Goal: Task Accomplishment & Management: Manage account settings

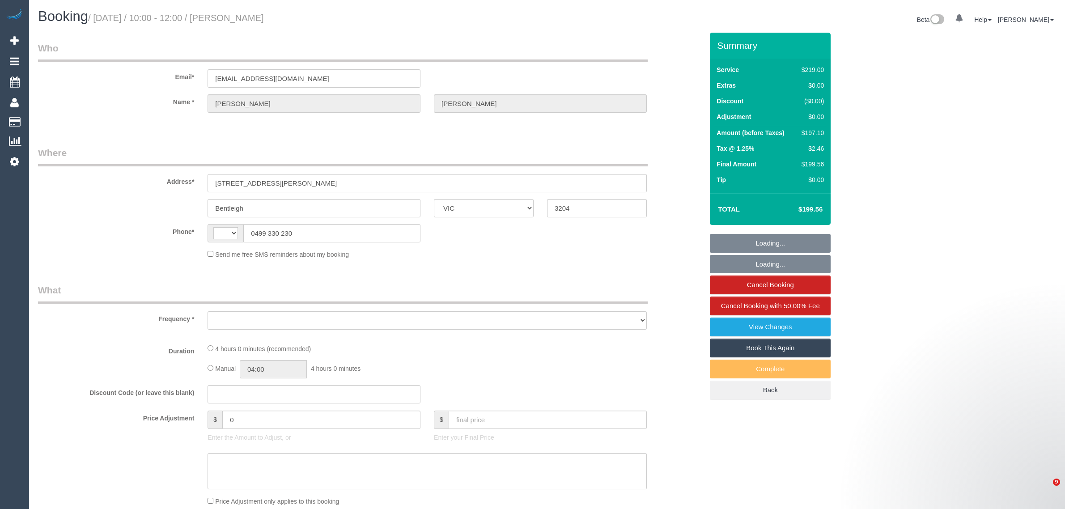
select select "VIC"
select select "string:AU"
select select "object:717"
select select "number:28"
select select "number:14"
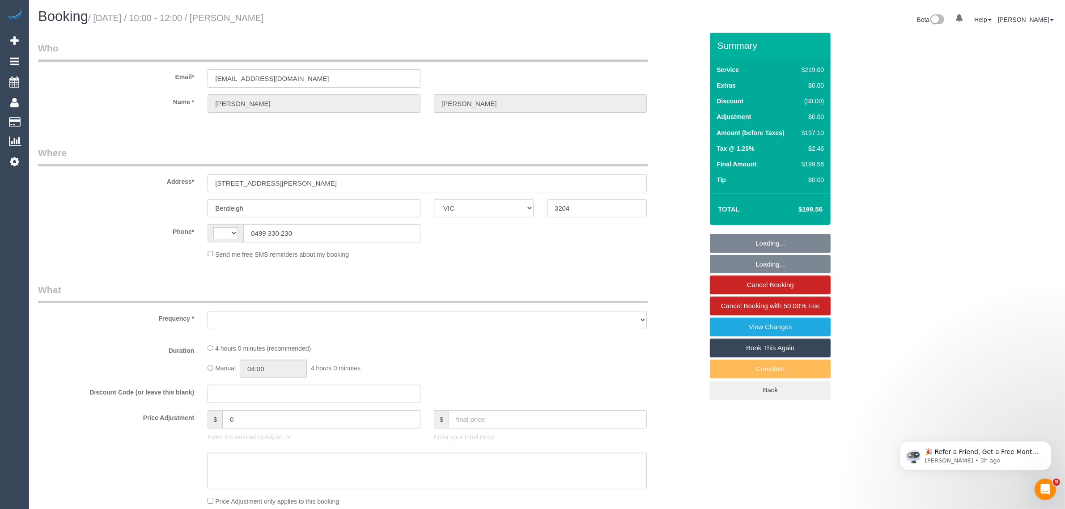
select select "number:19"
select select "number:22"
select select "number:34"
select select "number:12"
select select "string:stripe-pm_1Q0BjU2GScqysDRVMP7xVtap"
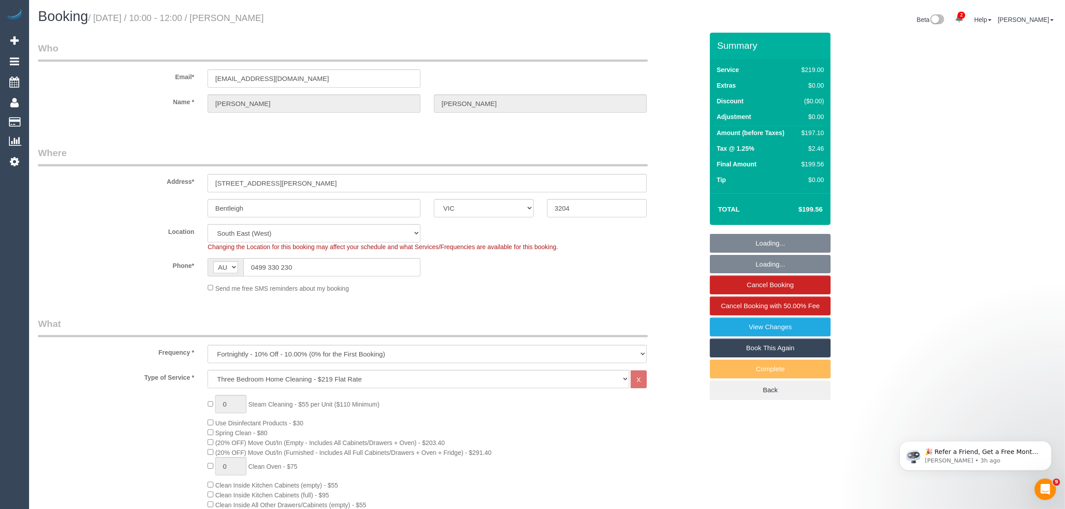
select select "object:820"
click at [412, 258] on input "0499 330 230" at bounding box center [331, 267] width 177 height 18
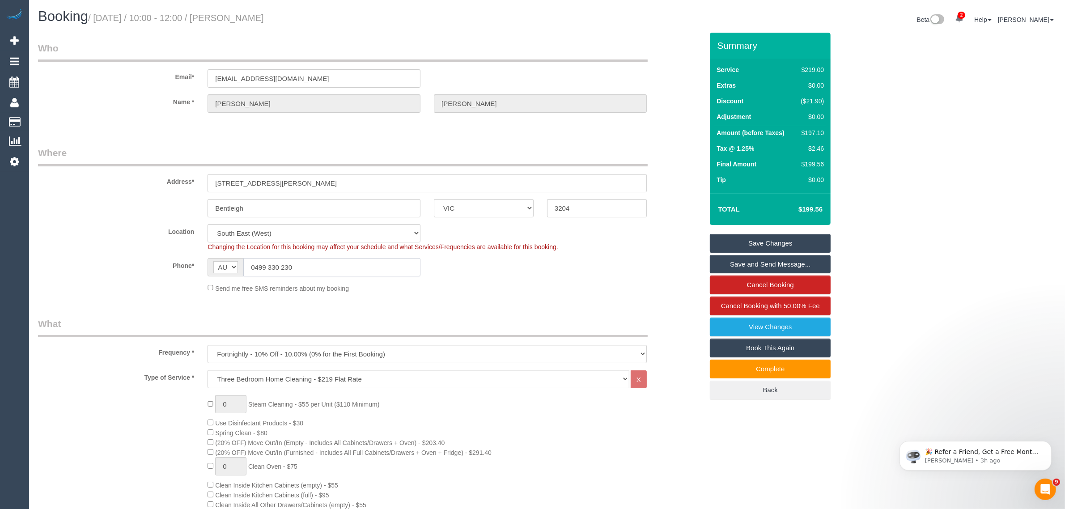
click at [412, 258] on input "0499 330 230" at bounding box center [331, 267] width 177 height 18
click at [412, 267] on input "0499 330 230" at bounding box center [331, 267] width 177 height 18
click at [414, 269] on input "0499 330 230" at bounding box center [331, 267] width 177 height 18
click at [414, 271] on input "0499 330 230" at bounding box center [331, 267] width 177 height 18
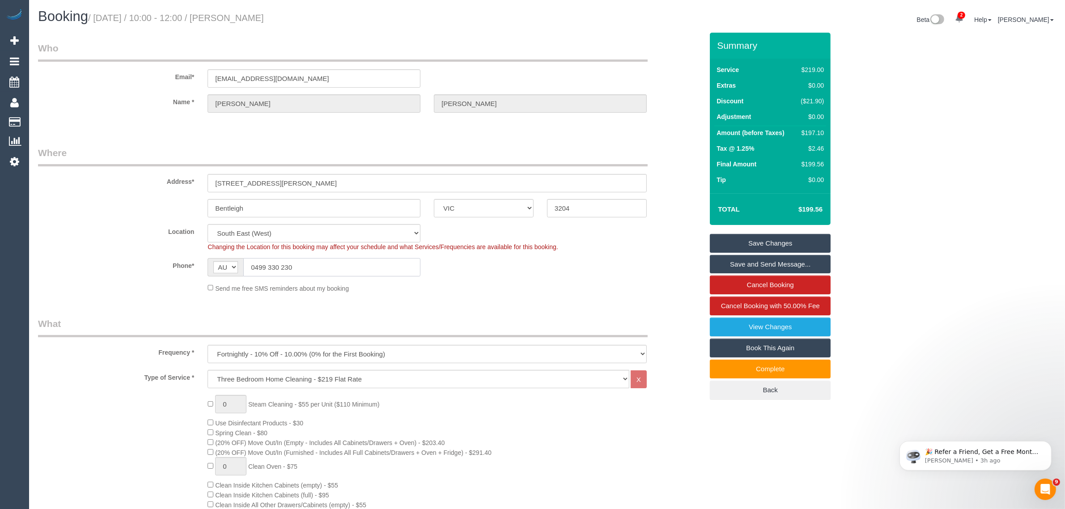
click at [414, 271] on input "0499 330 230" at bounding box center [331, 267] width 177 height 18
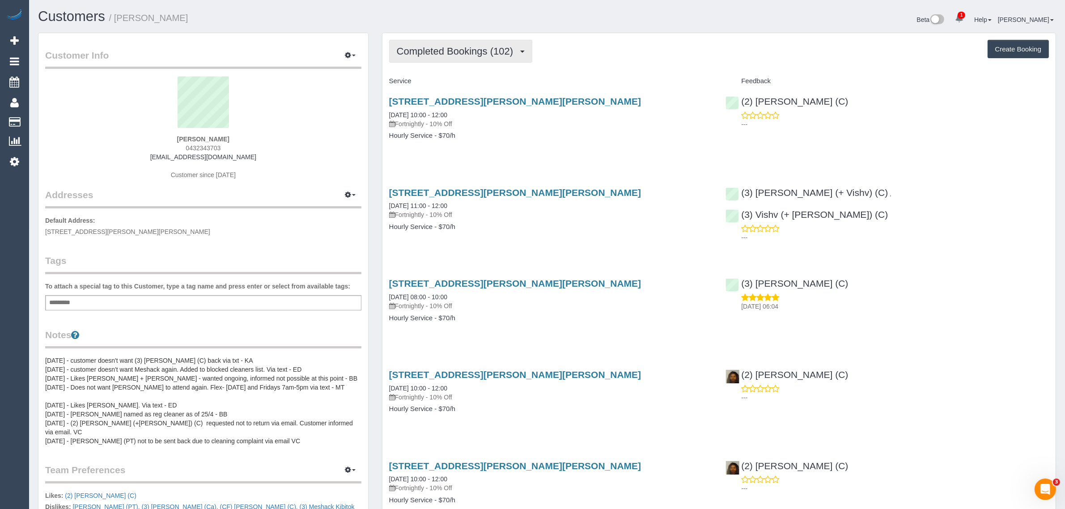
click at [448, 48] on span "Completed Bookings (102)" at bounding box center [457, 51] width 121 height 11
click at [434, 83] on link "Upcoming Bookings (12)" at bounding box center [440, 84] width 100 height 12
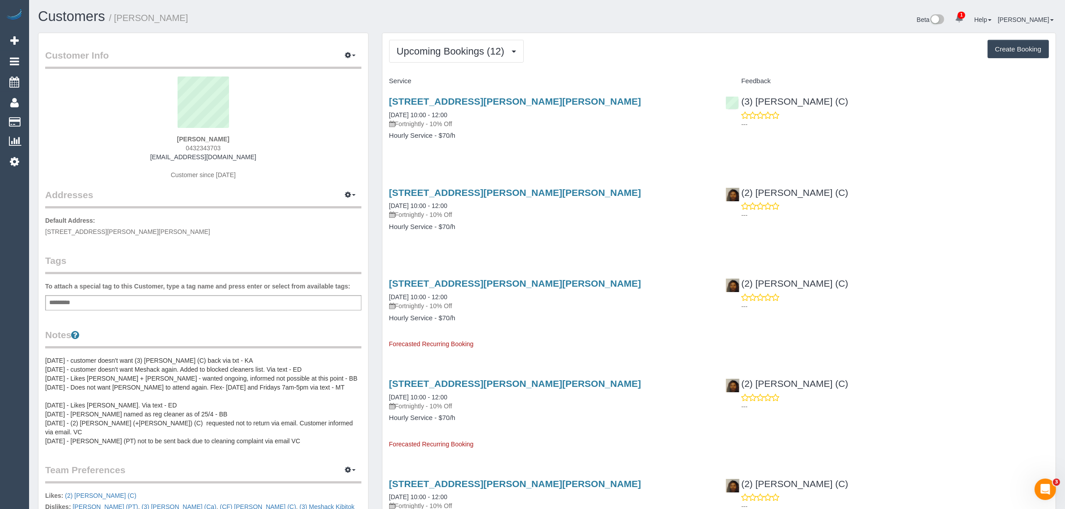
drag, startPoint x: 465, startPoint y: 113, endPoint x: 383, endPoint y: 113, distance: 82.3
click at [383, 113] on div "30 Kerferd Rd, Glen Iris, VIC 3146 15/08/2025 10:00 - 12:00 Fortnightly - 10% O…" at bounding box center [550, 123] width 337 height 69
copy link "15/08/2025 10:00 - 12:00"
drag, startPoint x: 834, startPoint y: 98, endPoint x: 741, endPoint y: 101, distance: 93.1
click at [741, 101] on div "(3) Imanuil Afiuo (C) ---" at bounding box center [887, 111] width 337 height 44
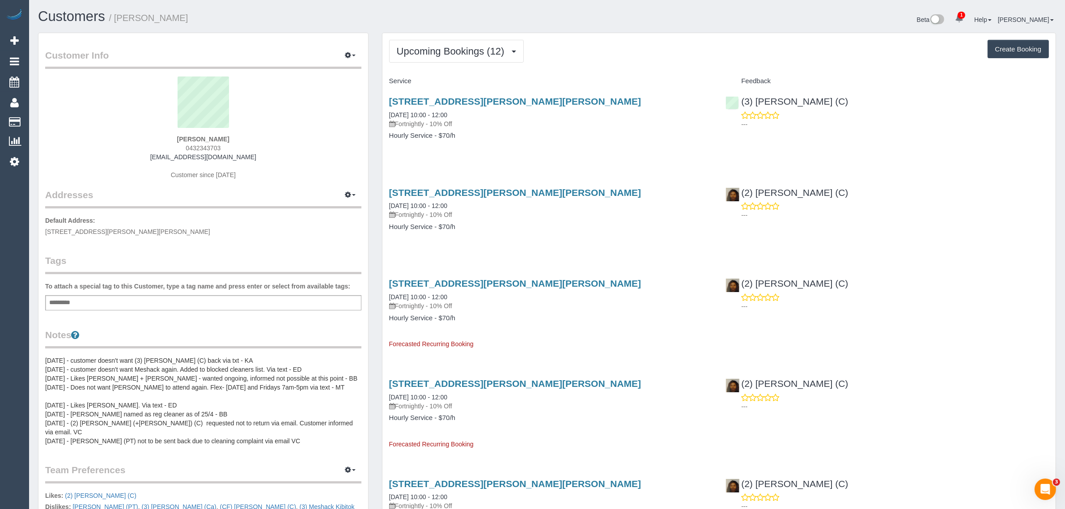
copy link "(3) Imanuil Afiuo (C)"
click at [183, 130] on sui-profile-pic at bounding box center [203, 105] width 303 height 58
click at [182, 140] on strong "Shannon Sweeney" at bounding box center [203, 139] width 52 height 7
copy strong "Shannon"
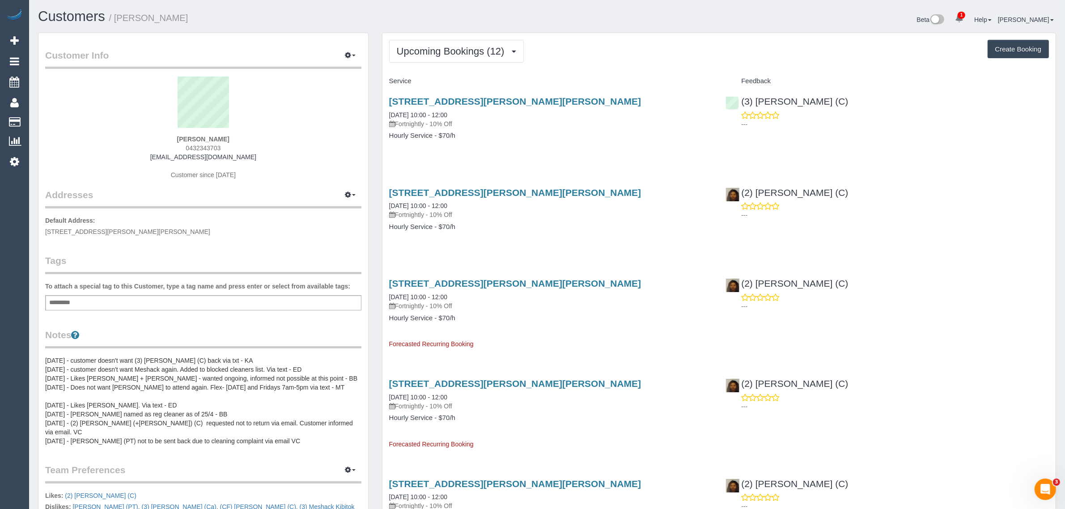
click at [88, 226] on p "Default Address: 30 Kerferd Rd, Glen Iris, VIC 3146" at bounding box center [203, 226] width 316 height 20
drag, startPoint x: 88, startPoint y: 231, endPoint x: 111, endPoint y: 232, distance: 23.3
click at [111, 232] on span "30 Kerferd Rd, Glen Iris, VIC 3146" at bounding box center [127, 231] width 165 height 7
copy span "Glen Iris"
click at [80, 128] on li "Customers" at bounding box center [85, 122] width 112 height 18
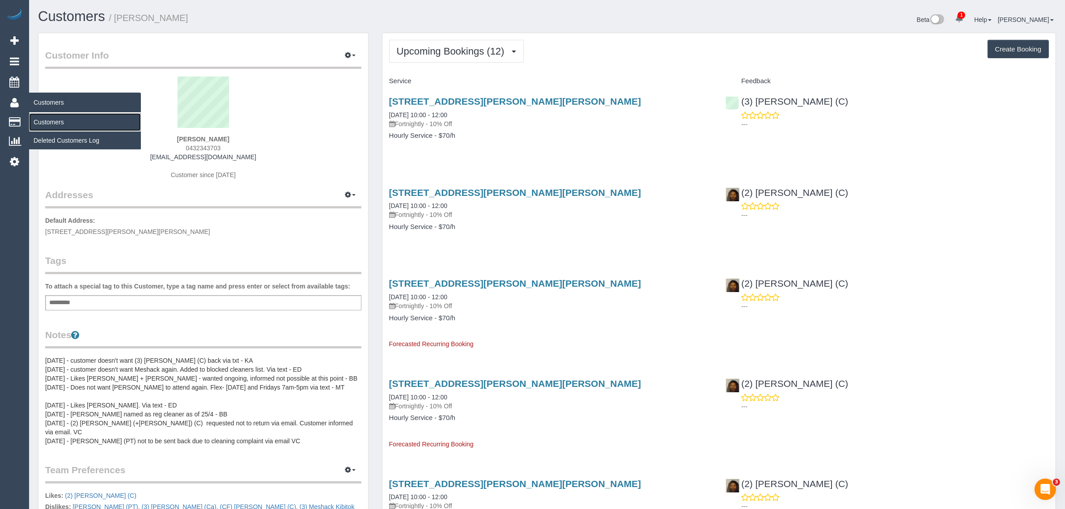
click at [88, 124] on link "Customers" at bounding box center [85, 122] width 112 height 18
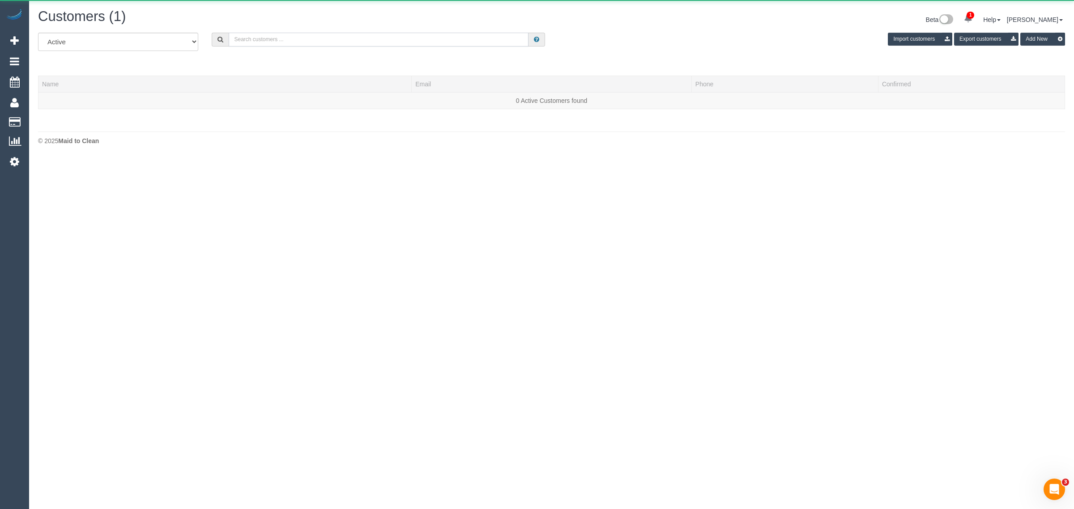
click at [270, 42] on input "text" at bounding box center [379, 40] width 300 height 14
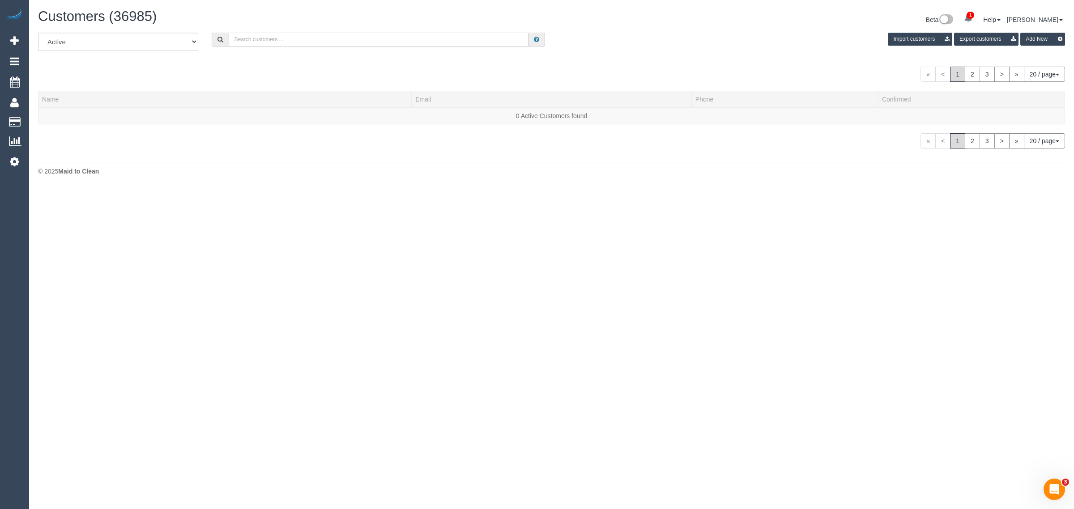
paste input "Colin Neathercoat"
type input "Colin Neathercoat"
click at [85, 117] on link "Colin Neathercoat" at bounding box center [67, 115] width 51 height 7
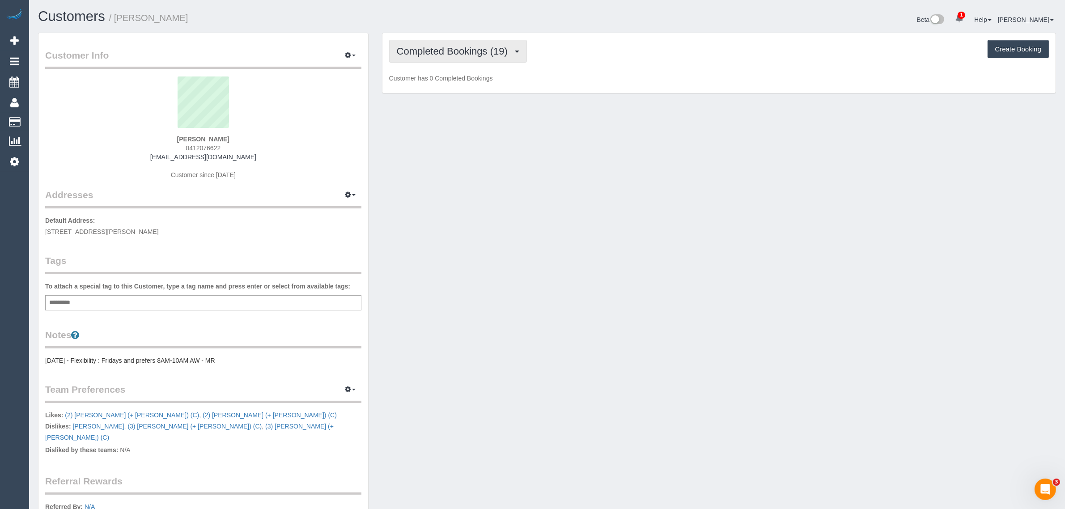
click at [439, 60] on button "Completed Bookings (19)" at bounding box center [458, 51] width 138 height 23
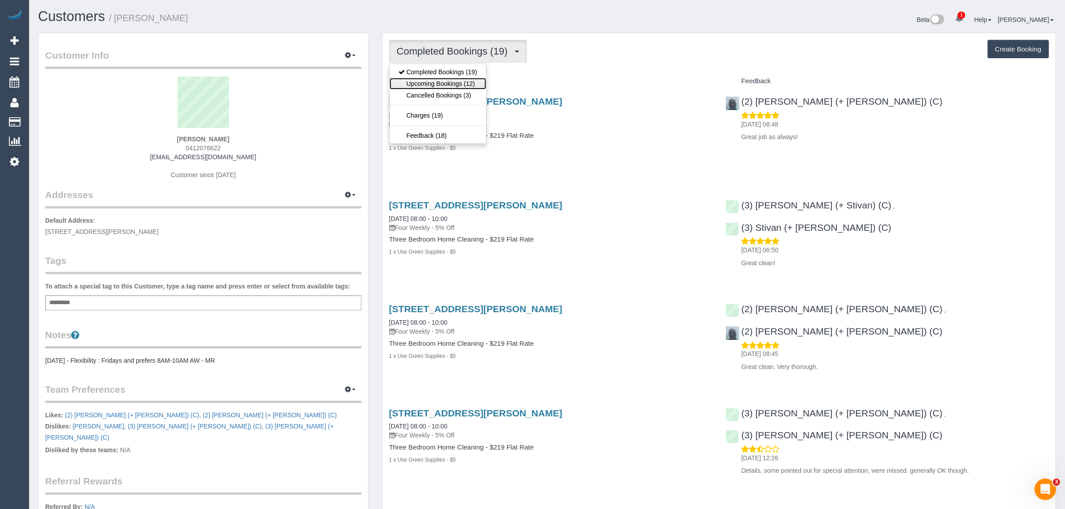
click at [437, 79] on link "Upcoming Bookings (12)" at bounding box center [438, 84] width 97 height 12
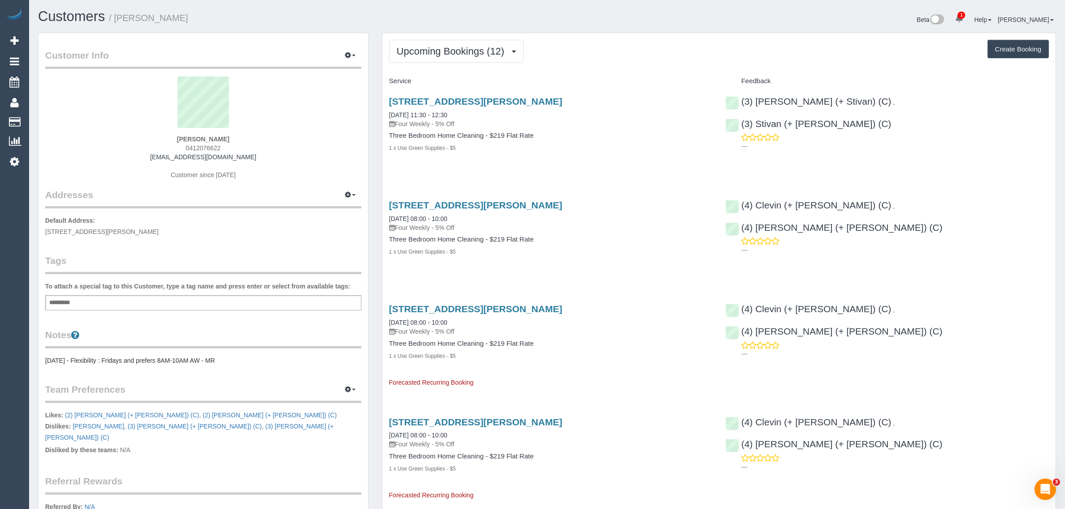
click at [622, 156] on div "9 Augusta Street, Glen Huntly, VIC 3163 15/08/2025 11:30 - 12:30 Four Weekly - …" at bounding box center [550, 129] width 337 height 81
drag, startPoint x: 951, startPoint y: 92, endPoint x: 883, endPoint y: 91, distance: 67.1
click at [883, 91] on div "(3) Krunal (+ Stivan) (C) , (3) Stivan (+ Krunal) (C) ---" at bounding box center [887, 122] width 337 height 66
copy div "(3) Stivan (+ Krunal) (C)"
click at [286, 157] on div "Colin Neathercoat 0412076622 lonza123@optusnet.com.au Customer since 2022" at bounding box center [203, 132] width 316 height 112
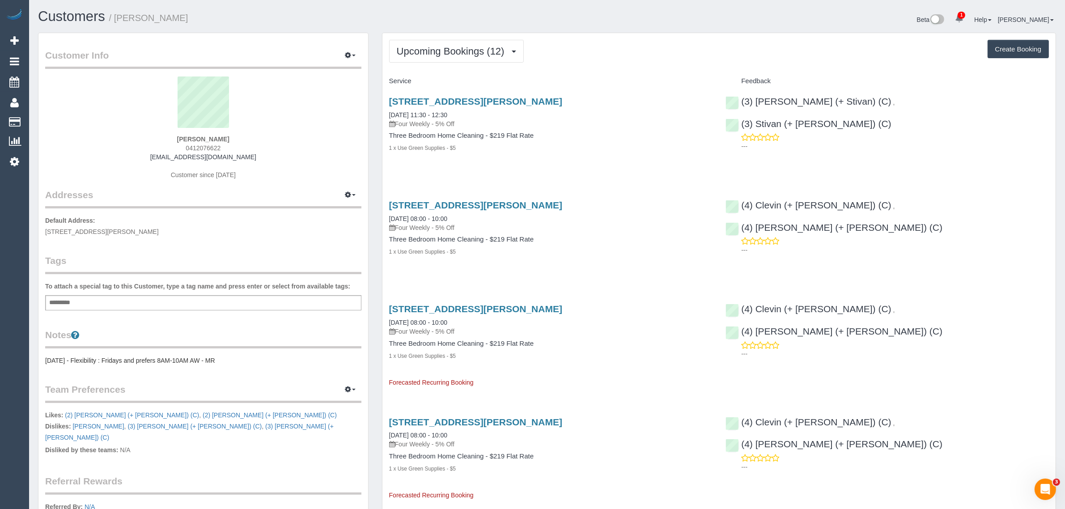
drag, startPoint x: 465, startPoint y: 111, endPoint x: 386, endPoint y: 112, distance: 79.2
click at [386, 112] on div "9 Augusta Street, Glen Huntly, VIC 3163 15/08/2025 11:30 - 12:30 Four Weekly - …" at bounding box center [550, 129] width 337 height 81
copy link "15/08/2025 11:30 - 12:30"
click at [423, 56] on button "Upcoming Bookings (12)" at bounding box center [456, 51] width 135 height 23
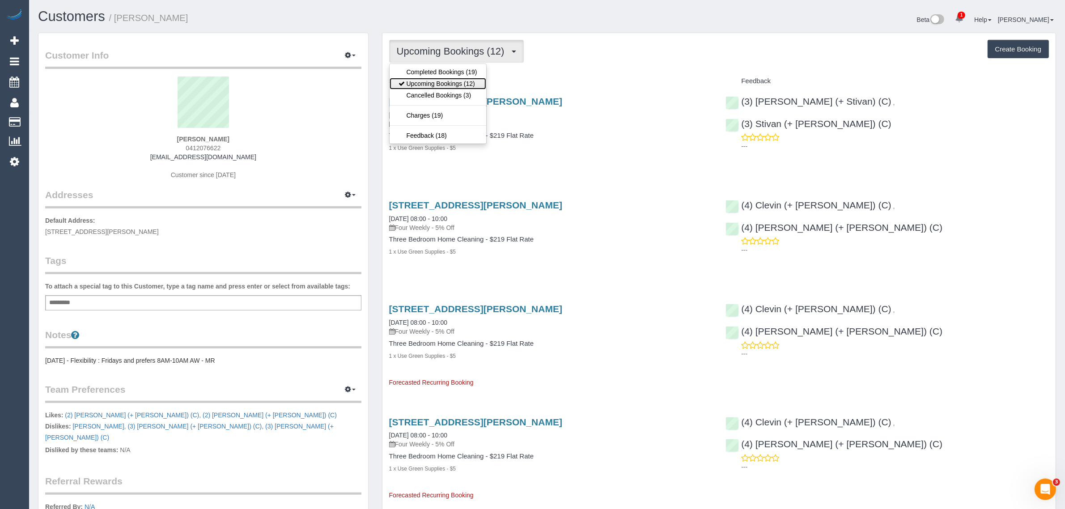
click at [430, 83] on link "Upcoming Bookings (12)" at bounding box center [438, 84] width 97 height 12
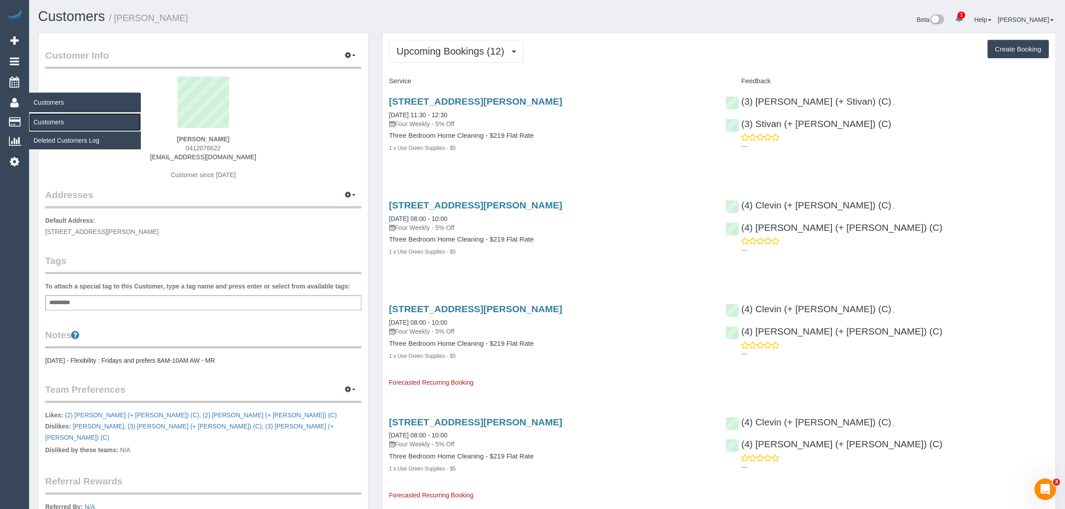
click at [55, 117] on link "Customers" at bounding box center [85, 122] width 112 height 18
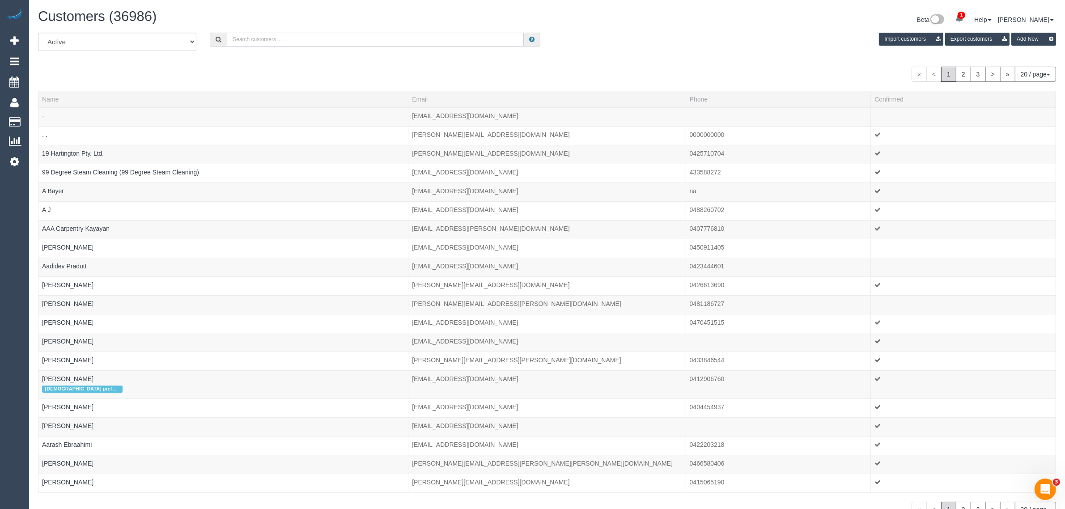
drag, startPoint x: 318, startPoint y: 34, endPoint x: 309, endPoint y: 44, distance: 13.6
click at [318, 34] on input "text" at bounding box center [375, 40] width 297 height 14
type input "Ilika Vashishtha"
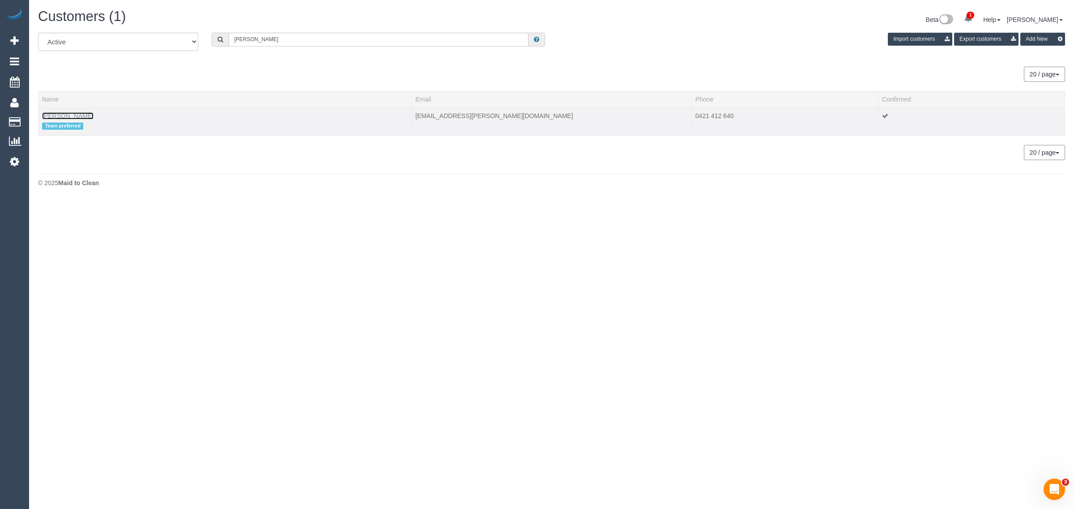
click at [70, 116] on link "Ilika Vashishtha" at bounding box center [67, 115] width 51 height 7
click at [547, 221] on body "1 Beta Your Notifications You have 0 alerts × You have 147 to charge for 14/08/…" at bounding box center [537, 254] width 1074 height 509
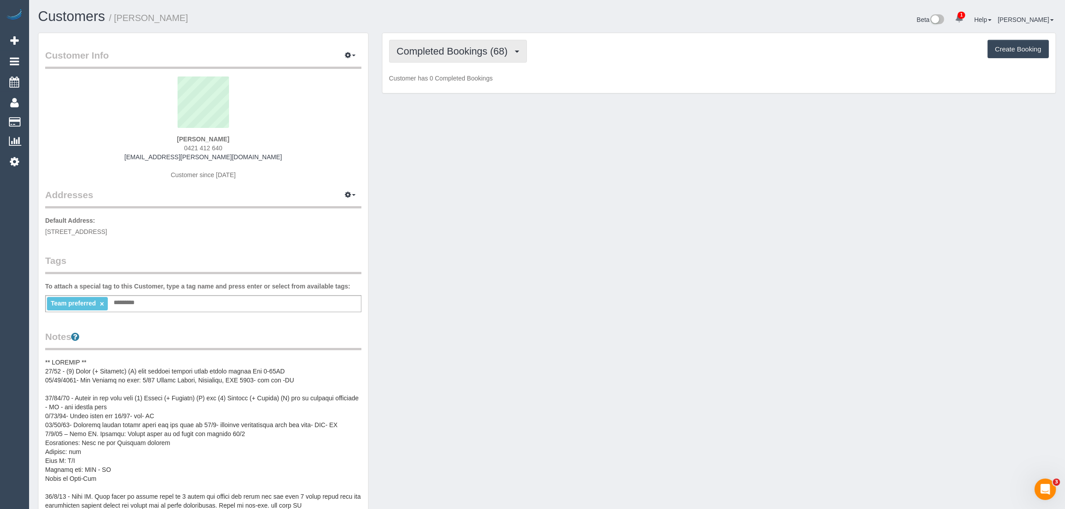
drag, startPoint x: 463, startPoint y: 47, endPoint x: 462, endPoint y: 59, distance: 11.8
click at [463, 47] on span "Completed Bookings (68)" at bounding box center [454, 51] width 115 height 11
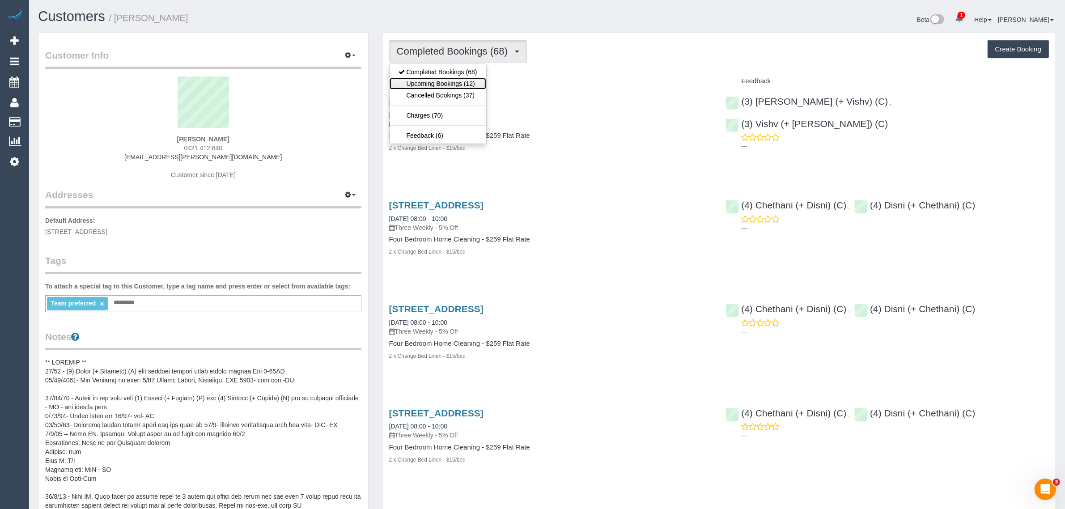
click at [441, 78] on link "Upcoming Bookings (12)" at bounding box center [438, 84] width 97 height 12
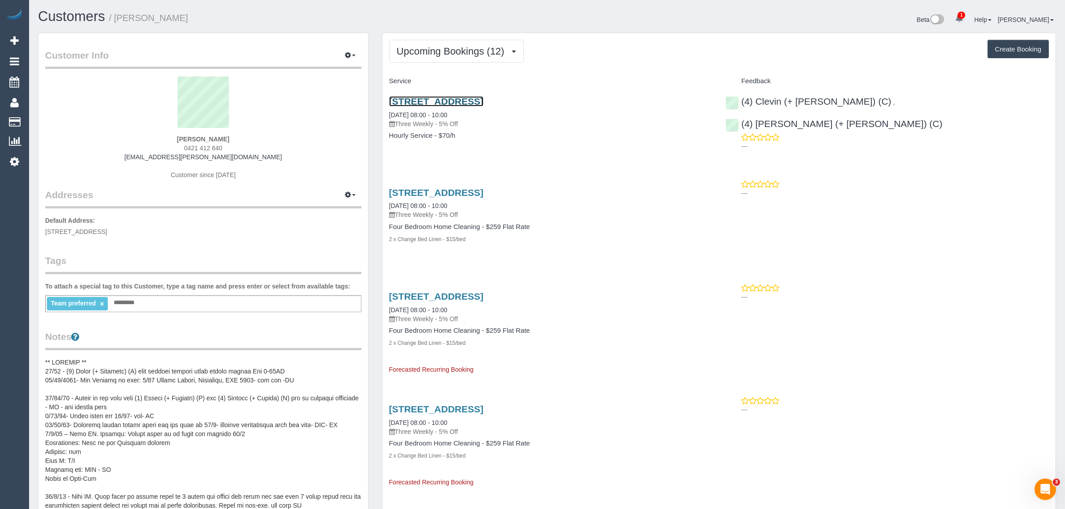
click at [446, 99] on link "1/30 Myrtle Avenue, Heathmont, VIC 3135" at bounding box center [436, 101] width 94 height 10
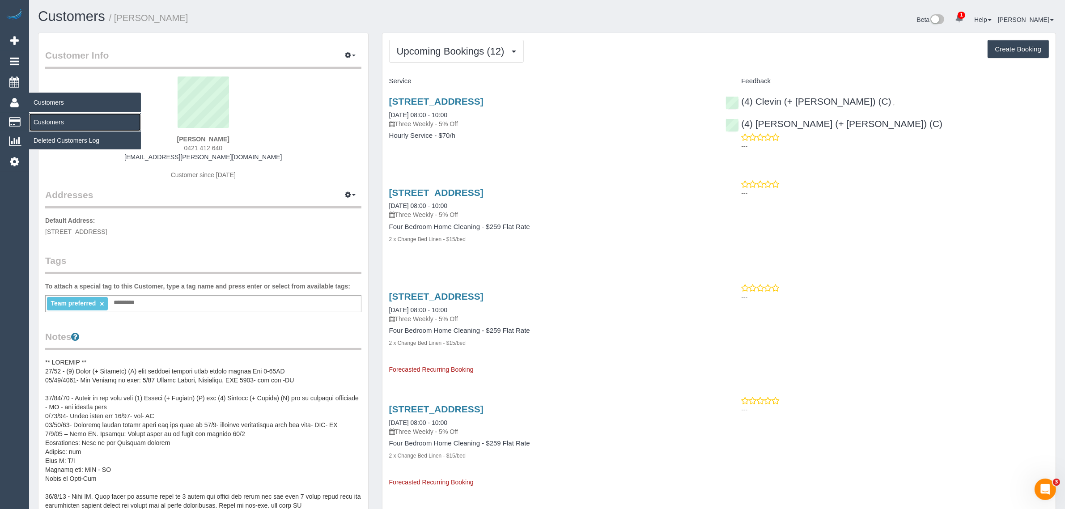
drag, startPoint x: 71, startPoint y: 117, endPoint x: 98, endPoint y: 93, distance: 36.5
click at [71, 117] on link "Customers" at bounding box center [85, 122] width 112 height 18
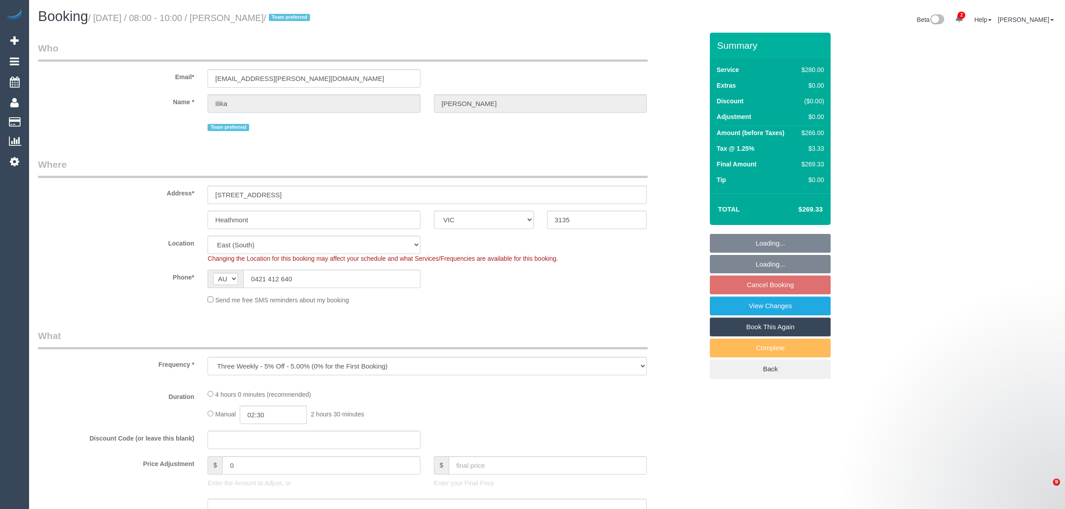
select select "VIC"
select select "object:915"
select select "string:stripe-pm_1PJ5zJ2GScqysDRVN6QVtdR4"
select select "240"
select select "number:28"
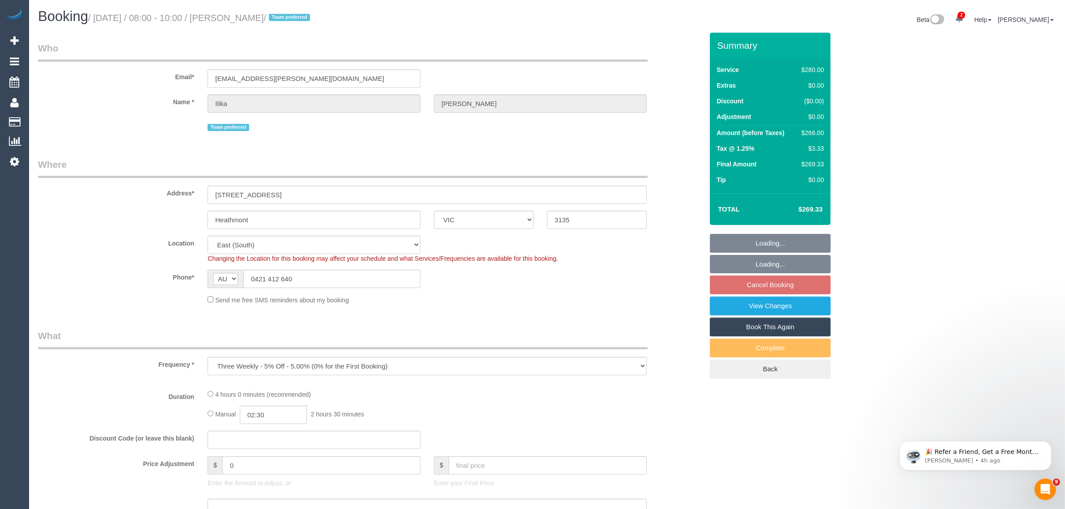
select select "number:14"
select select "number:19"
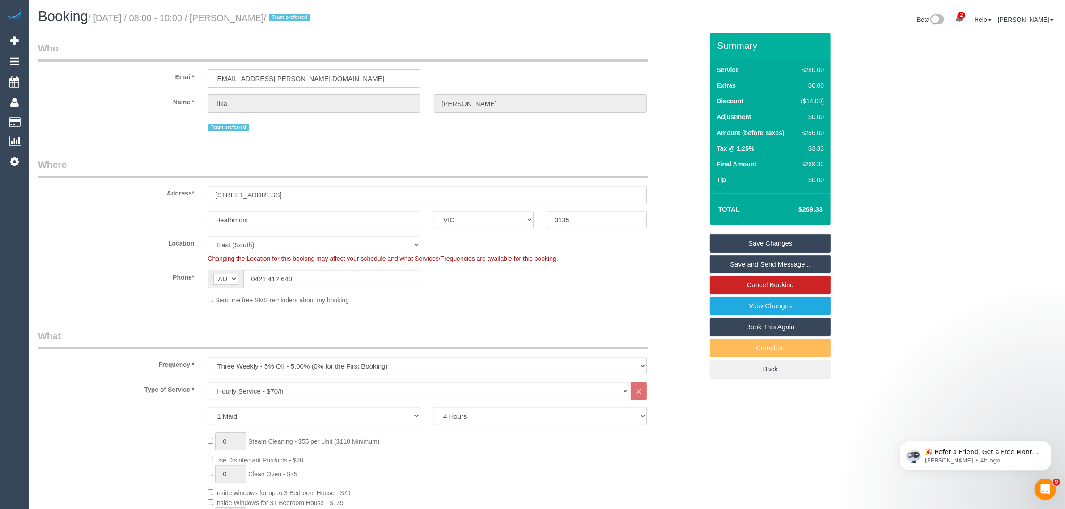
click at [676, 240] on div "Location Office City East (North) East (South) Inner East Inner North (East) In…" at bounding box center [370, 249] width 679 height 27
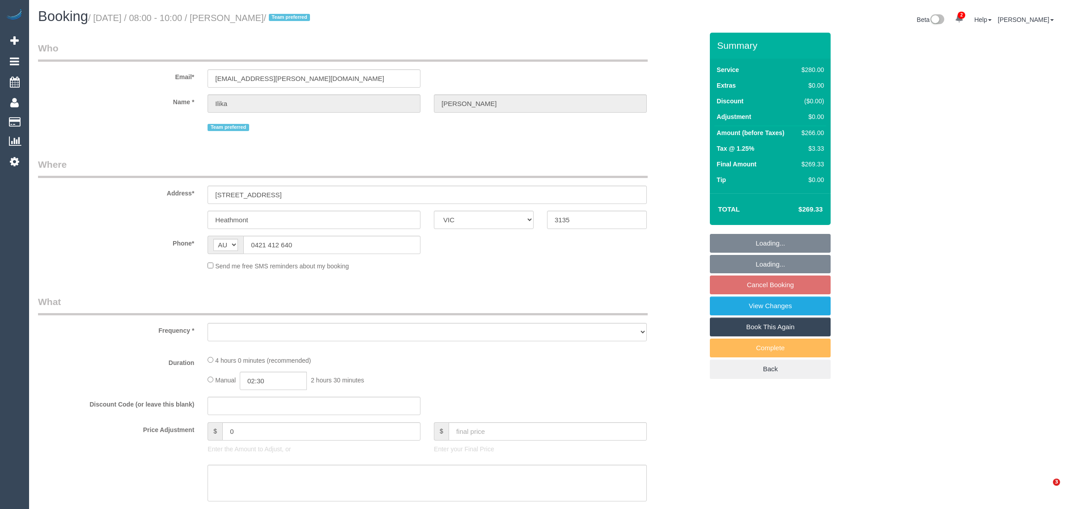
select select "VIC"
select select "string:stripe-pm_1PJ5zJ2GScqysDRVN6QVtdR4"
select select "240"
select select "number:28"
select select "number:14"
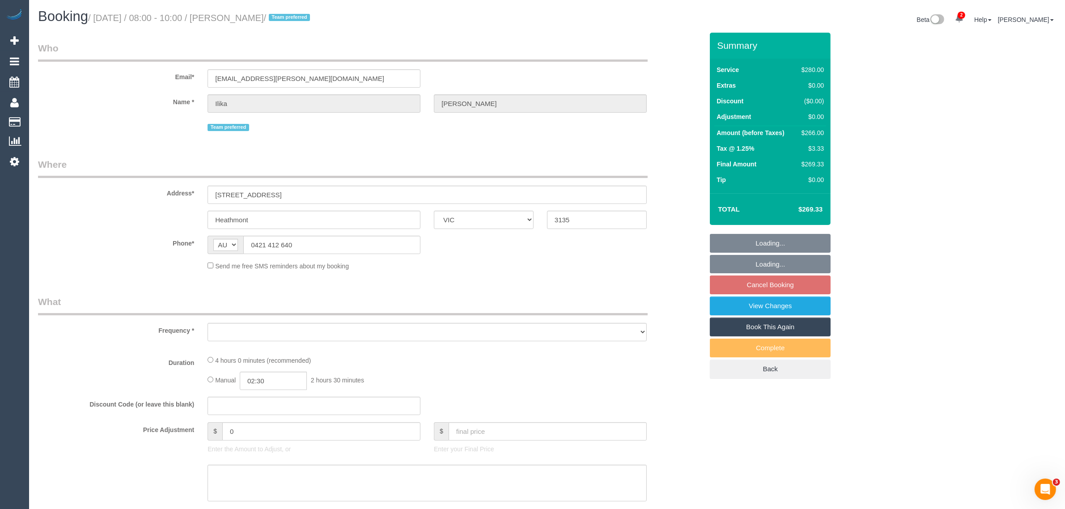
select select "number:19"
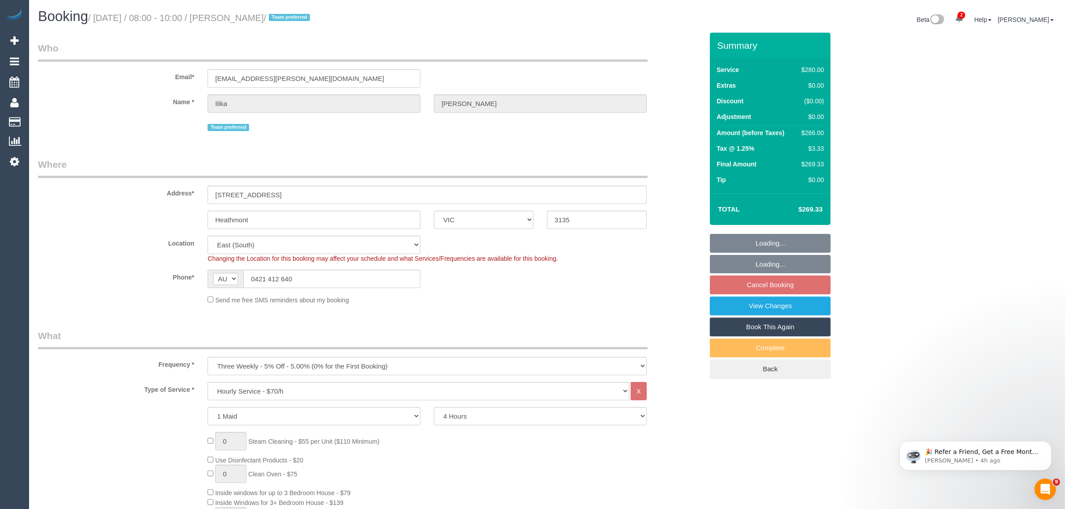
select select "object:1349"
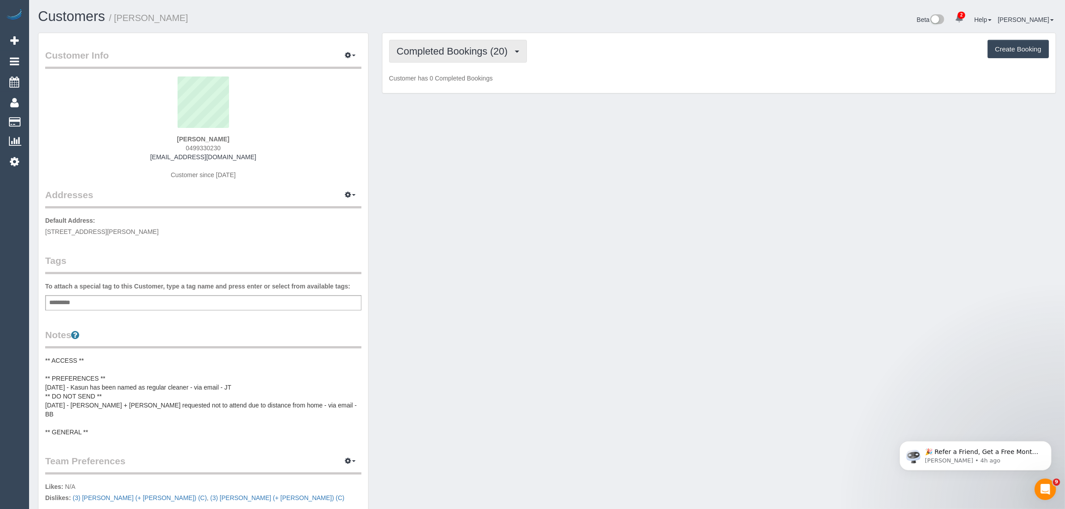
click at [454, 51] on span "Completed Bookings (20)" at bounding box center [454, 51] width 115 height 11
click at [439, 88] on link "Upcoming Bookings (11)" at bounding box center [438, 84] width 97 height 12
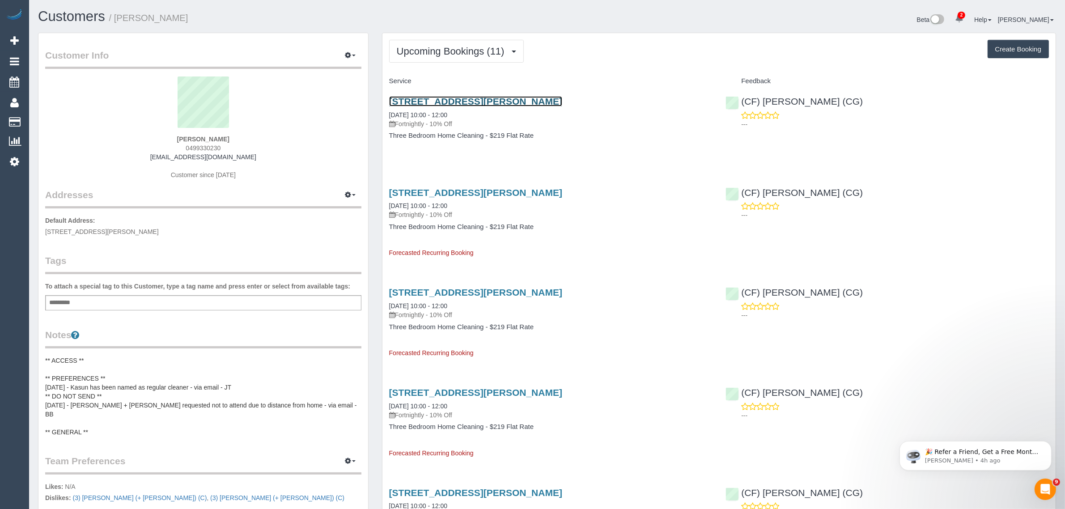
click at [440, 99] on link "[STREET_ADDRESS][PERSON_NAME]" at bounding box center [475, 101] width 173 height 10
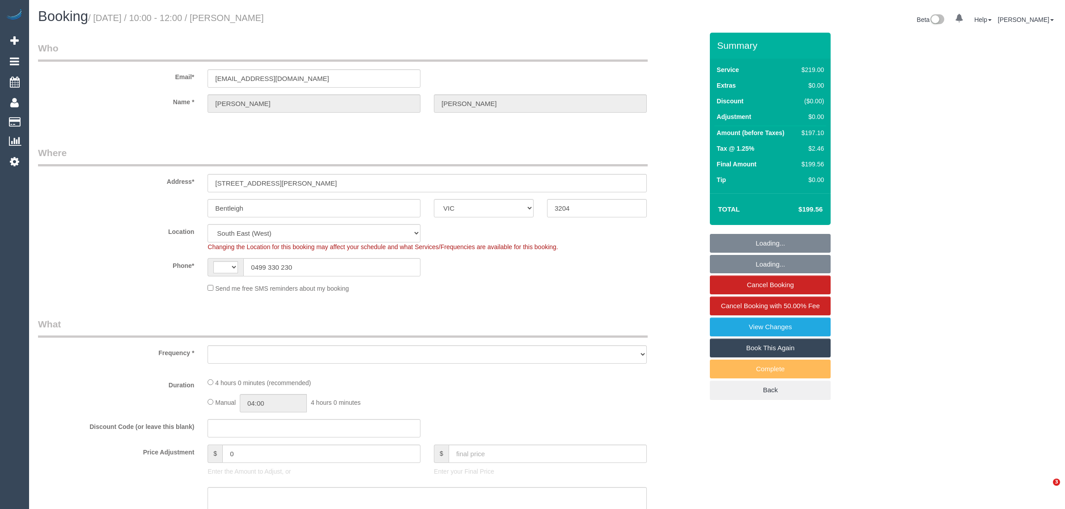
select select "VIC"
select select "string:stripe-pm_1Q0BjU2GScqysDRVMP7xVtap"
select select "number:28"
select select "number:14"
select select "number:19"
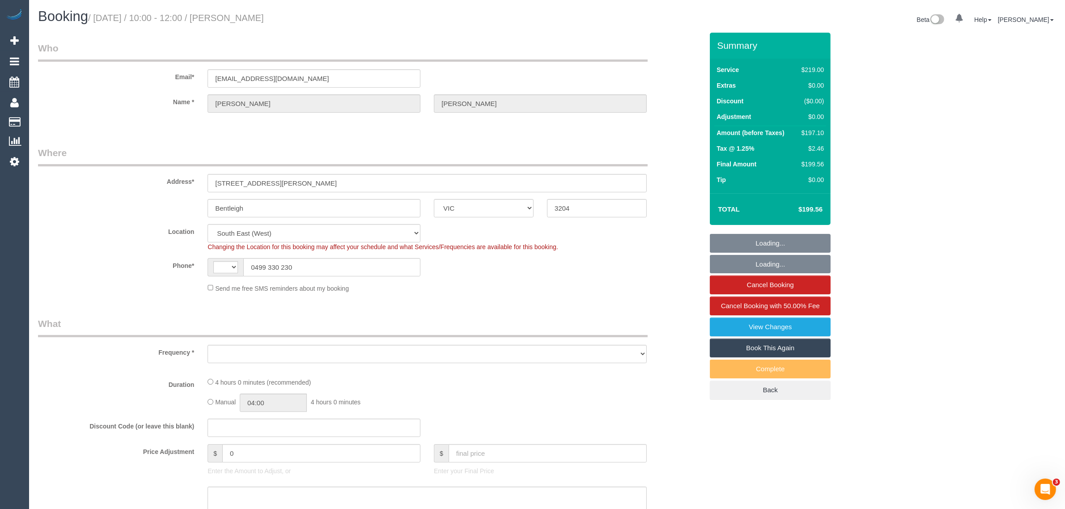
select select "number:22"
select select "number:34"
select select "number:12"
select select "string:AU"
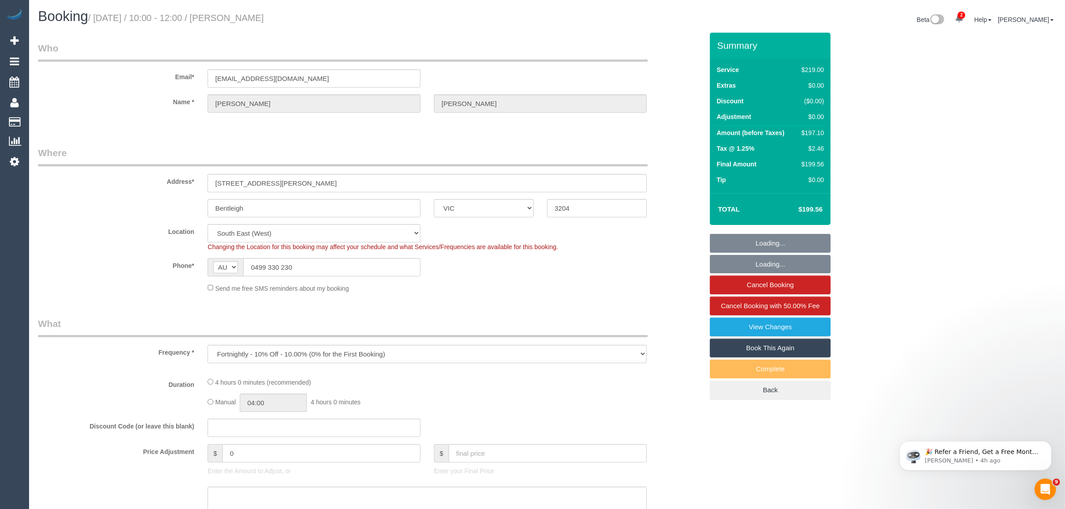
select select "object:1242"
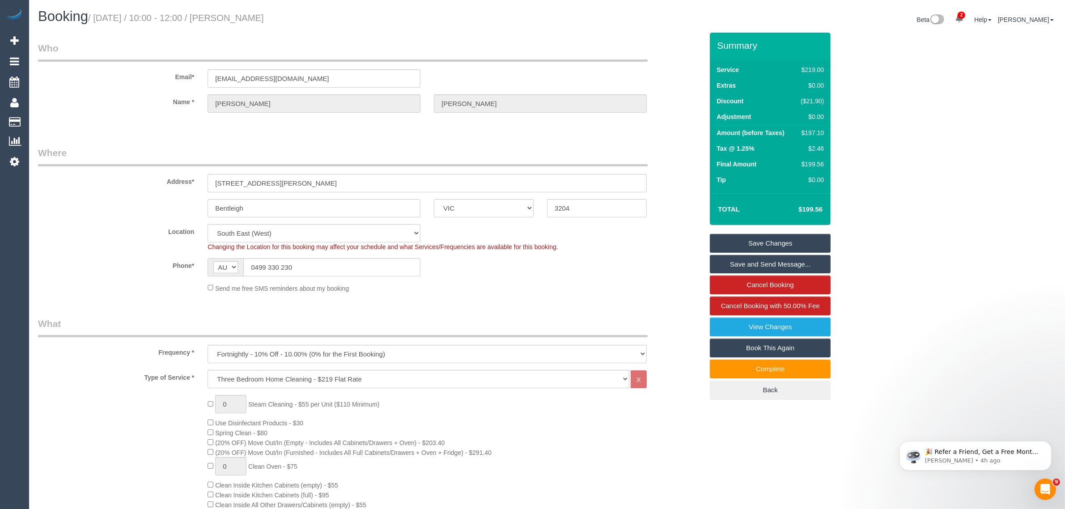
click at [617, 276] on sui-booking-location "Location Office City East (North) East (South) Inner East Inner North (East) In…" at bounding box center [370, 258] width 665 height 69
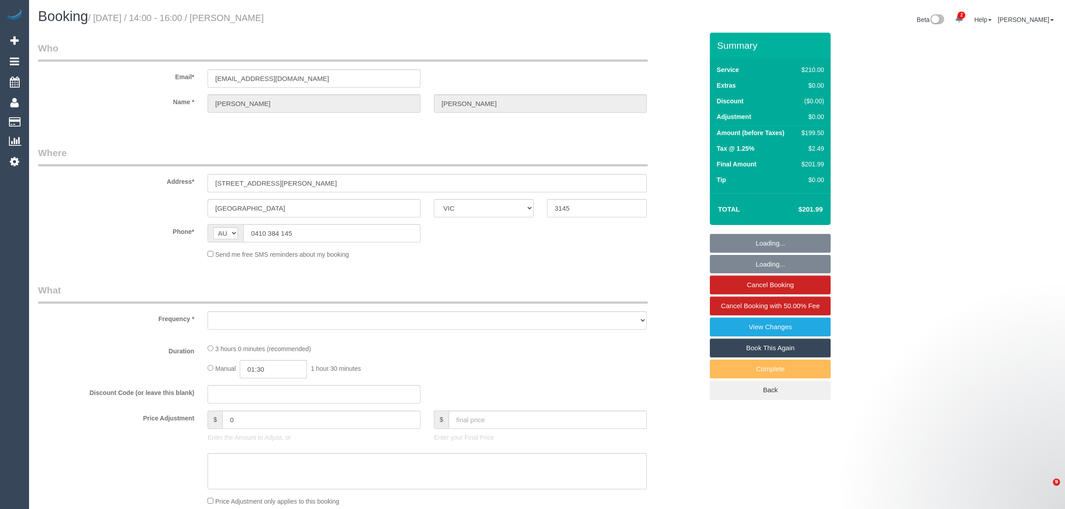
select select "VIC"
select select "string:stripe-pm_1RZ0tP2GScqysDRVoAd5FvYH"
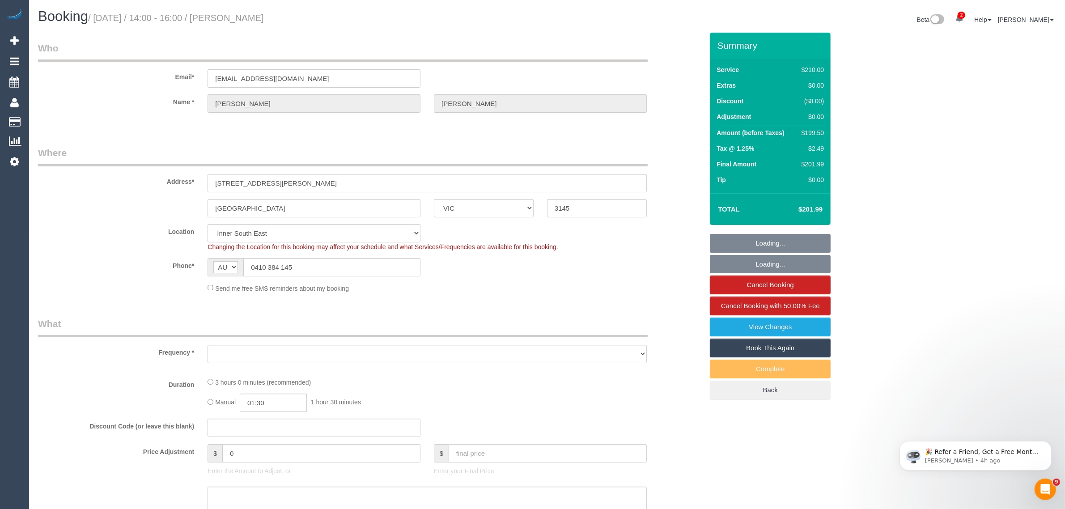
select select "object:556"
select select "number:27"
select select "number:14"
select select "number:19"
select select "number:25"
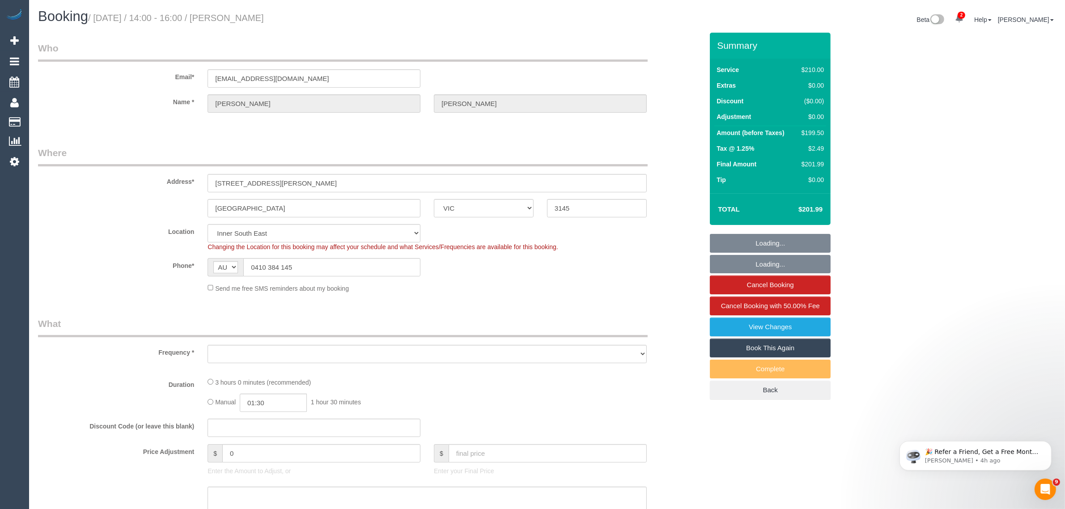
select select "number:12"
select select "object:707"
select select "180"
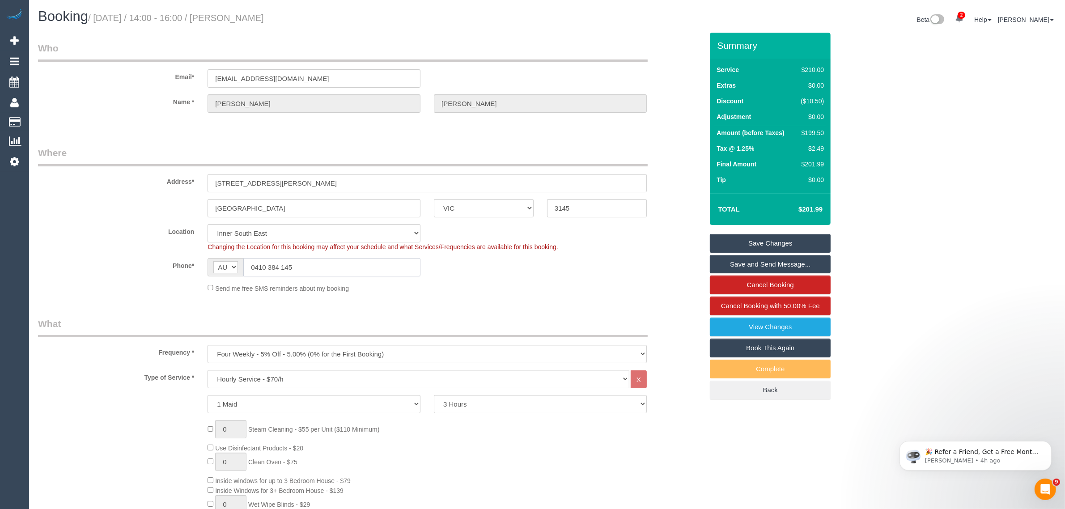
click at [344, 262] on input "0410 384 145" at bounding box center [331, 267] width 177 height 18
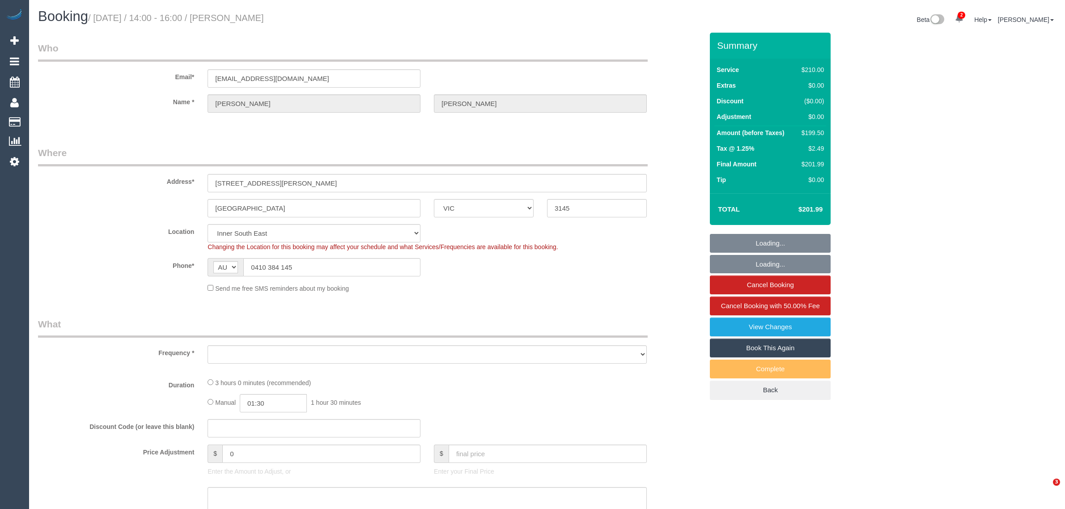
select select "VIC"
select select "string:stripe-pm_1RZ0tP2GScqysDRVoAd5FvYH"
select select "180"
select select "number:27"
select select "number:14"
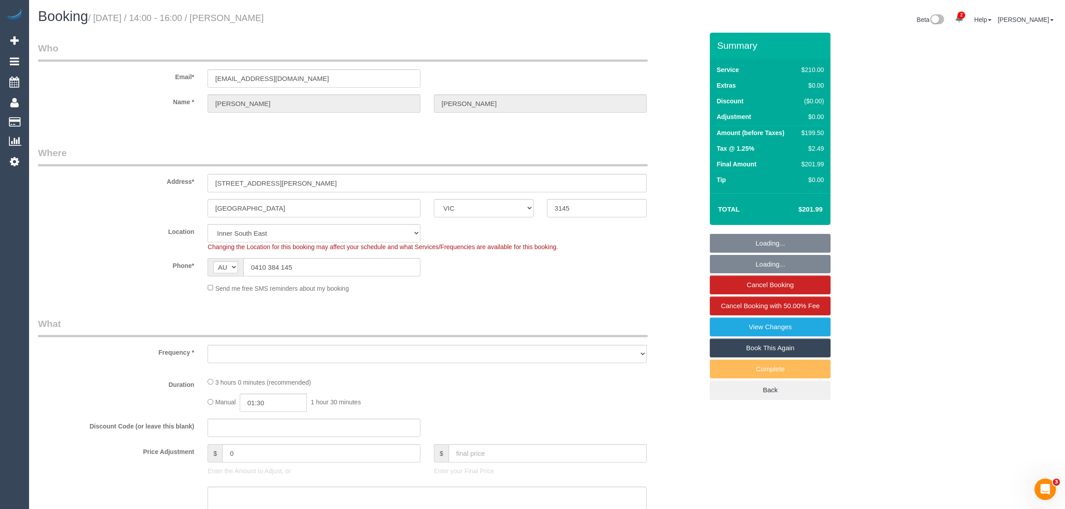
select select "number:19"
select select "number:25"
select select "number:12"
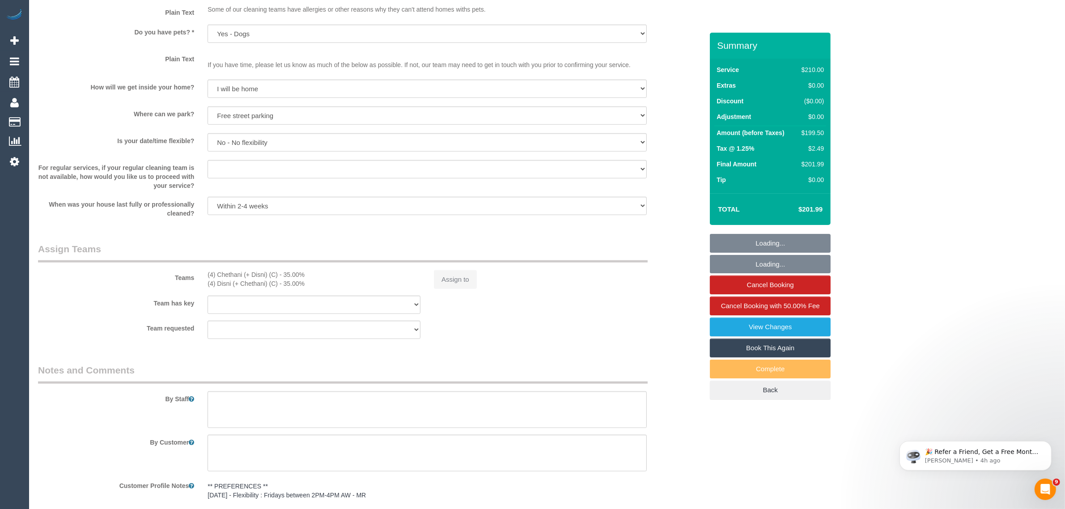
select select "object:871"
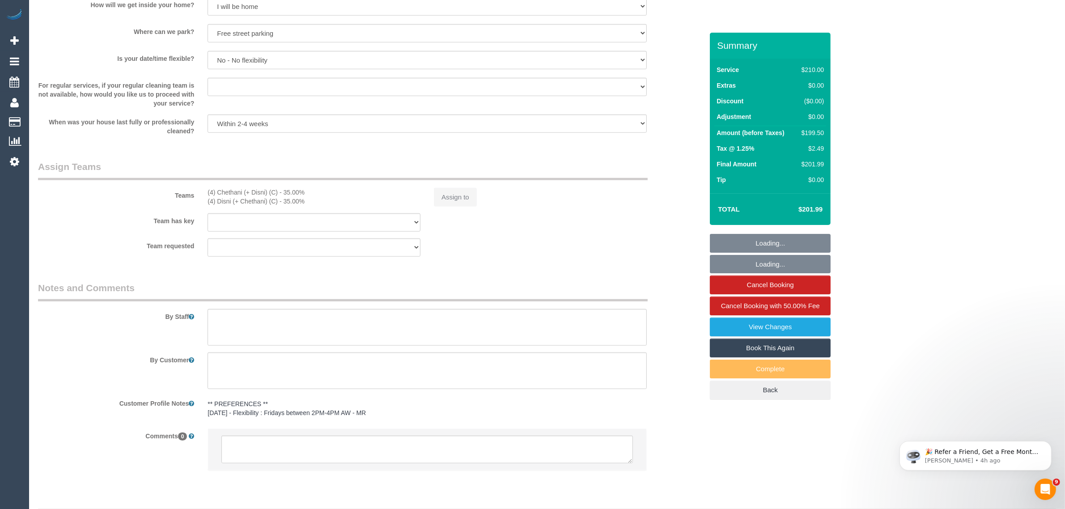
scroll to position [1220, 0]
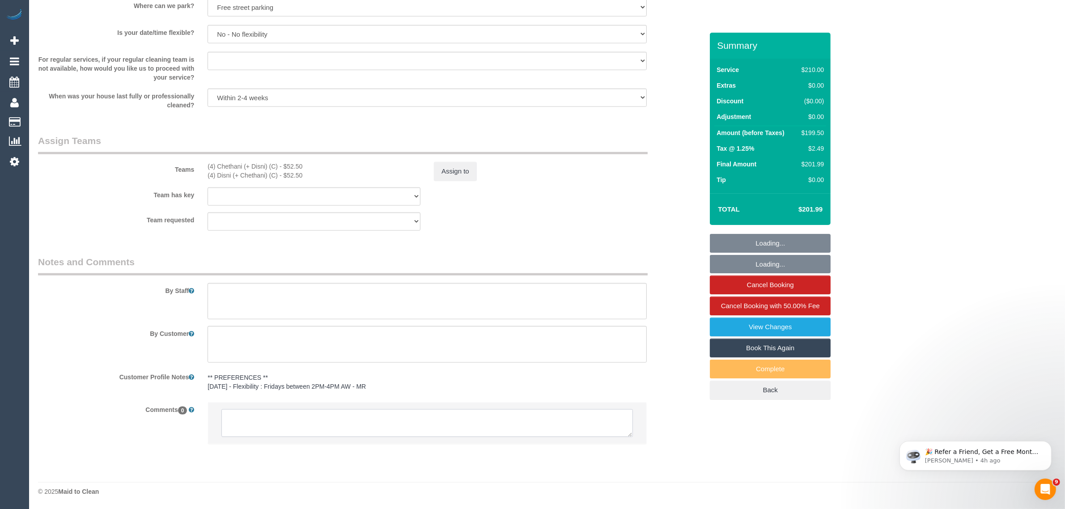
click at [444, 428] on textarea at bounding box center [427, 423] width 412 height 28
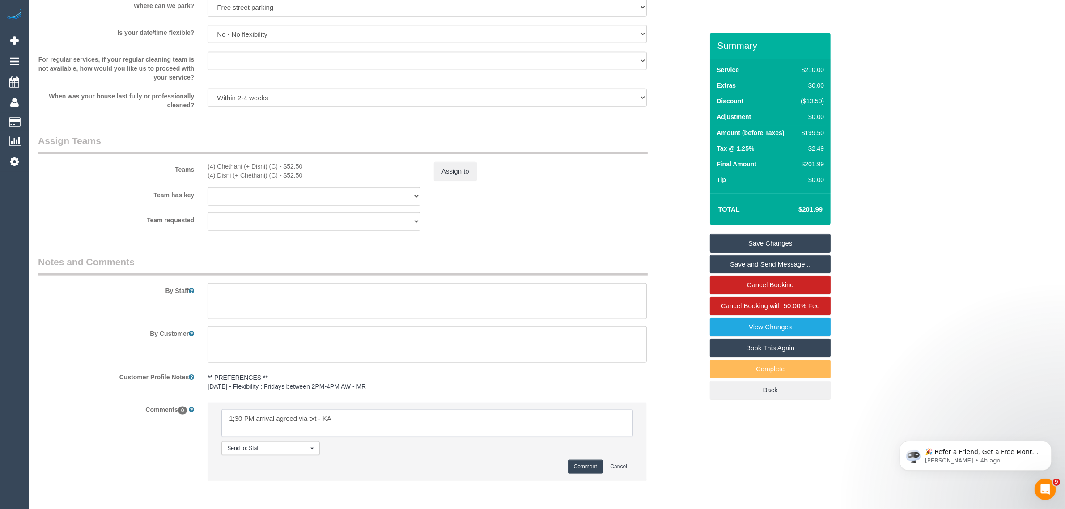
type textarea "1;30 PM arrival agreed via txt - KA"
click at [583, 468] on button "Comment" at bounding box center [585, 467] width 35 height 14
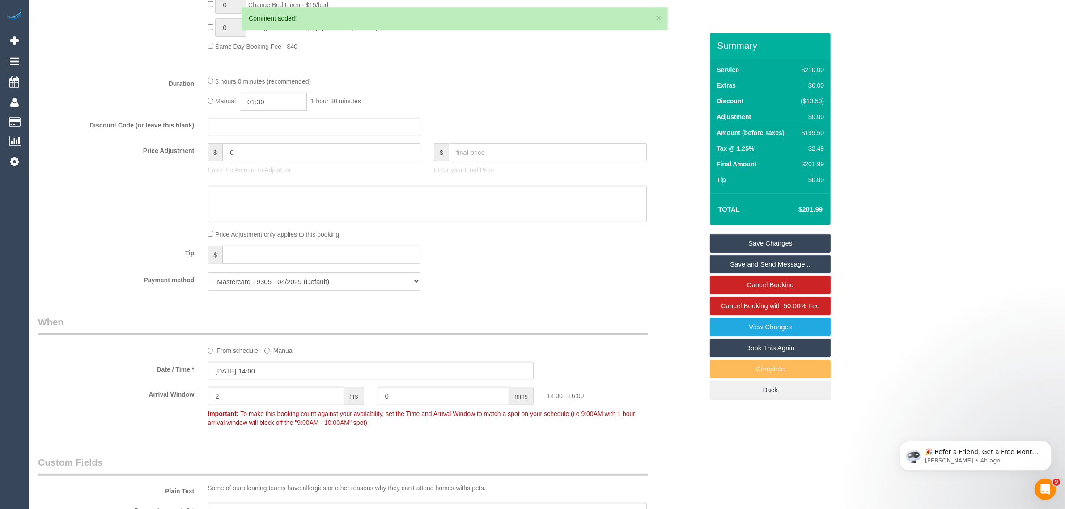
scroll to position [773, 0]
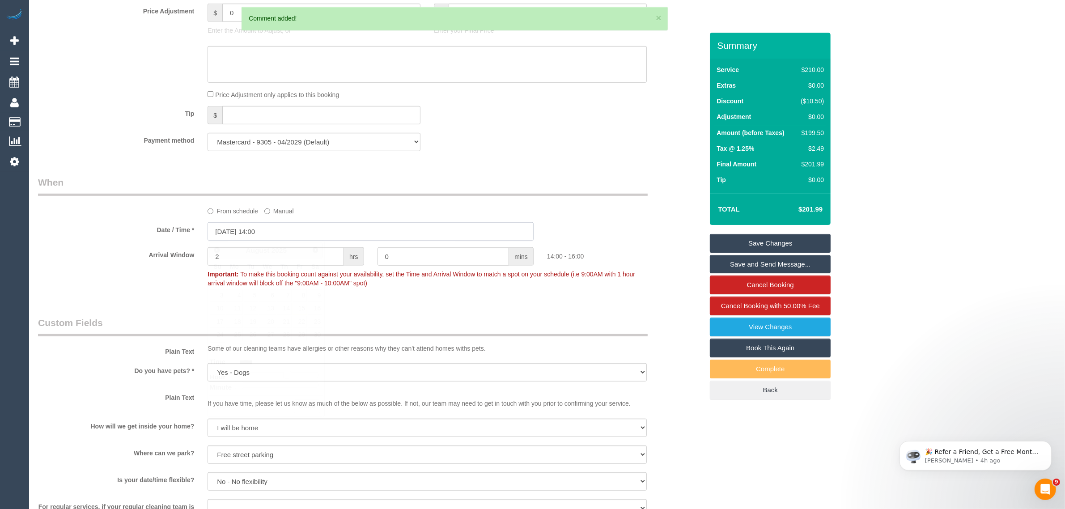
click at [326, 232] on input "15/08/2025 14:00" at bounding box center [371, 231] width 326 height 18
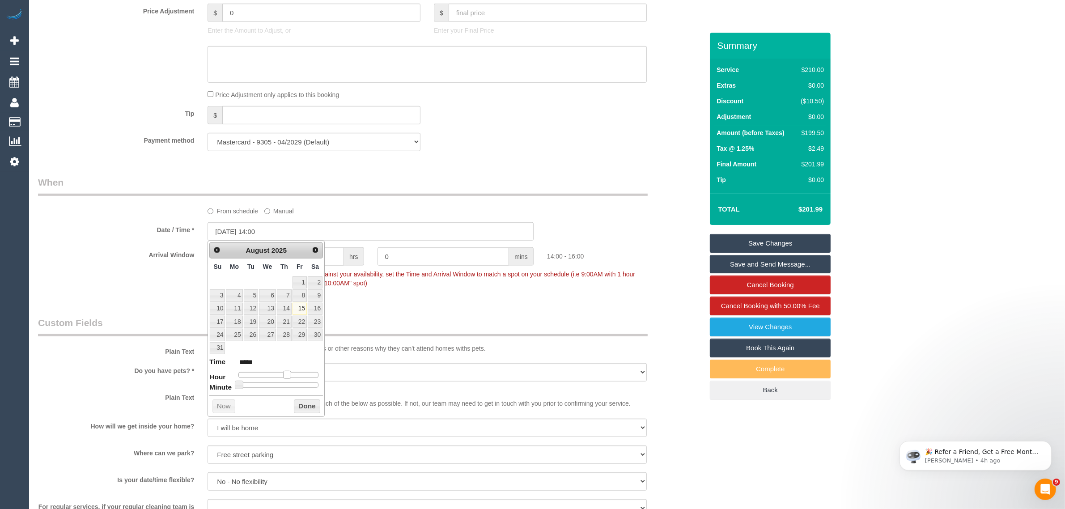
type input "15/08/2025 13:00"
type input "*****"
click at [281, 375] on span at bounding box center [284, 375] width 8 height 8
type input "15/08/2025 13:05"
type input "*****"
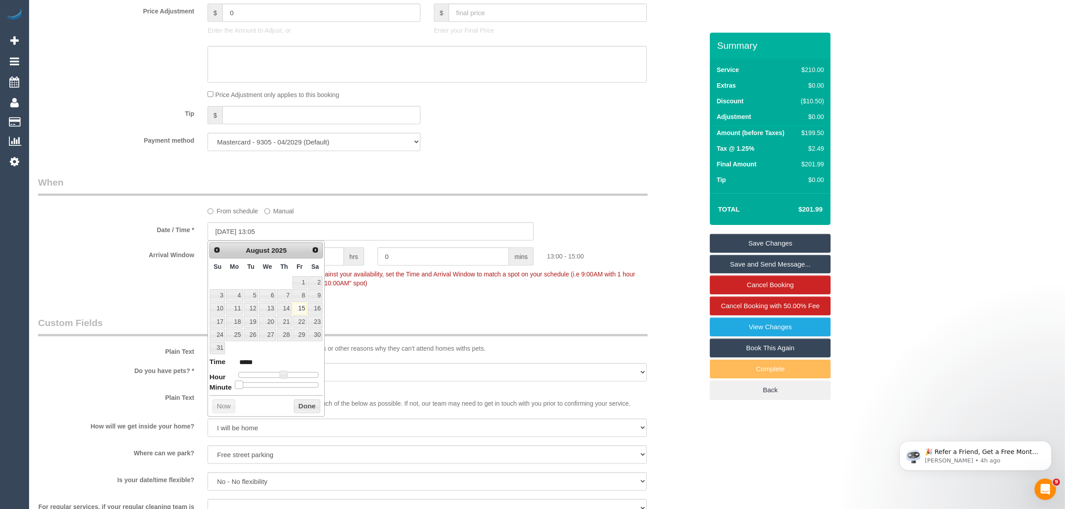
type input "15/08/2025 13:10"
type input "*****"
type input "15/08/2025 13:15"
type input "*****"
type input "15/08/2025 13:20"
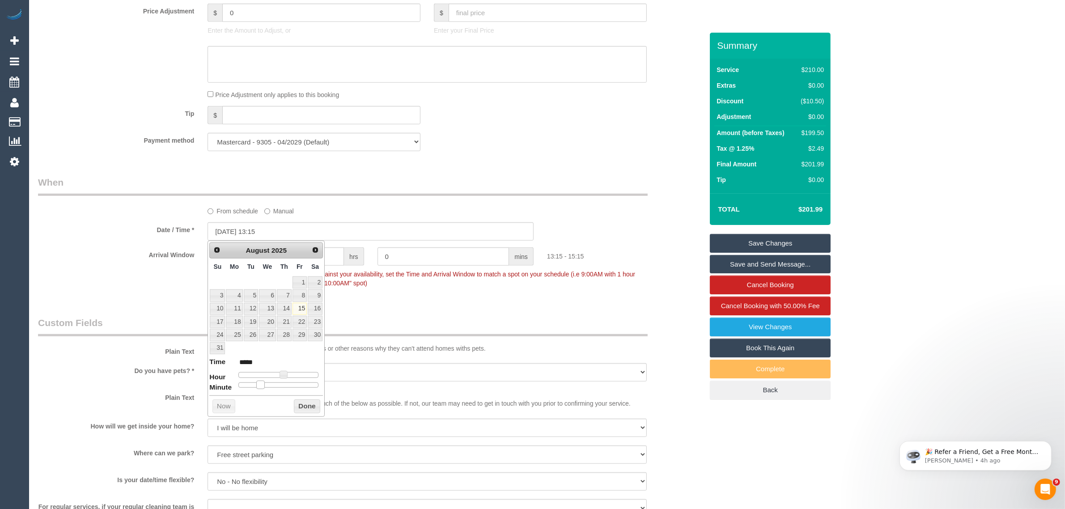
type input "*****"
type input "15/08/2025 13:25"
type input "*****"
type input "15/08/2025 13:30"
type input "*****"
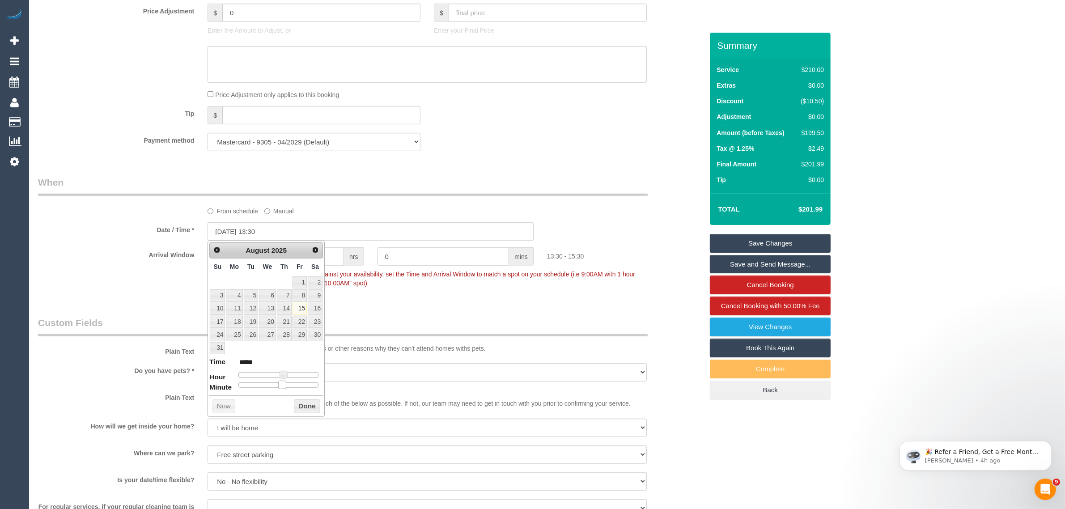
drag, startPoint x: 238, startPoint y: 388, endPoint x: 281, endPoint y: 387, distance: 43.4
click at [281, 387] on span at bounding box center [282, 385] width 8 height 8
click at [303, 403] on button "Done" at bounding box center [307, 406] width 26 height 14
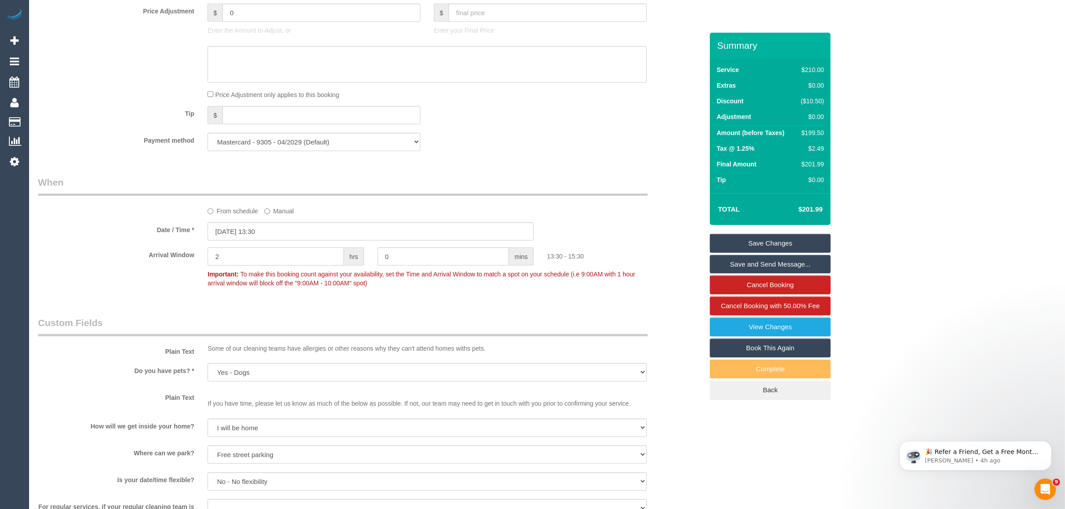
click at [270, 256] on input "2" at bounding box center [276, 256] width 136 height 18
type input "0"
click at [772, 238] on link "Save Changes" at bounding box center [770, 243] width 121 height 19
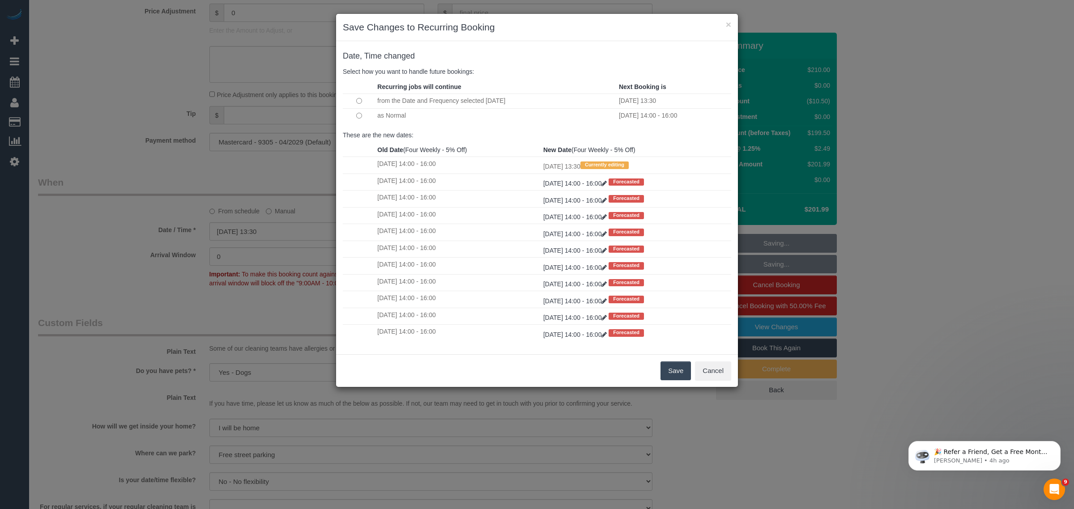
click at [661, 365] on button "Save" at bounding box center [675, 370] width 30 height 19
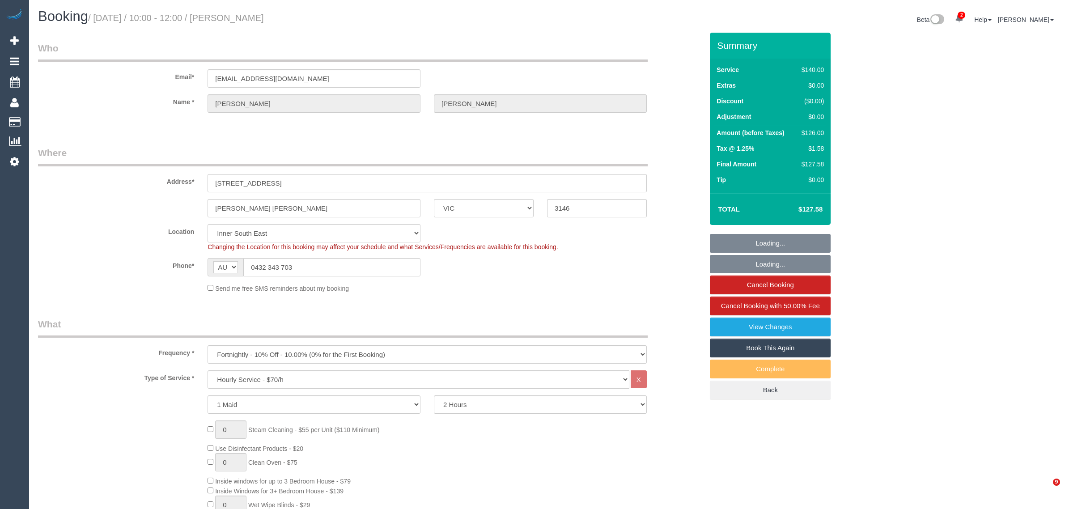
select select "VIC"
select select "number:28"
select select "number:15"
select select "number:19"
select select "number:22"
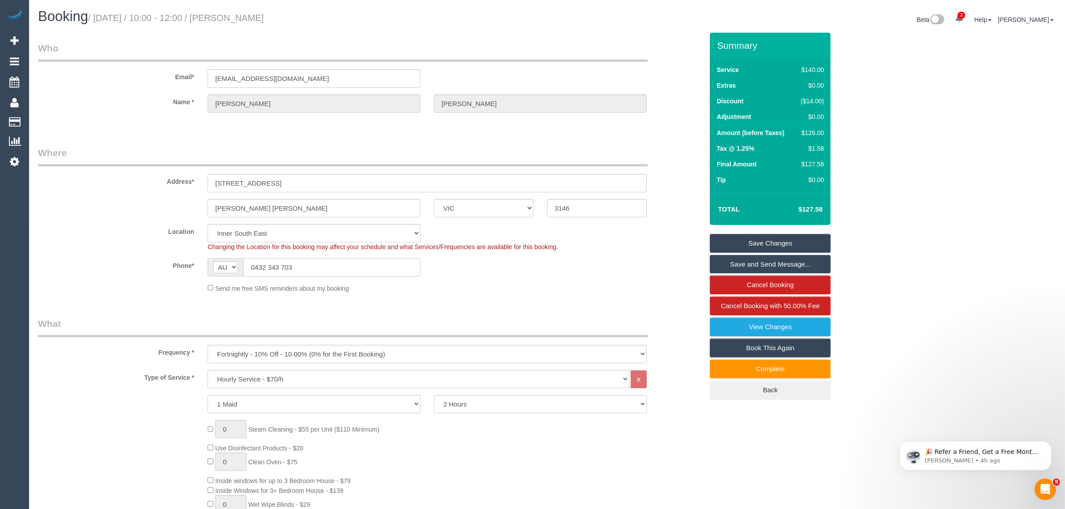
click at [311, 266] on input "0432 343 703" at bounding box center [331, 267] width 177 height 18
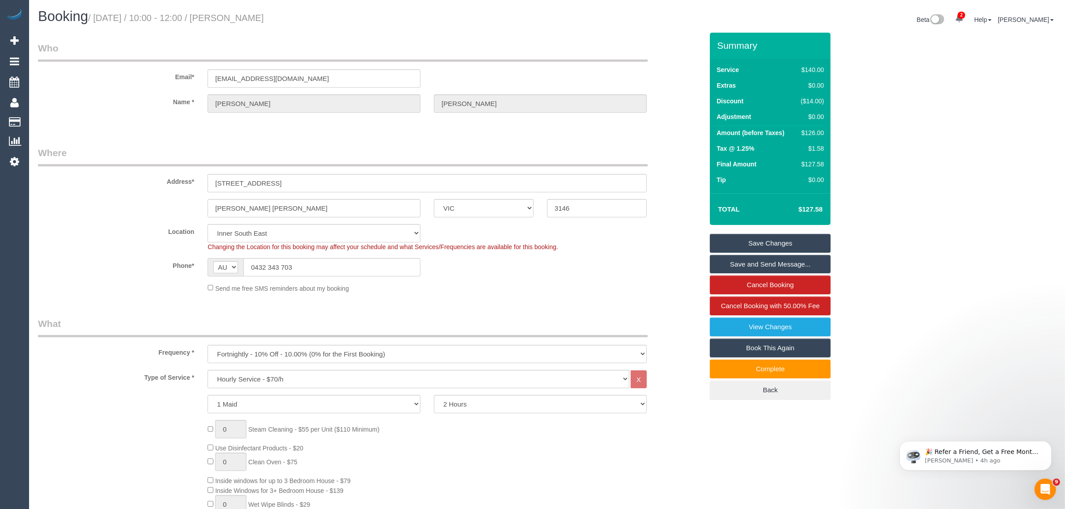
click at [495, 273] on div "Phone* AF AL DZ AD AO AI AQ AG AR AM AW AU AT AZ BS BH BD BB BY BE BZ BJ BM BT …" at bounding box center [370, 267] width 679 height 18
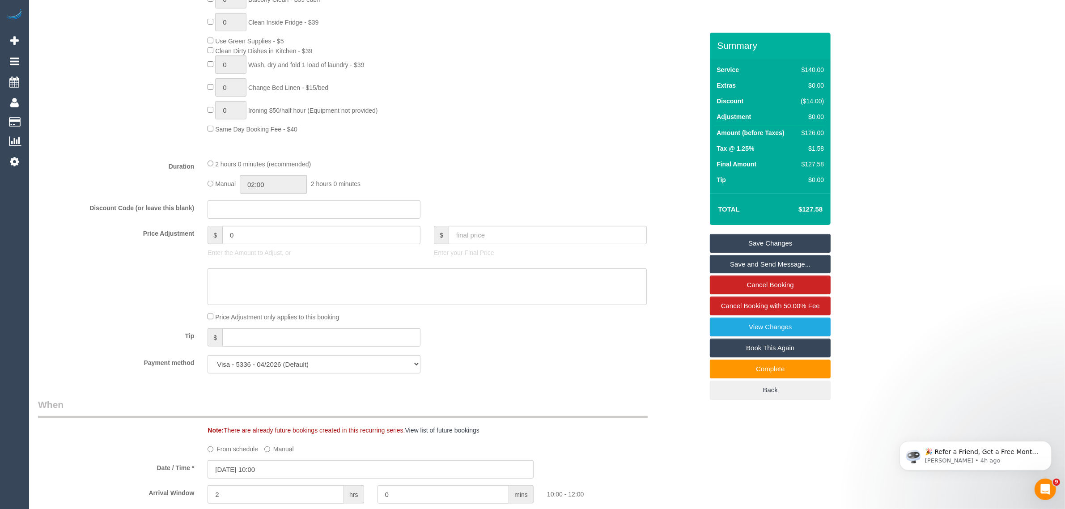
scroll to position [895, 0]
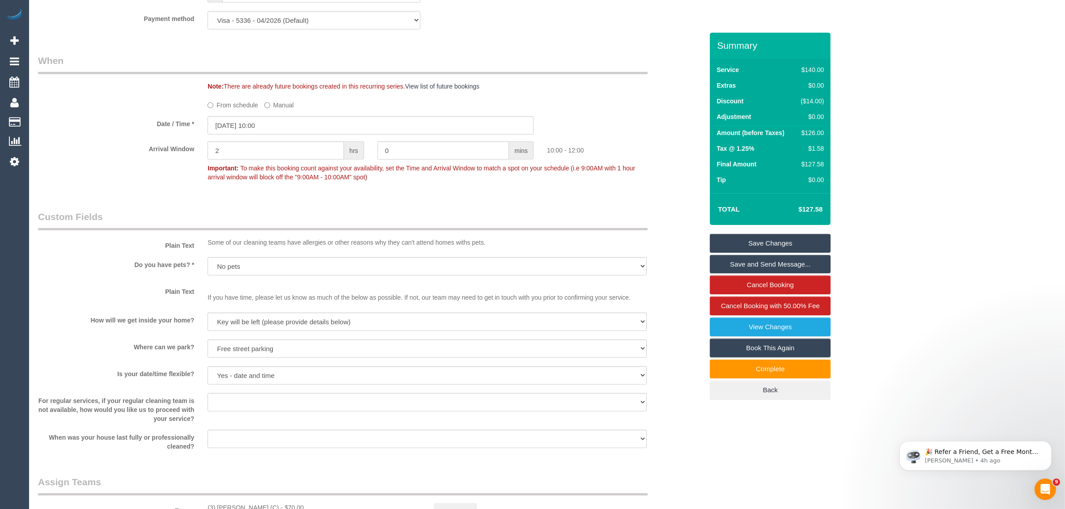
click at [667, 212] on div "Plain Text Some of our cleaning teams have allergies or other reasons why they …" at bounding box center [370, 230] width 679 height 41
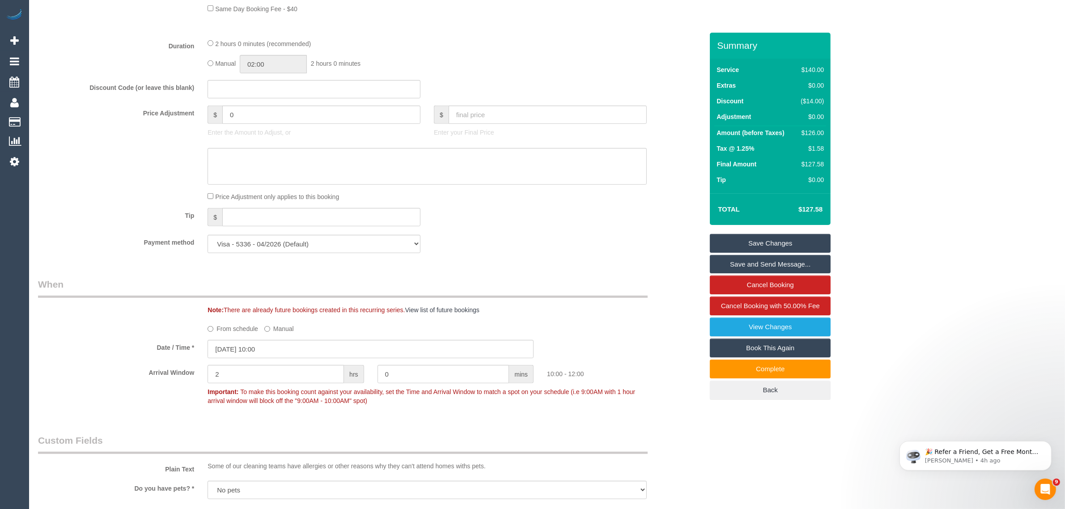
click at [666, 221] on div "Tip $" at bounding box center [370, 218] width 679 height 20
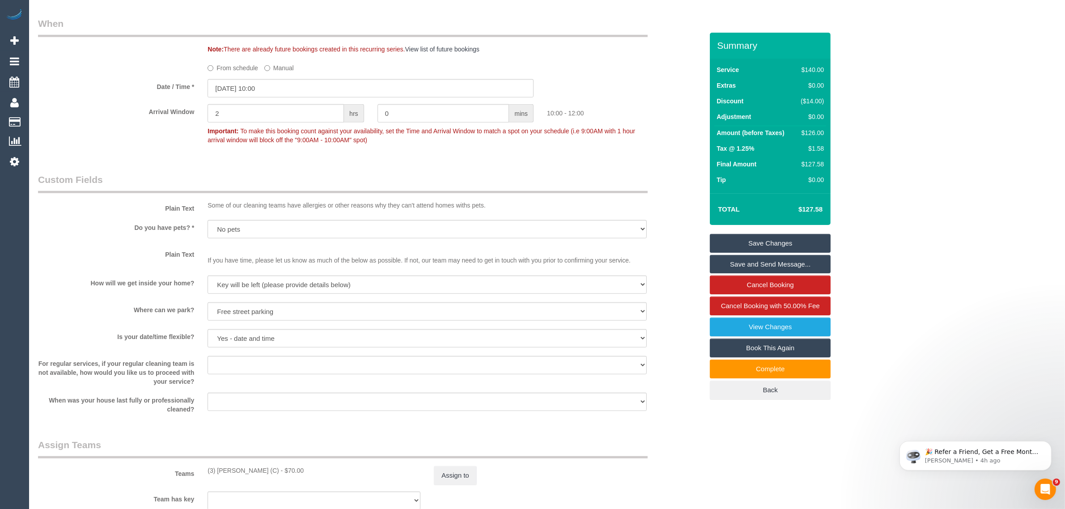
scroll to position [1118, 0]
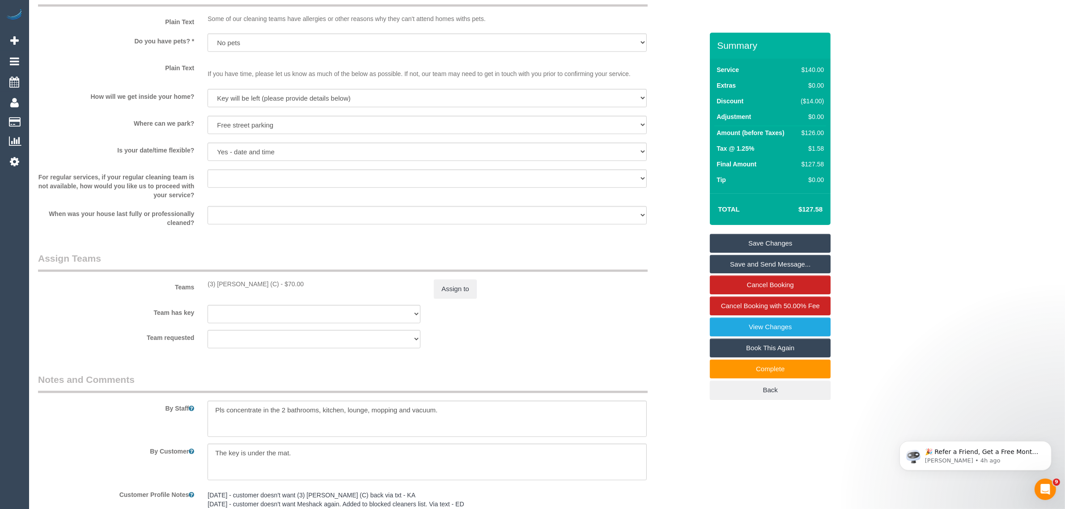
click at [665, 298] on sui-booking-teams "Teams (3) [PERSON_NAME] (C) - $70.00 Assign to Team has key (3) [PERSON_NAME] (…" at bounding box center [370, 300] width 665 height 97
click at [656, 294] on div "Teams (3) [PERSON_NAME] (C) - $70.00 Assign to" at bounding box center [370, 275] width 679 height 47
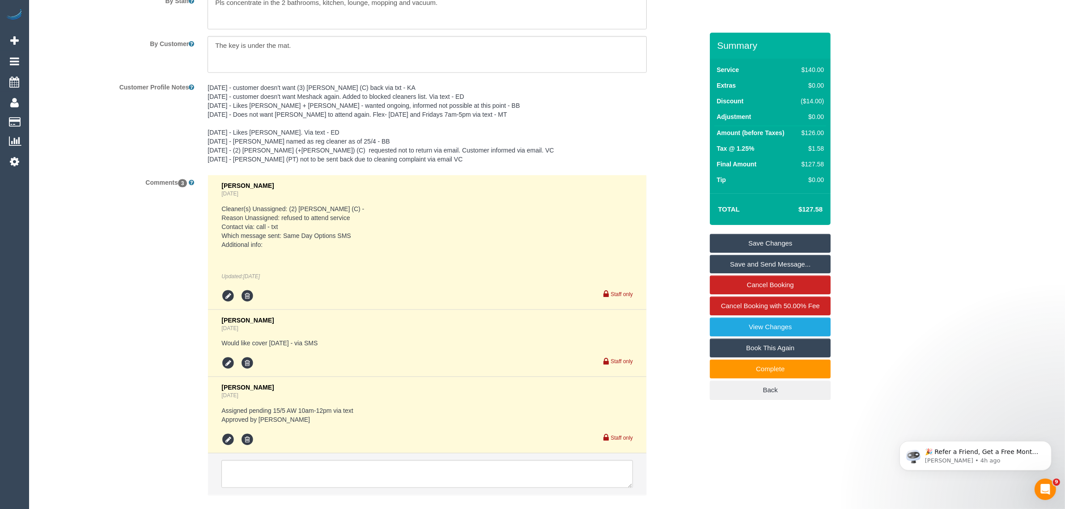
scroll to position [1576, 0]
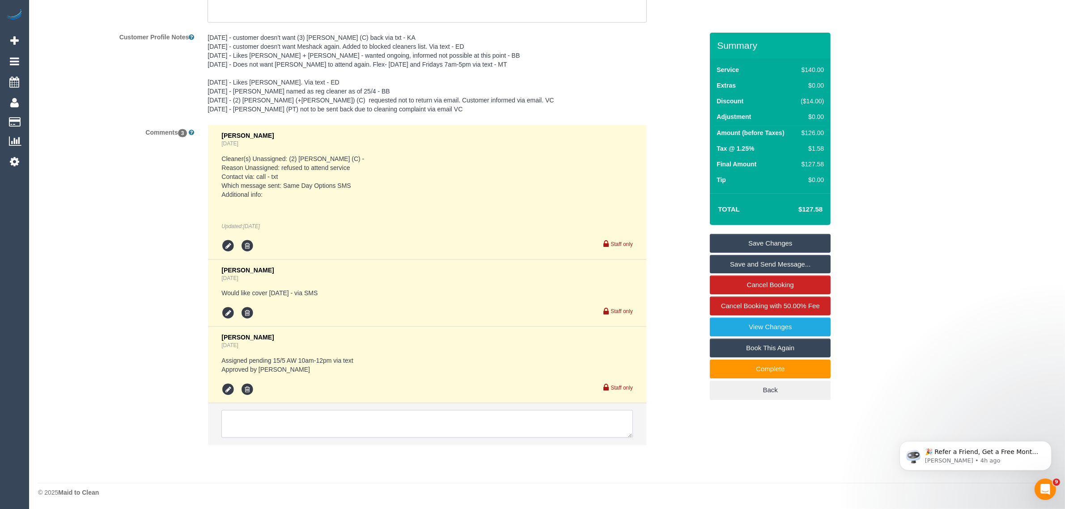
click at [506, 435] on textarea at bounding box center [427, 424] width 412 height 28
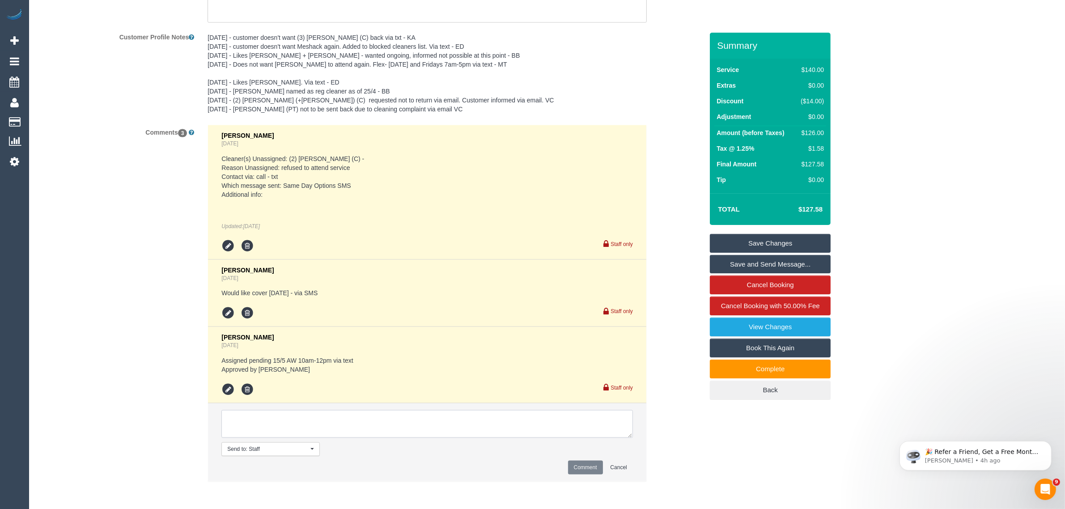
paste textarea "Cleaner(s) Unassigned: Reason Unassigned: Contact via: Which message sent: Addi…"
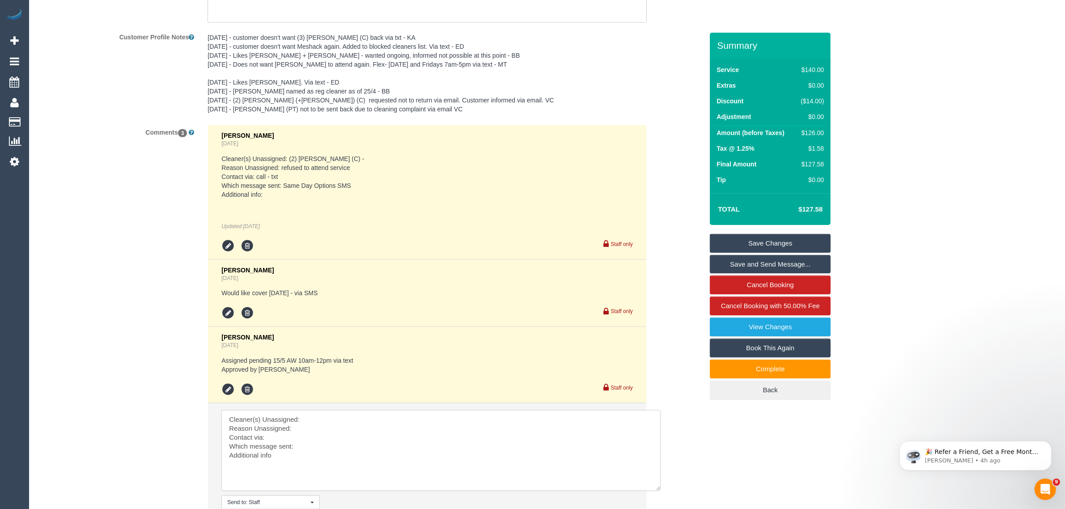
drag, startPoint x: 631, startPoint y: 434, endPoint x: 660, endPoint y: 488, distance: 60.8
click at [660, 488] on textarea at bounding box center [440, 450] width 439 height 81
click at [477, 420] on textarea at bounding box center [440, 450] width 439 height 81
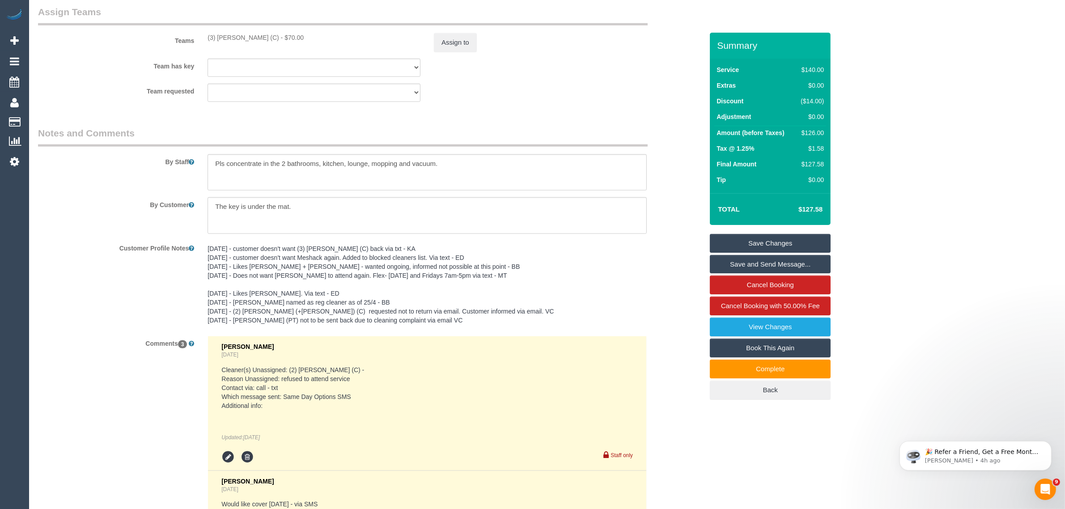
scroll to position [1352, 0]
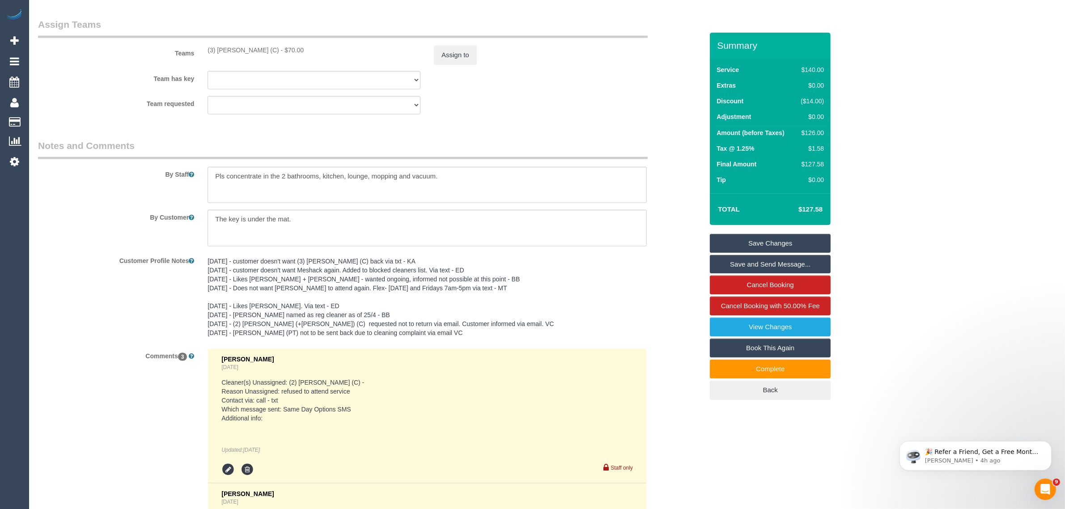
drag, startPoint x: 198, startPoint y: 45, endPoint x: 266, endPoint y: 43, distance: 68.0
click at [266, 43] on div "Teams (3) Imanuil Afiuo (C) - $70.00 Assign to" at bounding box center [370, 41] width 679 height 47
copy div "(3) [PERSON_NAME] (C)"
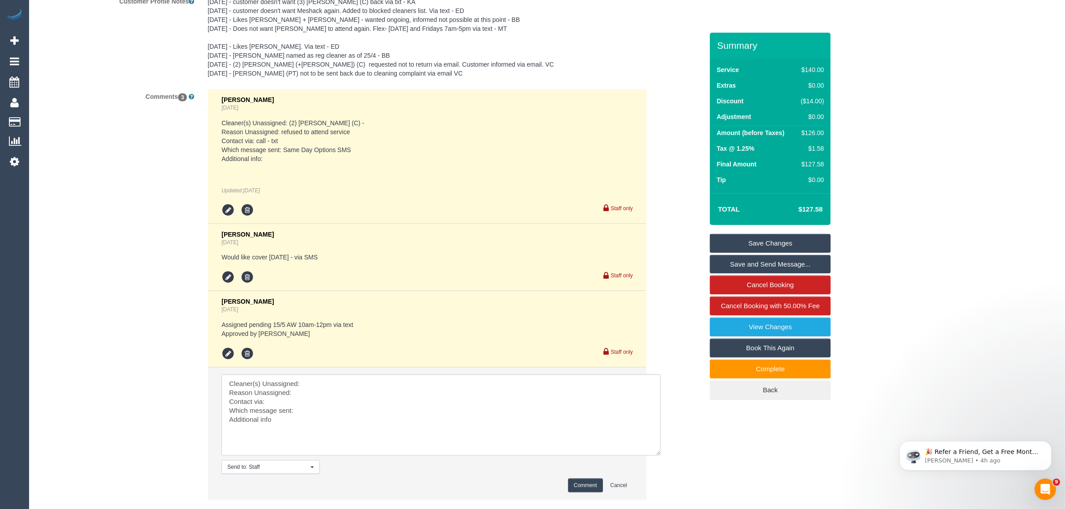
scroll to position [1667, 0]
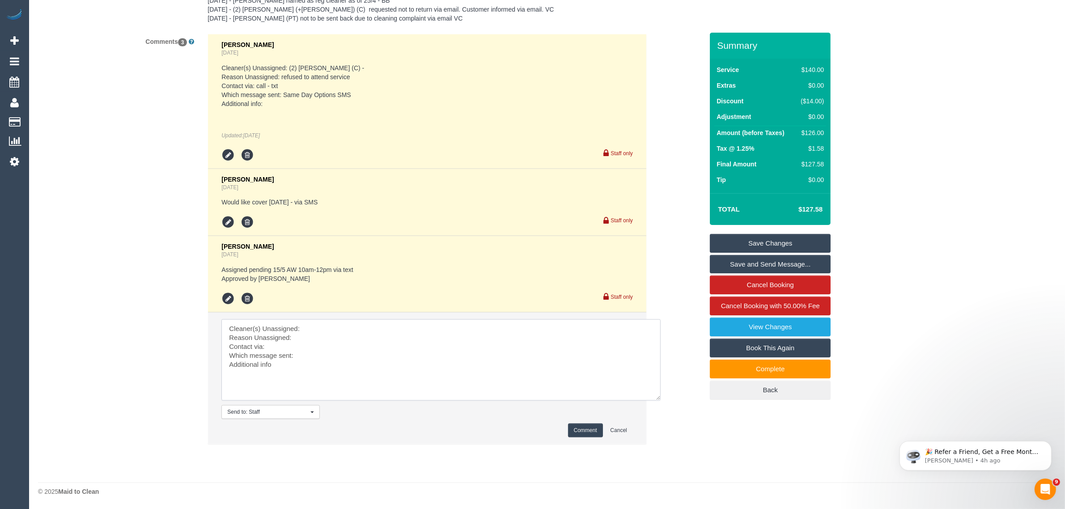
click at [357, 324] on textarea at bounding box center [440, 359] width 439 height 81
paste textarea "(3) [PERSON_NAME] (C)"
click at [224, 338] on textarea at bounding box center [440, 359] width 439 height 81
click at [318, 331] on textarea at bounding box center [440, 359] width 439 height 81
click at [316, 335] on textarea at bounding box center [440, 359] width 439 height 81
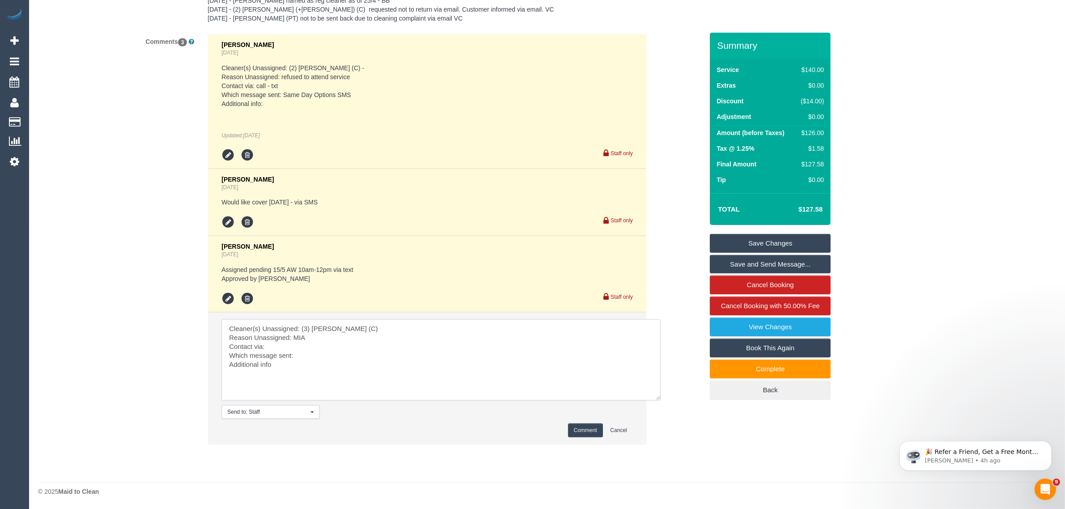
click at [321, 349] on textarea at bounding box center [440, 359] width 439 height 81
click at [341, 354] on textarea at bounding box center [440, 359] width 439 height 81
click at [273, 358] on textarea at bounding box center [440, 359] width 439 height 81
click at [361, 370] on textarea at bounding box center [440, 359] width 439 height 81
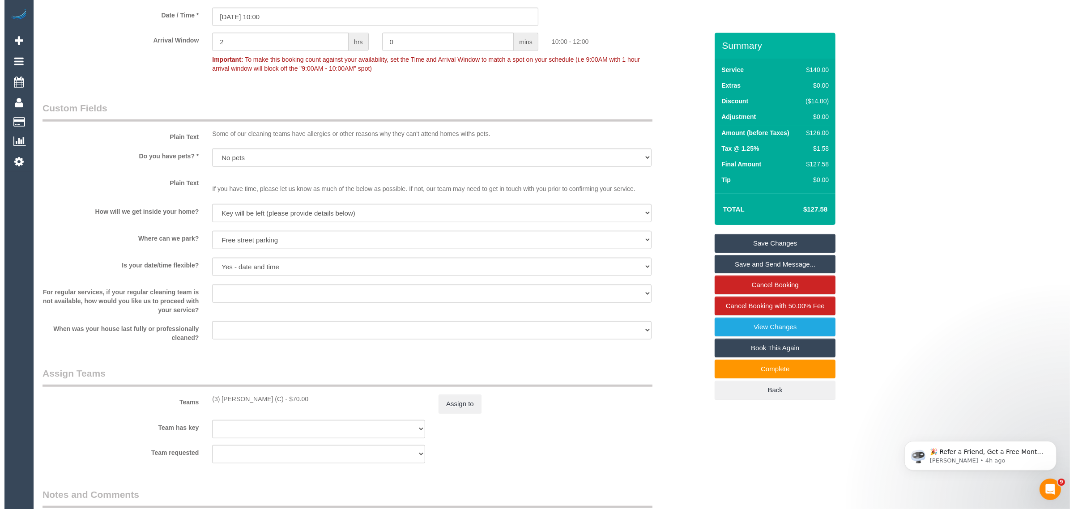
scroll to position [1219, 0]
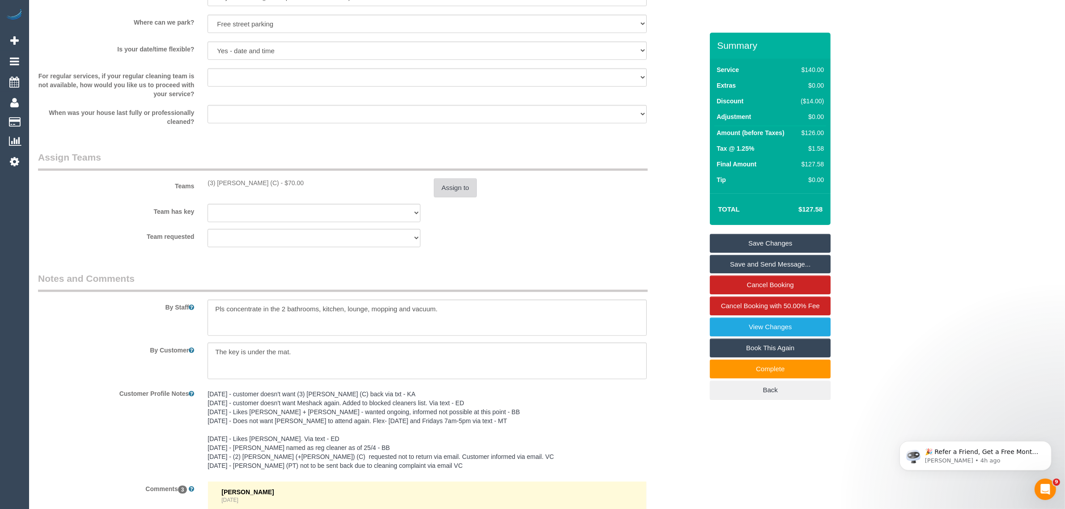
type textarea "Cleaner(s) Unassigned: (3) Imanuil Afiuo (C) Reason Unassigned: MIA Contact via…"
click at [453, 187] on button "Assign to" at bounding box center [455, 187] width 43 height 19
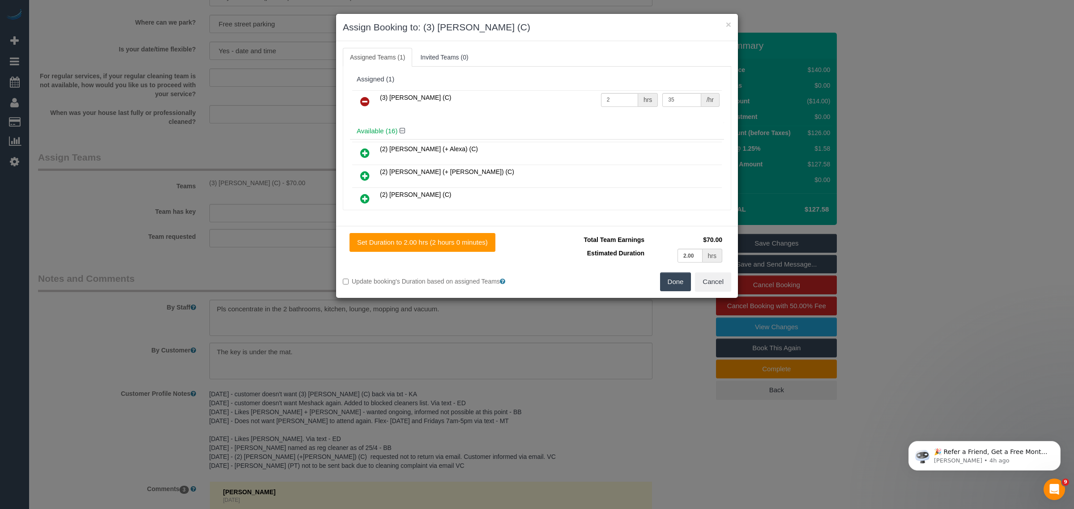
drag, startPoint x: 361, startPoint y: 104, endPoint x: 365, endPoint y: 106, distance: 5.0
click at [361, 104] on icon at bounding box center [364, 101] width 9 height 11
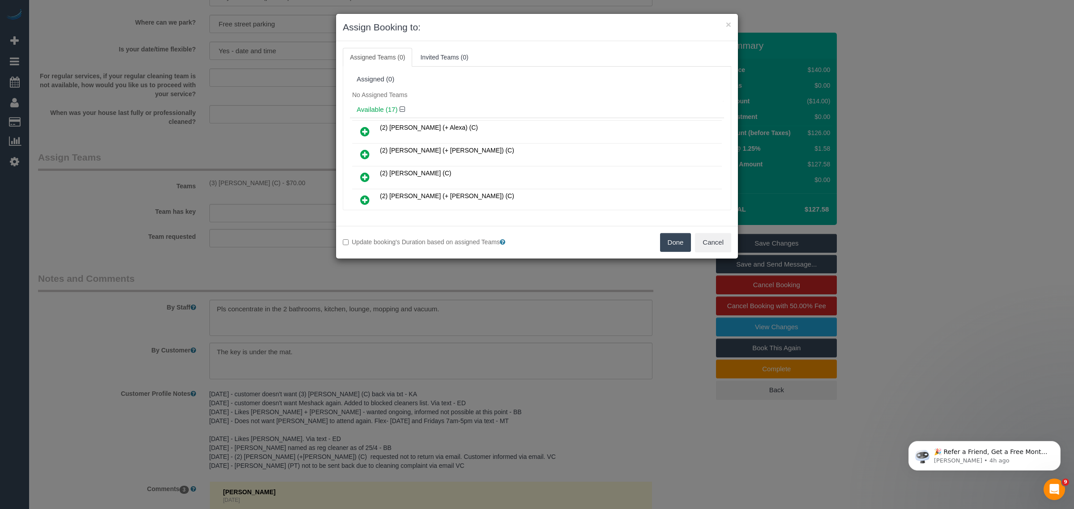
click at [660, 242] on button "Done" at bounding box center [675, 242] width 31 height 19
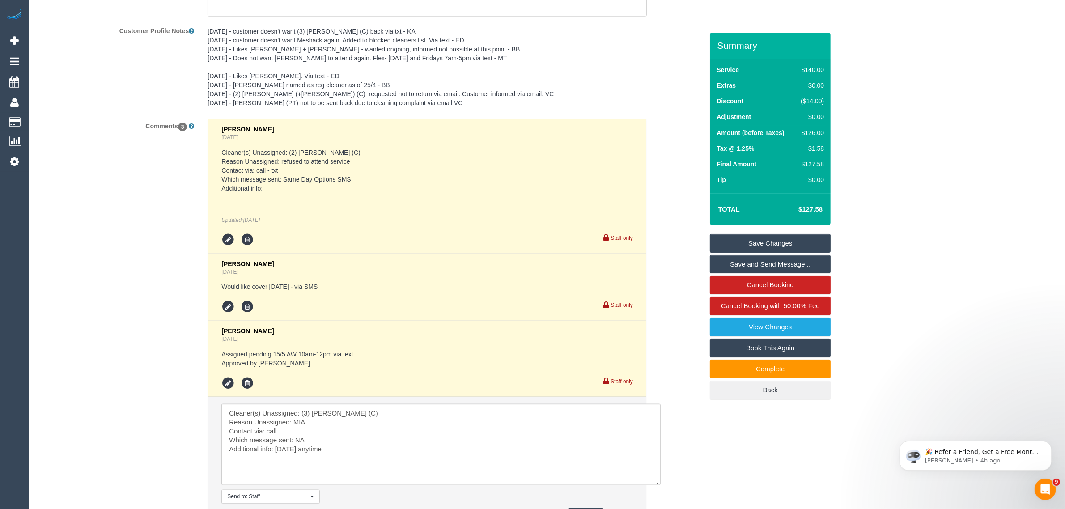
scroll to position [1667, 0]
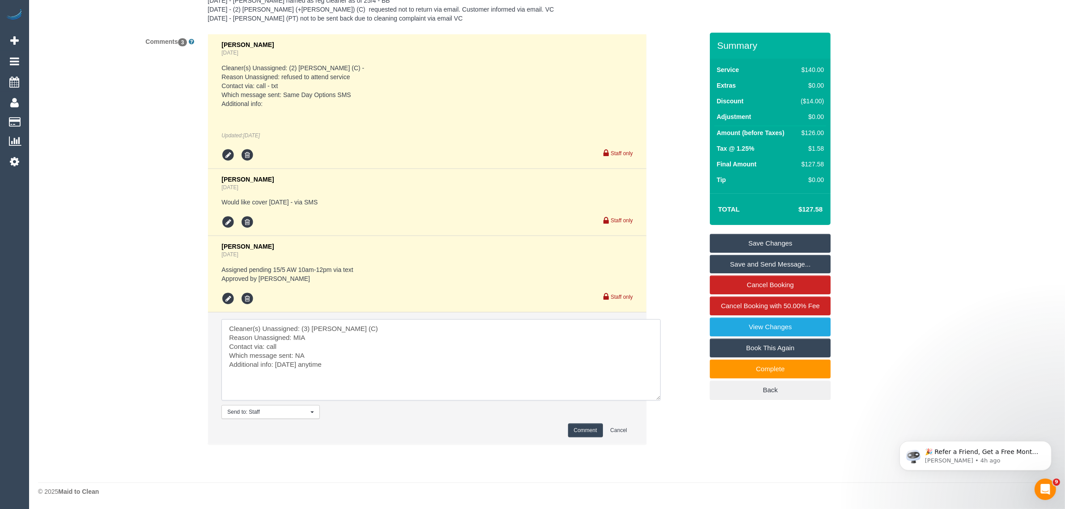
click at [398, 372] on textarea at bounding box center [440, 359] width 439 height 81
click at [576, 424] on button "Comment" at bounding box center [585, 431] width 35 height 14
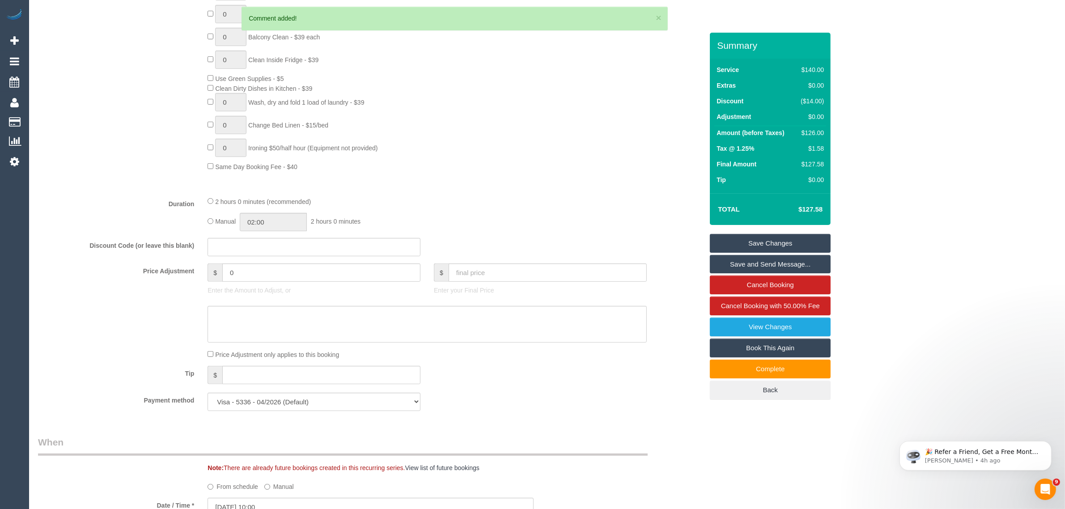
scroll to position [101, 0]
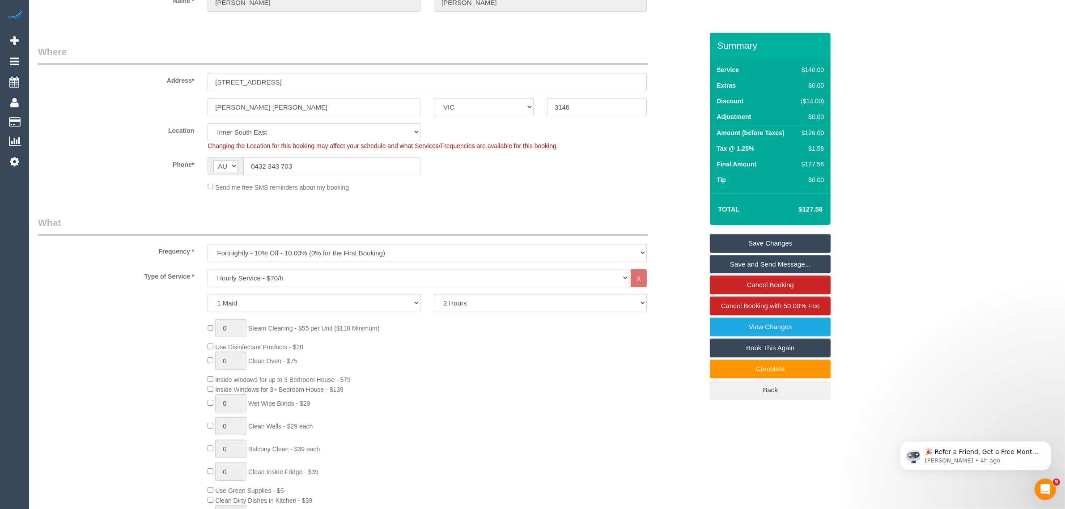
click at [739, 242] on link "Save Changes" at bounding box center [770, 243] width 121 height 19
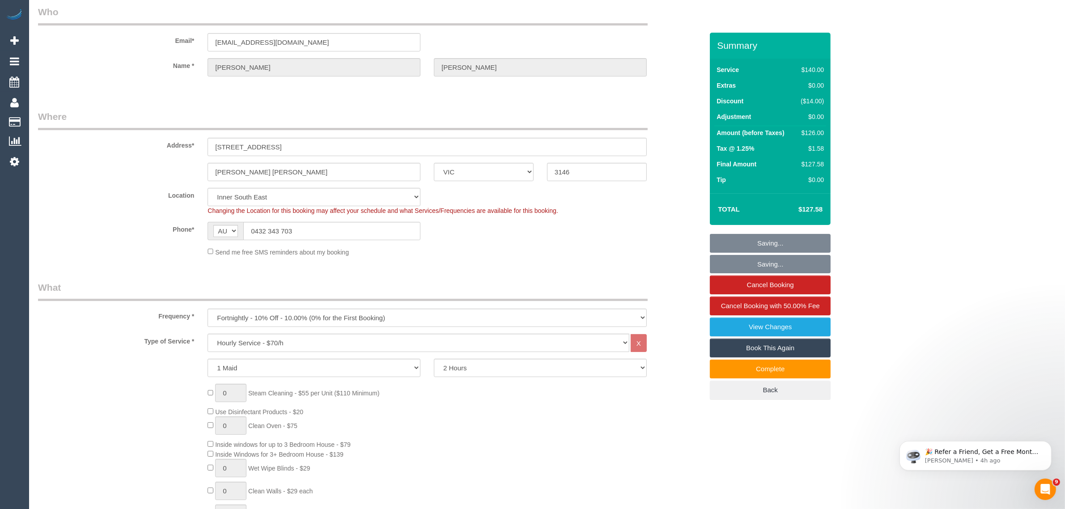
scroll to position [0, 0]
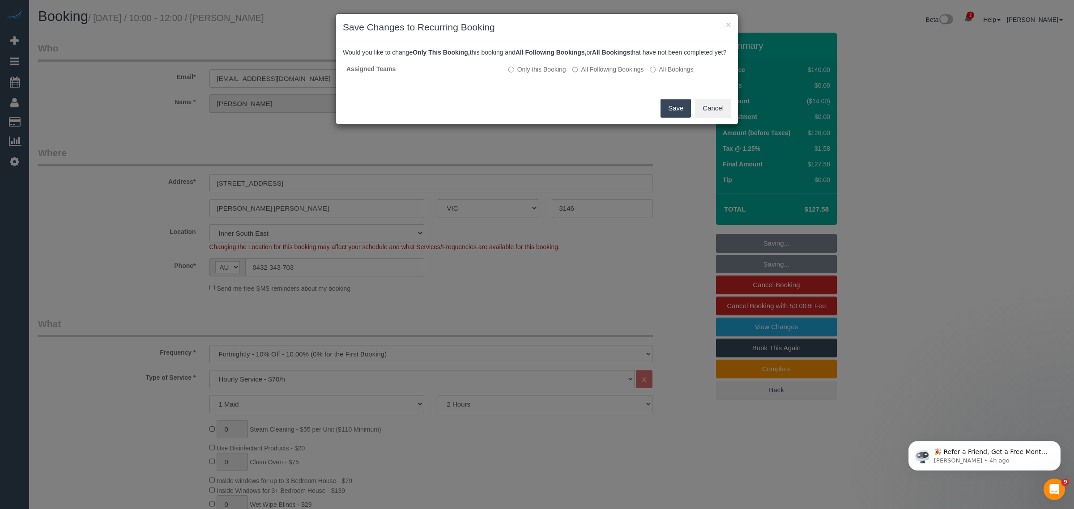
click at [667, 118] on button "Save" at bounding box center [675, 108] width 30 height 19
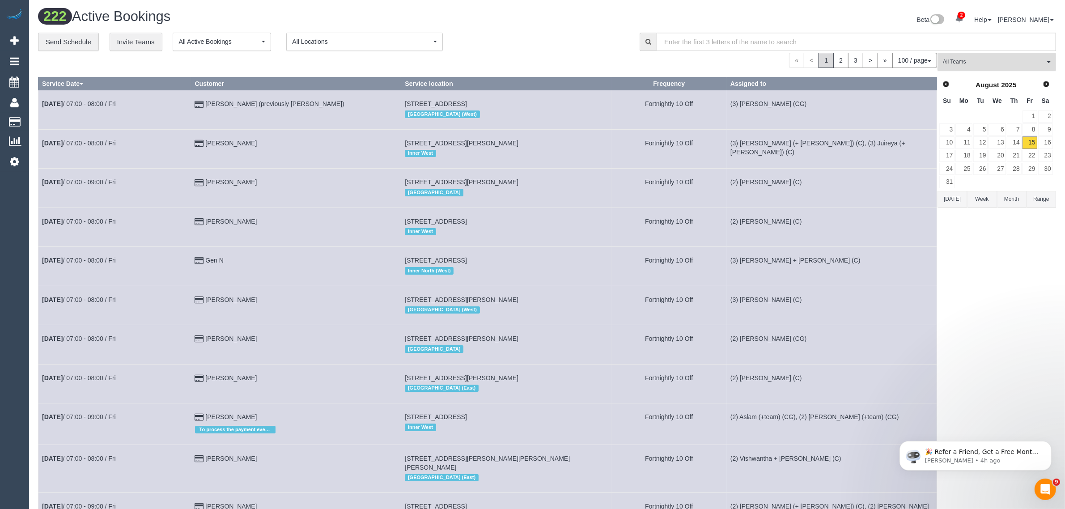
click at [985, 61] on span "All Teams" at bounding box center [994, 62] width 102 height 8
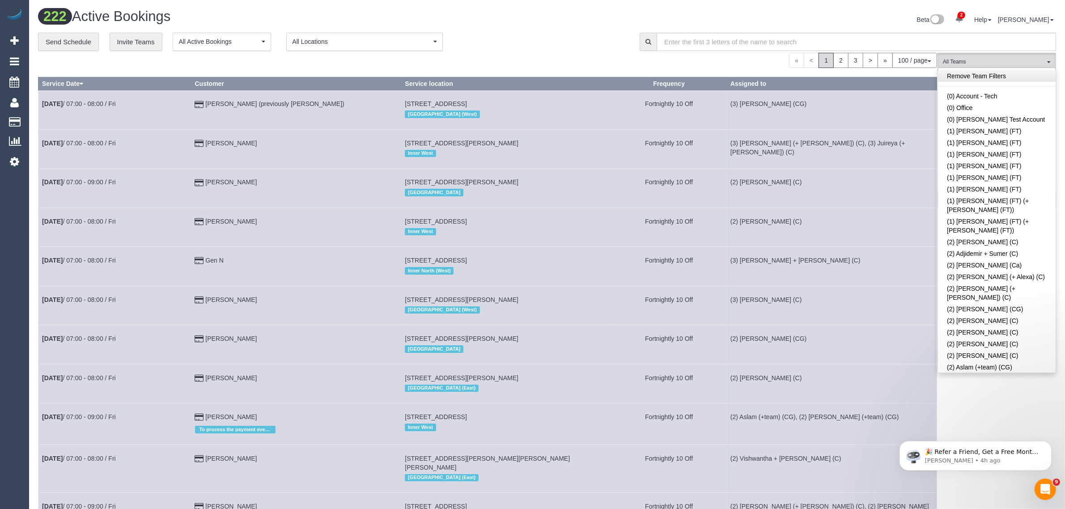
click at [980, 74] on link "Remove Team Filters" at bounding box center [997, 76] width 118 height 12
click at [524, 11] on h1 "222 Active Bookings" at bounding box center [289, 16] width 502 height 15
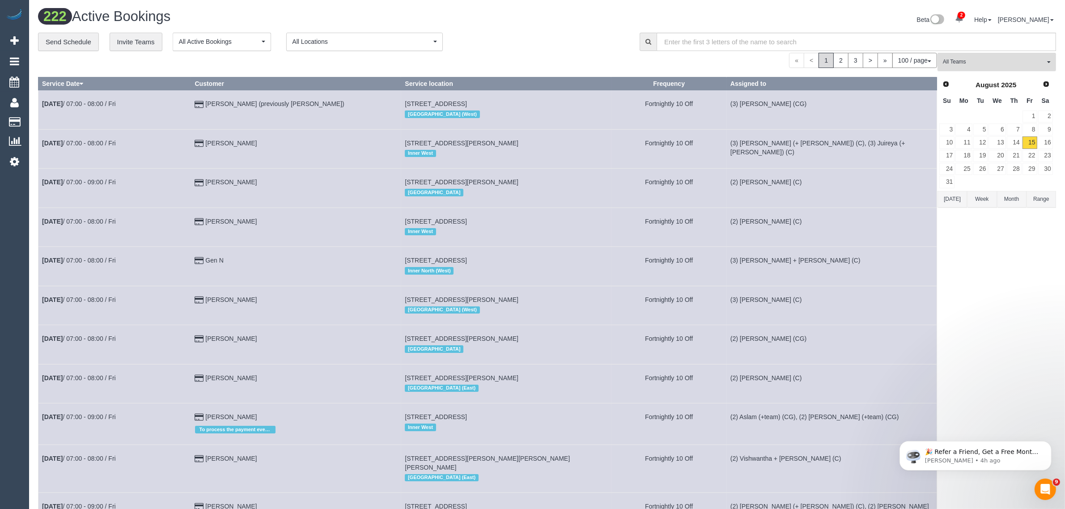
click at [1008, 65] on span "All Teams" at bounding box center [994, 62] width 102 height 8
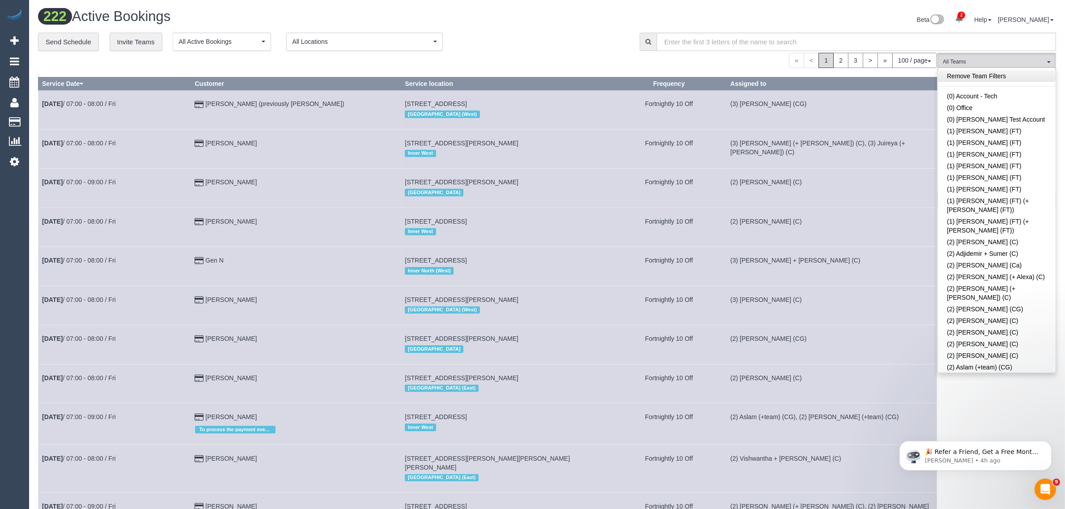
click at [1006, 80] on link "Remove Team Filters" at bounding box center [997, 76] width 118 height 12
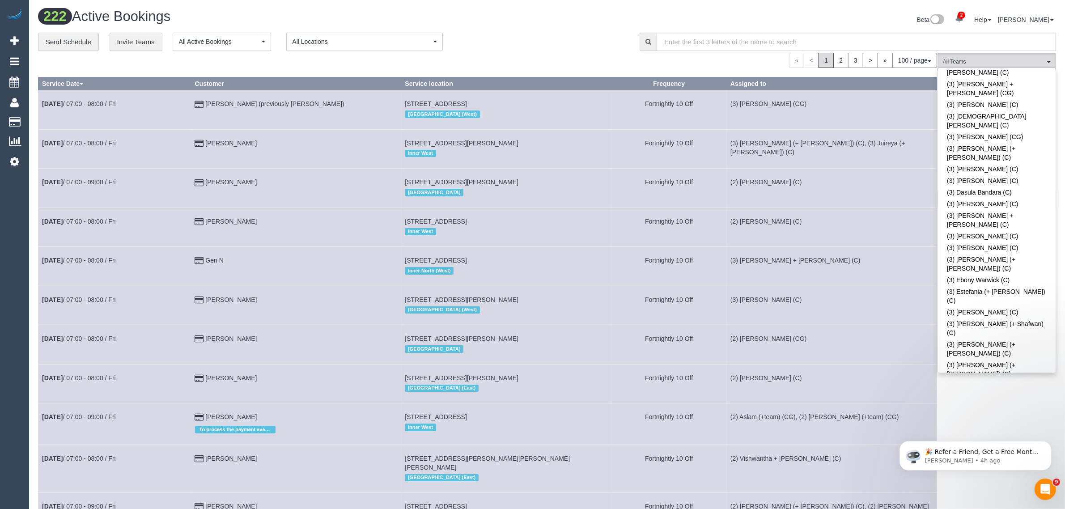
click at [998, 509] on link "(3) [PERSON_NAME] (C)" at bounding box center [997, 517] width 118 height 12
click at [563, 55] on div "« < 1 2 3 > » 100 / page 10 / page 20 / page 30 / page 40 / page 50 / page 100 …" at bounding box center [487, 60] width 899 height 15
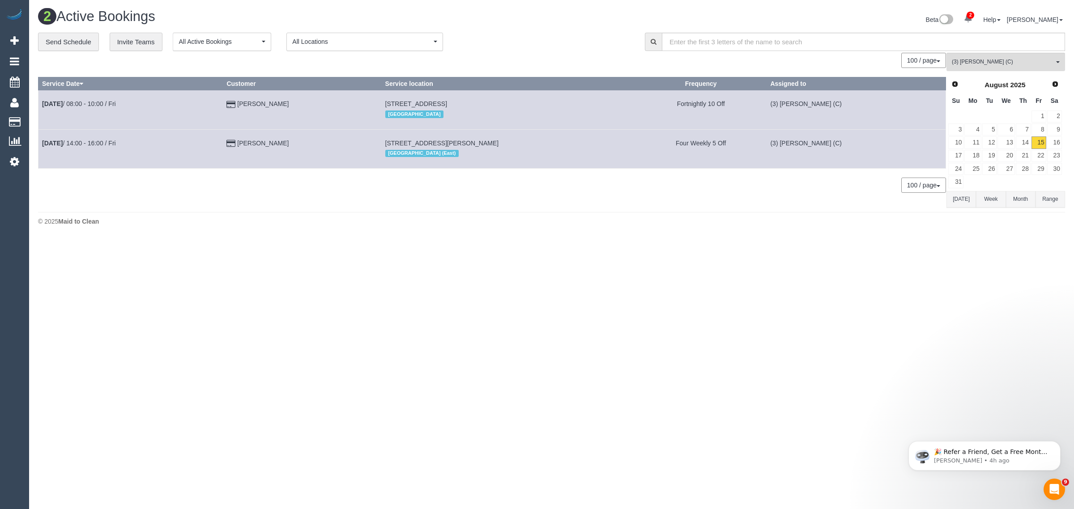
click at [804, 238] on div "2 Active Bookings Beta 2 Your Notifications You have 0 alerts × You have 2 to c…" at bounding box center [551, 119] width 1044 height 239
drag, startPoint x: 298, startPoint y: 149, endPoint x: 38, endPoint y: 147, distance: 259.4
click at [38, 147] on tr "Aug 15th / 14:00 - 16:00 / Fri Jack Lefroy 88 Trenery Crescent, 201, Abbotsford…" at bounding box center [491, 148] width 907 height 39
copy tr "Aug 15th / 14:00 - 16:00 / Fri Jack Lefroy"
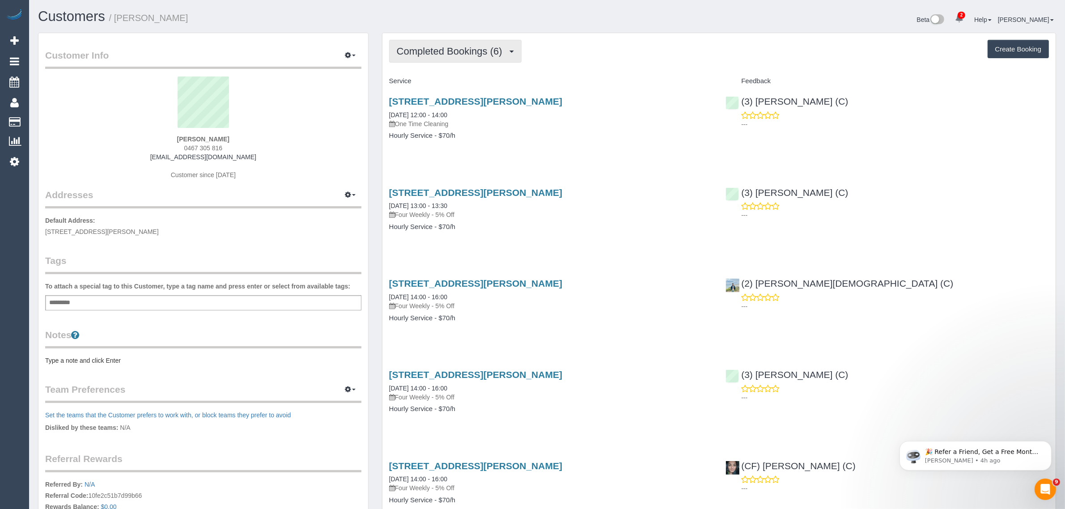
click at [458, 51] on span "Completed Bookings (6)" at bounding box center [452, 51] width 110 height 11
click at [443, 83] on link "Upcoming Bookings (11)" at bounding box center [437, 84] width 94 height 12
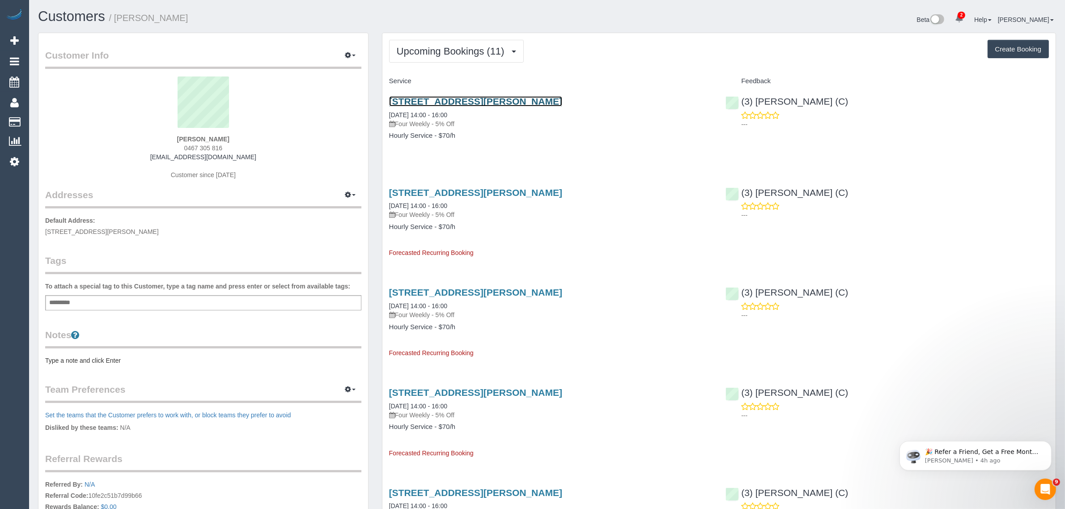
click at [419, 98] on link "[STREET_ADDRESS][PERSON_NAME]" at bounding box center [475, 101] width 173 height 10
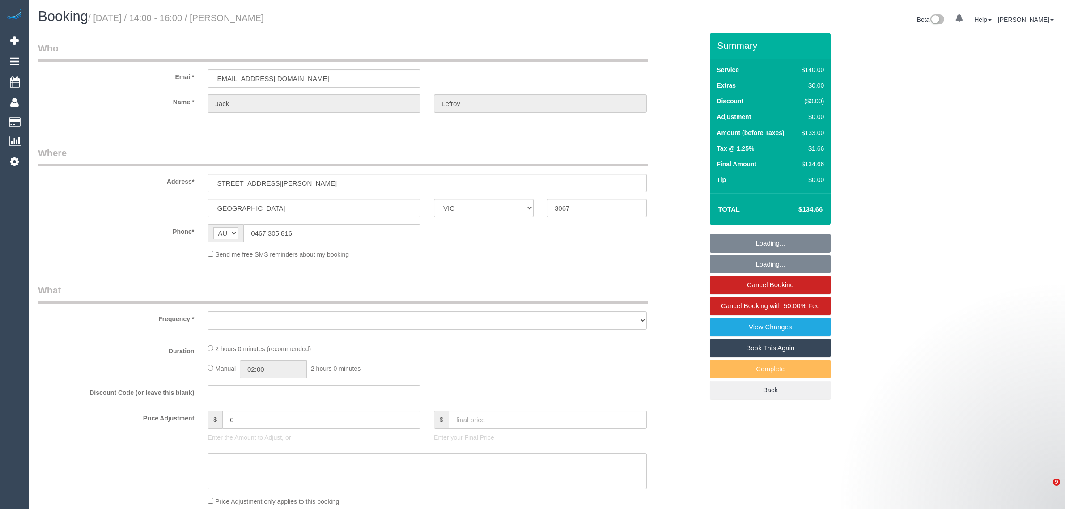
select select "VIC"
select select "string:stripe-pm_1Qou612GScqysDRVVqQZtKPx"
select select "object:860"
select select "number:28"
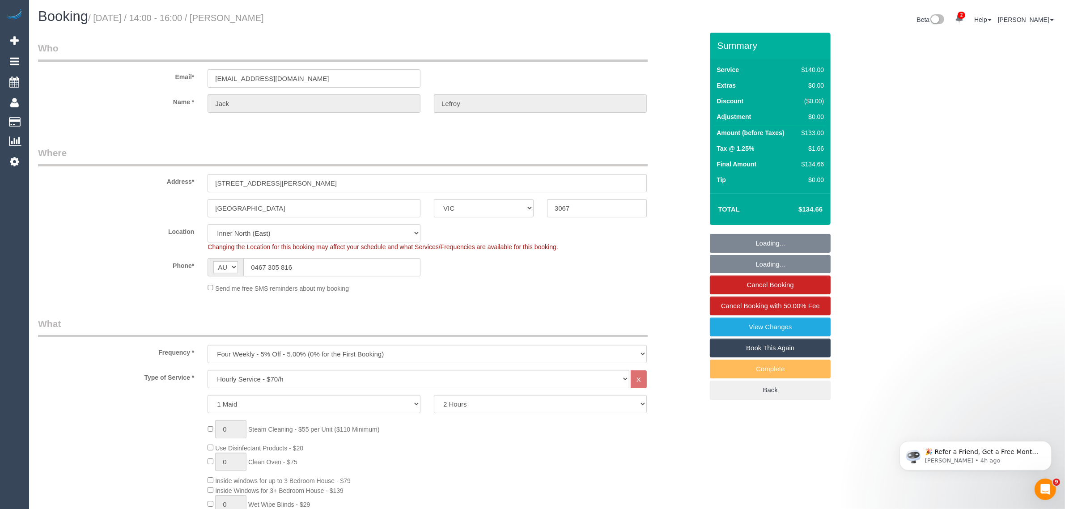
select select "object:1680"
drag, startPoint x: 679, startPoint y: 262, endPoint x: 680, endPoint y: 285, distance: 23.3
click at [679, 262] on div "Phone* AF AL DZ AD AO AI AQ AG AR AM AW AU AT AZ BS BH BD BB BY BE BZ BJ BM BT …" at bounding box center [370, 267] width 679 height 18
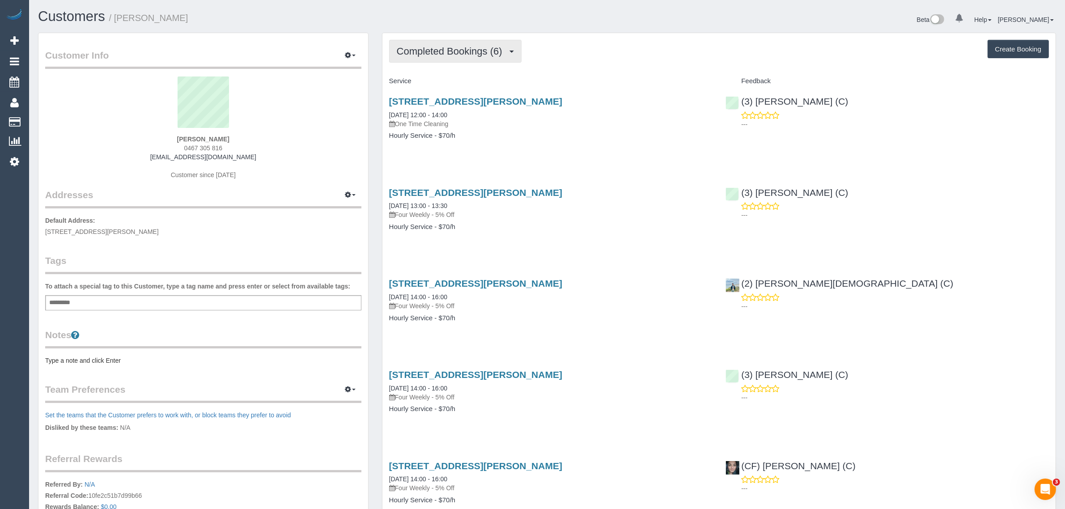
click at [490, 54] on span "Completed Bookings (6)" at bounding box center [452, 51] width 110 height 11
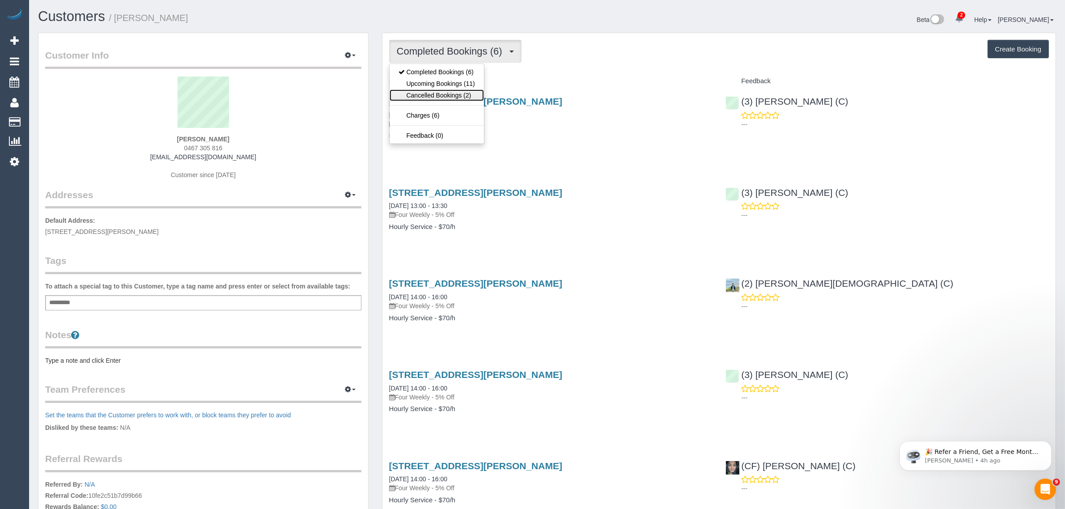
drag, startPoint x: 465, startPoint y: 89, endPoint x: 460, endPoint y: 85, distance: 6.2
click at [465, 89] on link "Cancelled Bookings (2)" at bounding box center [437, 95] width 94 height 12
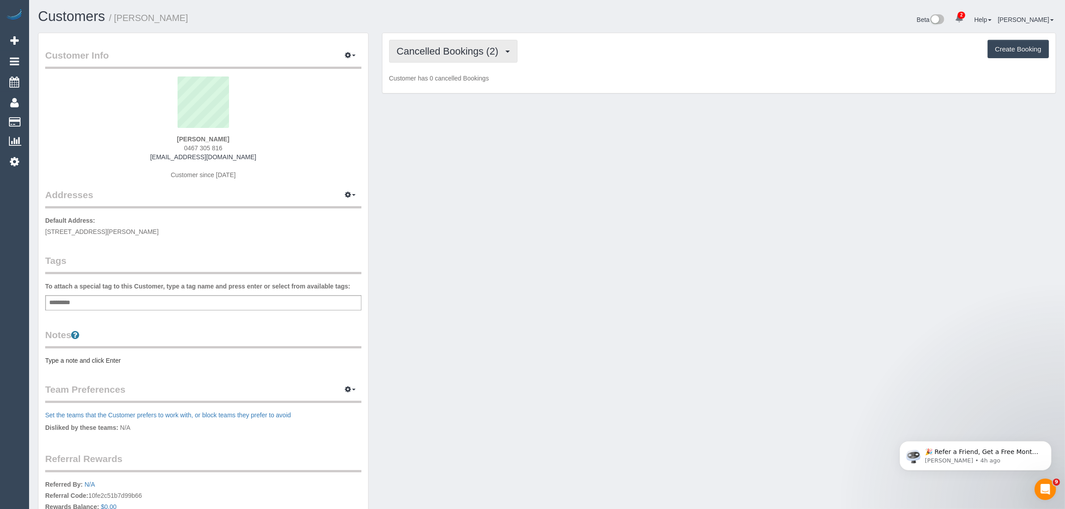
click at [448, 52] on span "Cancelled Bookings (2)" at bounding box center [450, 51] width 106 height 11
click at [443, 72] on link "Completed Bookings (6)" at bounding box center [437, 72] width 94 height 12
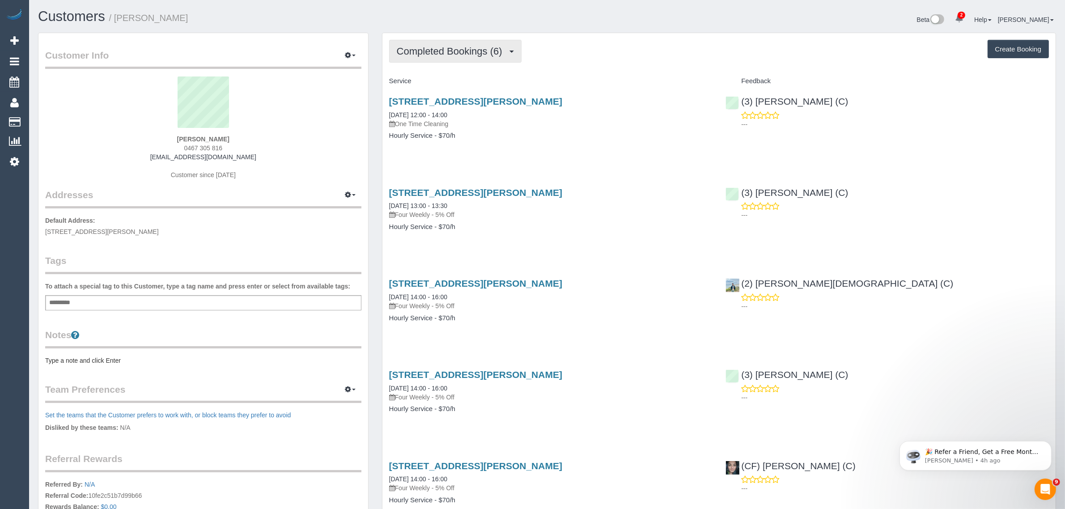
click at [446, 49] on span "Completed Bookings (6)" at bounding box center [452, 51] width 110 height 11
click at [427, 79] on link "Upcoming Bookings (11)" at bounding box center [437, 84] width 94 height 12
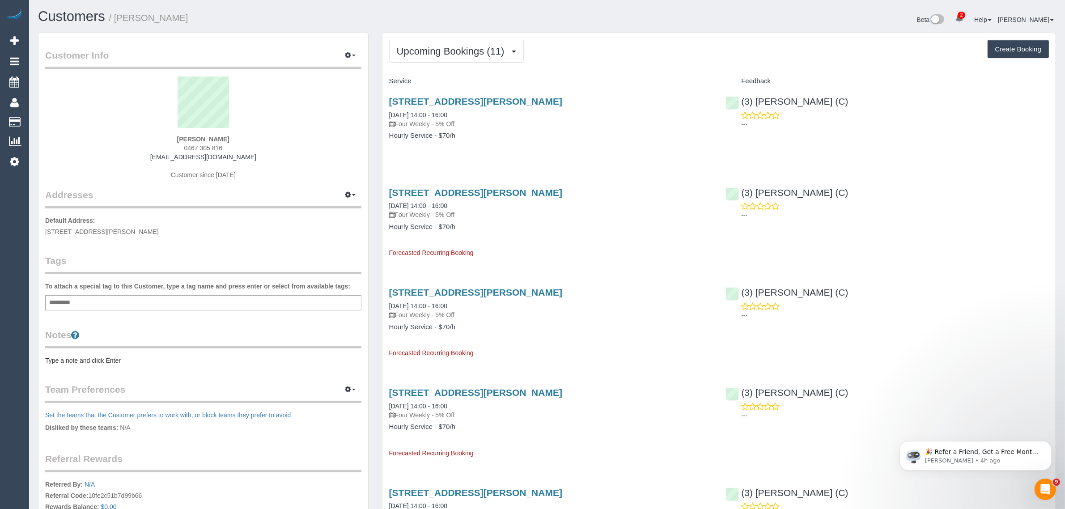
click at [204, 150] on span "0467 305 816" at bounding box center [203, 147] width 38 height 7
click at [204, 149] on span "0467 305 816" at bounding box center [203, 147] width 38 height 7
click at [206, 149] on span "0467 305 816" at bounding box center [203, 147] width 38 height 7
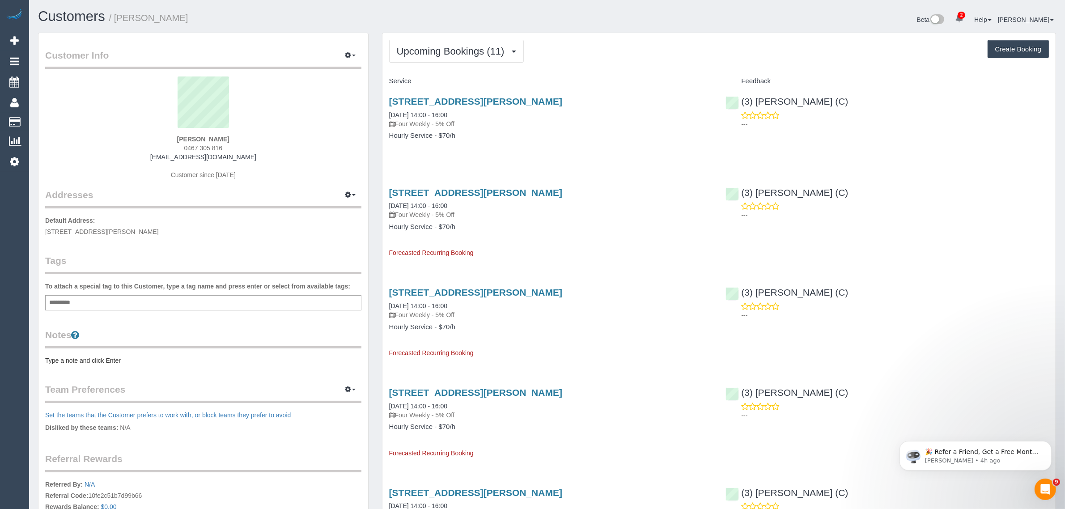
click at [206, 149] on span "0467 305 816" at bounding box center [203, 147] width 38 height 7
copy div "0467 305 816"
click at [441, 52] on span "Upcoming Bookings (11)" at bounding box center [453, 51] width 112 height 11
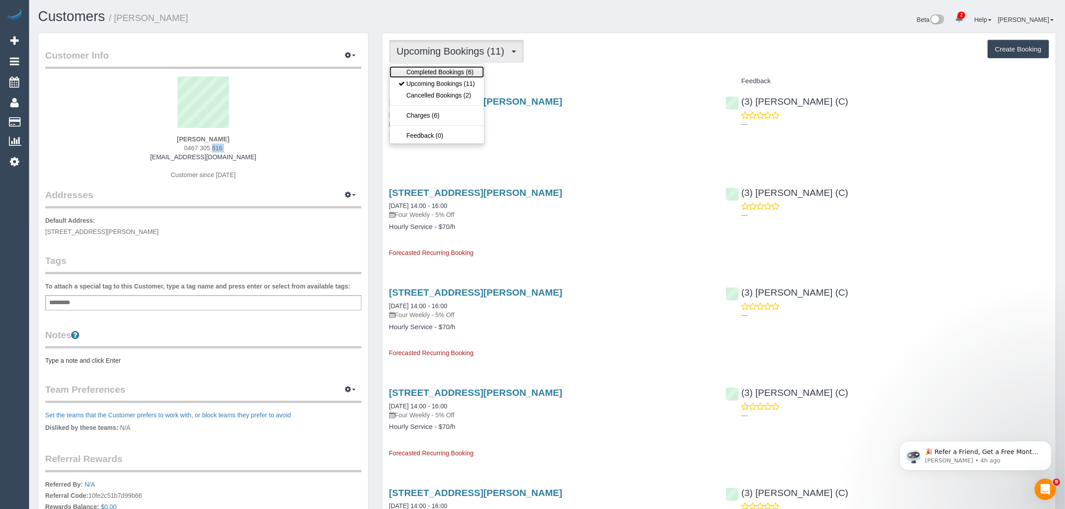
click at [450, 70] on link "Completed Bookings (6)" at bounding box center [437, 72] width 94 height 12
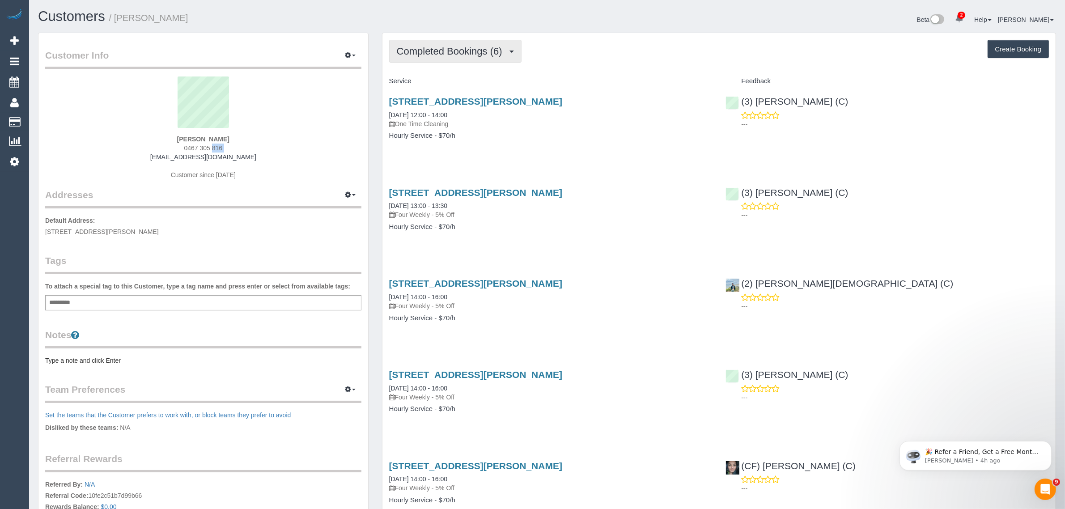
click at [479, 48] on span "Completed Bookings (6)" at bounding box center [452, 51] width 110 height 11
click at [468, 86] on link "Upcoming Bookings (11)" at bounding box center [437, 84] width 94 height 12
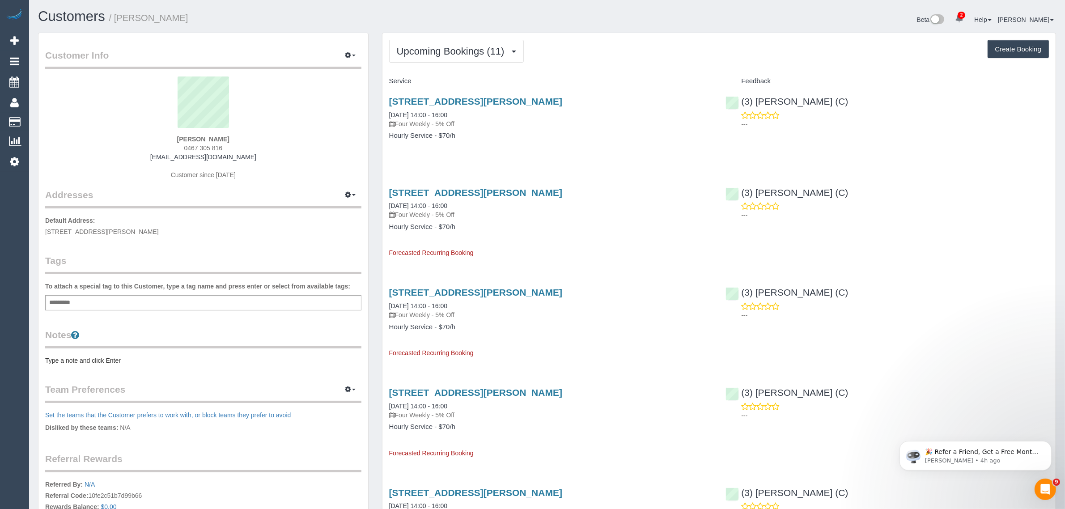
click at [472, 42] on button "Upcoming Bookings (11)" at bounding box center [456, 51] width 135 height 23
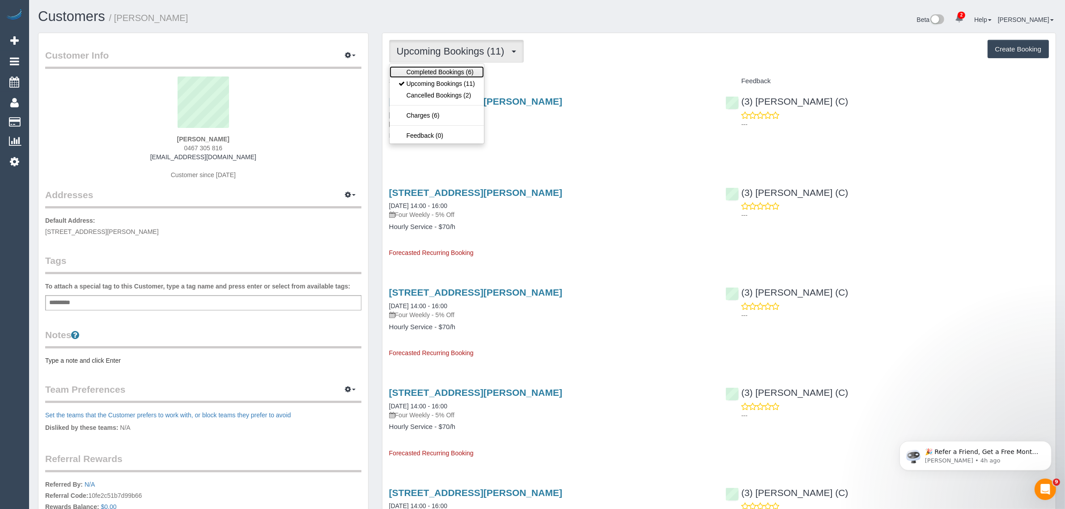
click at [450, 69] on link "Completed Bookings (6)" at bounding box center [437, 72] width 94 height 12
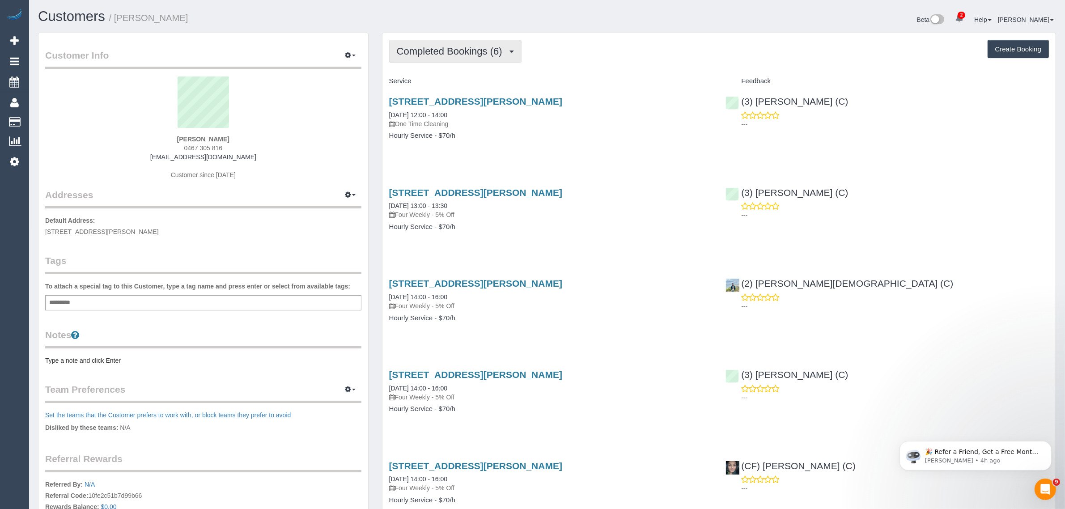
click at [460, 47] on span "Completed Bookings (6)" at bounding box center [452, 51] width 110 height 11
click at [450, 87] on link "Upcoming Bookings (11)" at bounding box center [437, 84] width 94 height 12
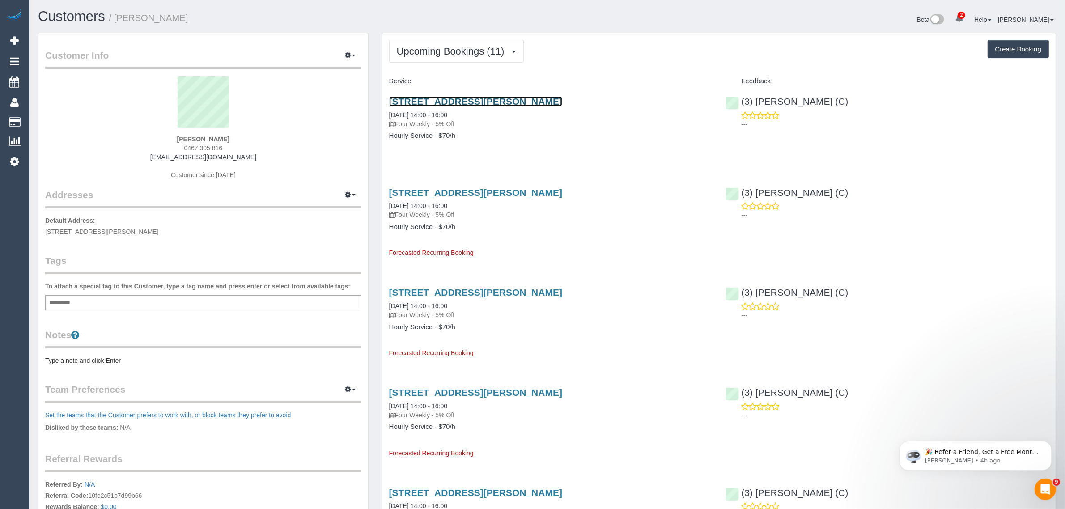
click at [481, 96] on link "[STREET_ADDRESS][PERSON_NAME]" at bounding box center [475, 101] width 173 height 10
drag, startPoint x: 478, startPoint y: 119, endPoint x: 392, endPoint y: 111, distance: 86.3
click at [392, 111] on div "[STREET_ADDRESS][PERSON_NAME] [DATE] 14:00 - 16:00 Four Weekly - 5% Off" at bounding box center [550, 112] width 323 height 32
click at [501, 140] on div "88 Trenery Crescent, 201, Abbotsford, VIC 3067 15/08/2025 14:00 - 16:00 Four We…" at bounding box center [550, 123] width 337 height 69
drag, startPoint x: 477, startPoint y: 113, endPoint x: 382, endPoint y: 113, distance: 95.7
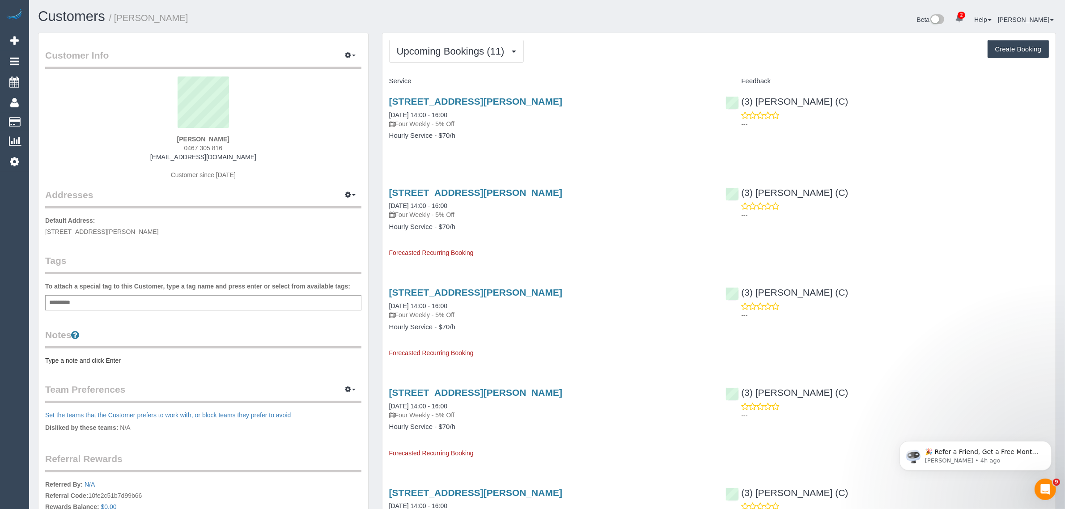
click at [382, 113] on div "88 Trenery Crescent, 201, Abbotsford, VIC 3067 15/08/2025 14:00 - 16:00 Four We…" at bounding box center [550, 123] width 337 height 69
copy link "15/08/2025 14:00 - 16:00"
click at [457, 46] on span "Upcoming Bookings (11)" at bounding box center [453, 51] width 112 height 11
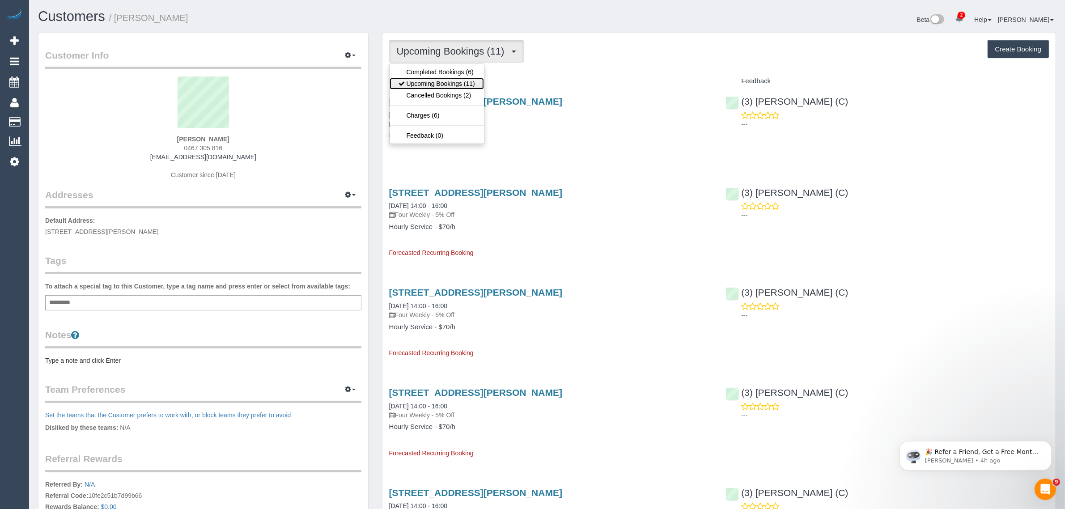
click at [440, 80] on link "Upcoming Bookings (11)" at bounding box center [437, 84] width 94 height 12
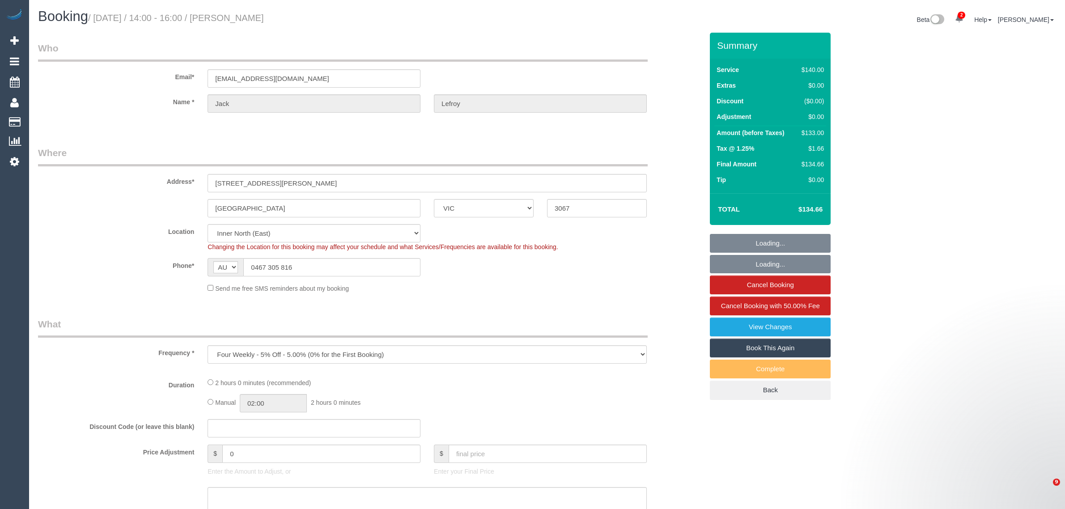
select select "VIC"
select select "number:28"
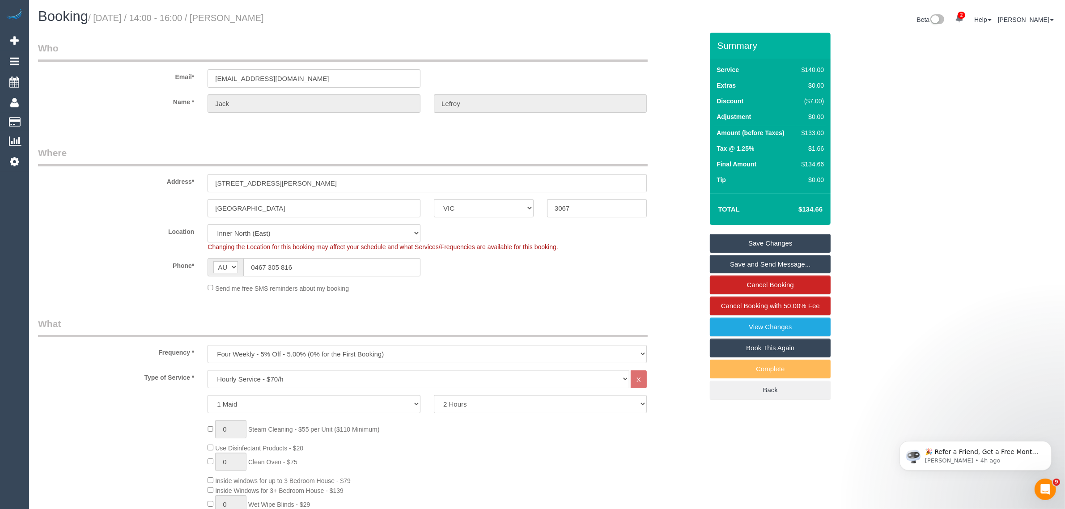
click at [666, 292] on fieldset "Where Address* 88 Trenery Crescent, 201 Abbotsford ACT NSW NT QLD SA TAS VIC WA…" at bounding box center [370, 222] width 665 height 153
drag, startPoint x: 677, startPoint y: 232, endPoint x: 665, endPoint y: 245, distance: 17.4
click at [676, 232] on div "Location Office City East (North) East (South) Inner East Inner North (East) In…" at bounding box center [370, 237] width 679 height 27
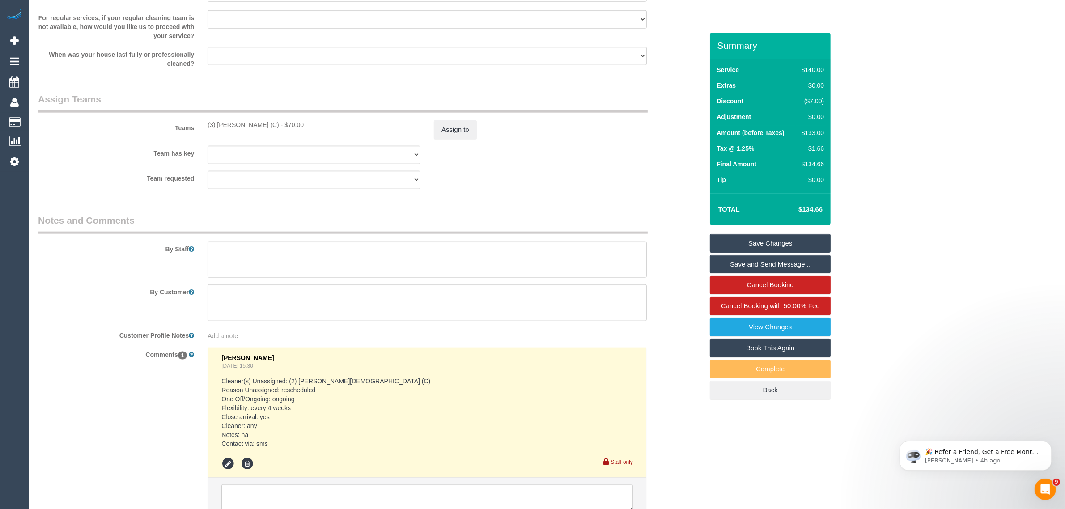
scroll to position [1337, 0]
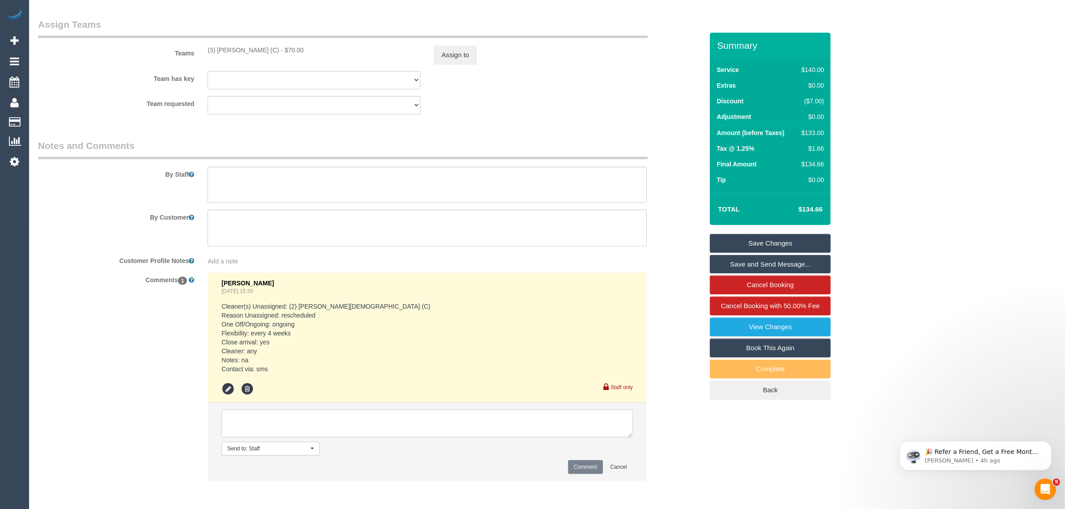
click at [544, 430] on textarea at bounding box center [427, 424] width 412 height 28
paste textarea "Cleaner(s) Unassigned: Reason Unassigned: Contact via: Which message sent: Addi…"
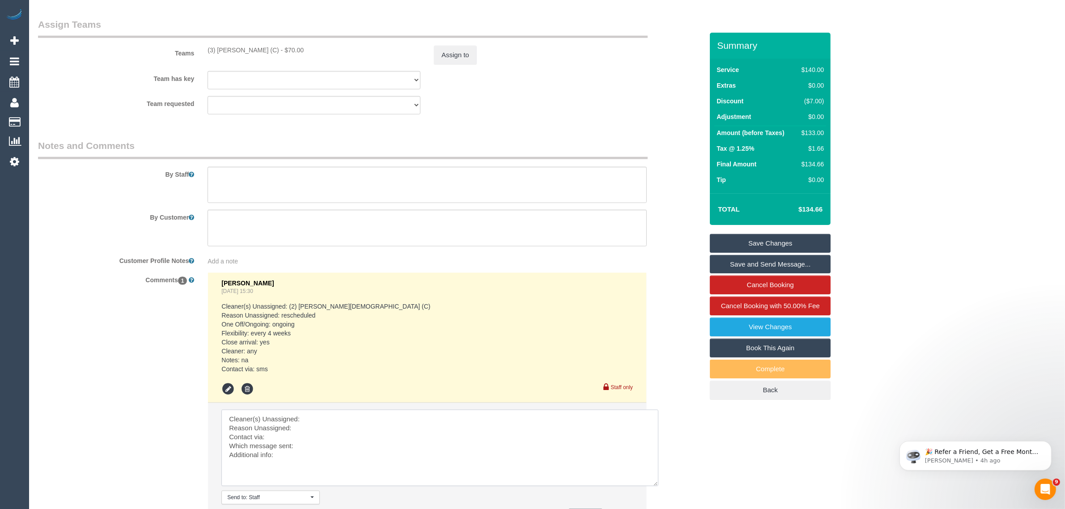
drag, startPoint x: 627, startPoint y: 435, endPoint x: 656, endPoint y: 490, distance: 62.2
click at [656, 486] on textarea at bounding box center [439, 448] width 437 height 76
drag, startPoint x: 579, startPoint y: 131, endPoint x: 565, endPoint y: 131, distance: 14.3
click at [463, 64] on button "Assign to" at bounding box center [455, 55] width 43 height 19
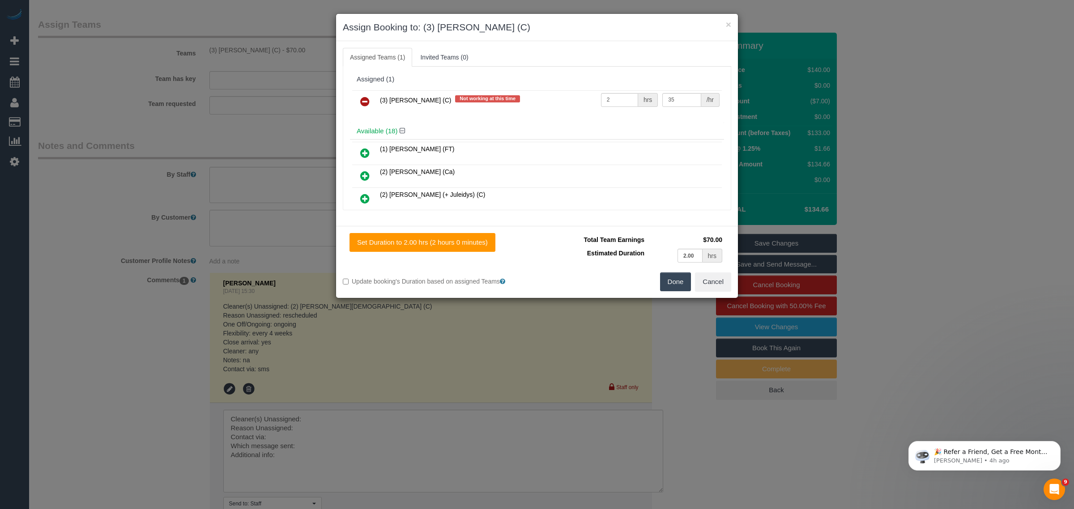
click at [724, 23] on h3 "Assign Booking to: (3) Imanuil Afiuo (C)" at bounding box center [537, 27] width 388 height 13
drag, startPoint x: 710, startPoint y: 281, endPoint x: 598, endPoint y: 250, distance: 117.0
click at [710, 280] on button "Cancel" at bounding box center [713, 281] width 36 height 19
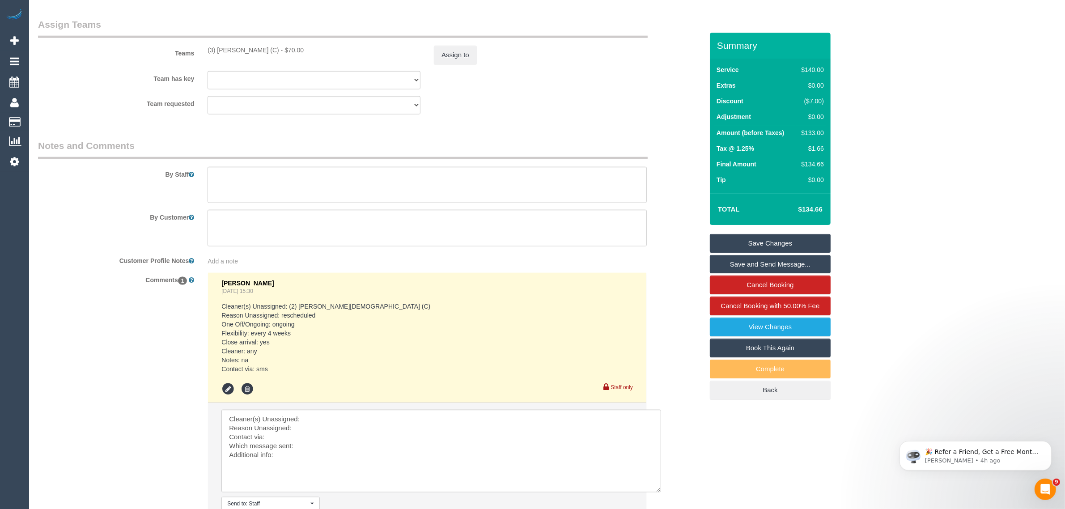
drag, startPoint x: 200, startPoint y: 48, endPoint x: 263, endPoint y: 47, distance: 63.1
click at [263, 47] on div "Teams (3) Imanuil Afiuo (C) - $70.00 Assign to" at bounding box center [370, 41] width 679 height 47
copy div "(3) [PERSON_NAME] (C)"
click at [323, 406] on li "Send to: Staff Nothing selected Send to: Staff Send to: Customer Send to: Team …" at bounding box center [427, 469] width 438 height 133
click at [328, 417] on textarea at bounding box center [441, 451] width 440 height 83
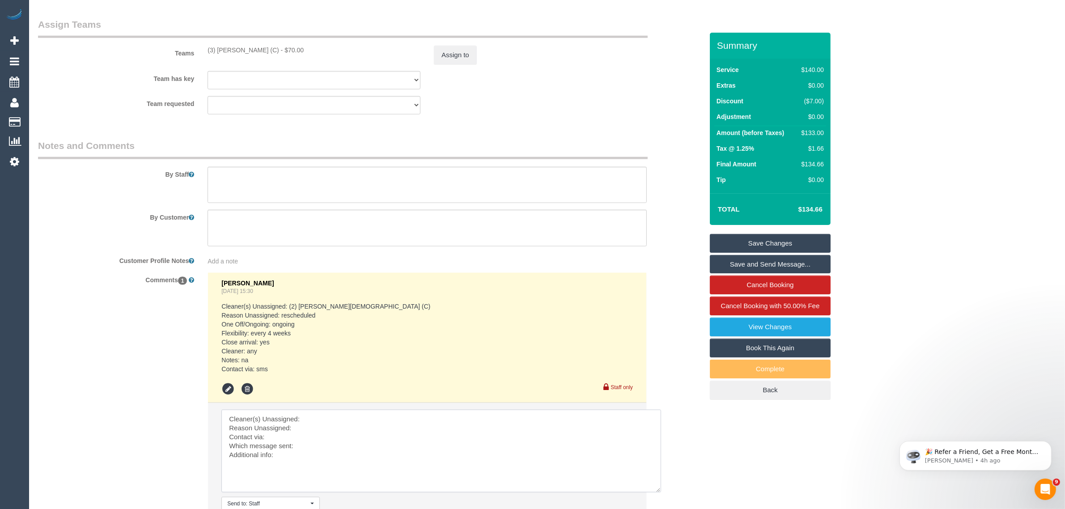
paste textarea "(3) [PERSON_NAME] (C)"
click at [457, 53] on button "Assign to" at bounding box center [455, 55] width 43 height 19
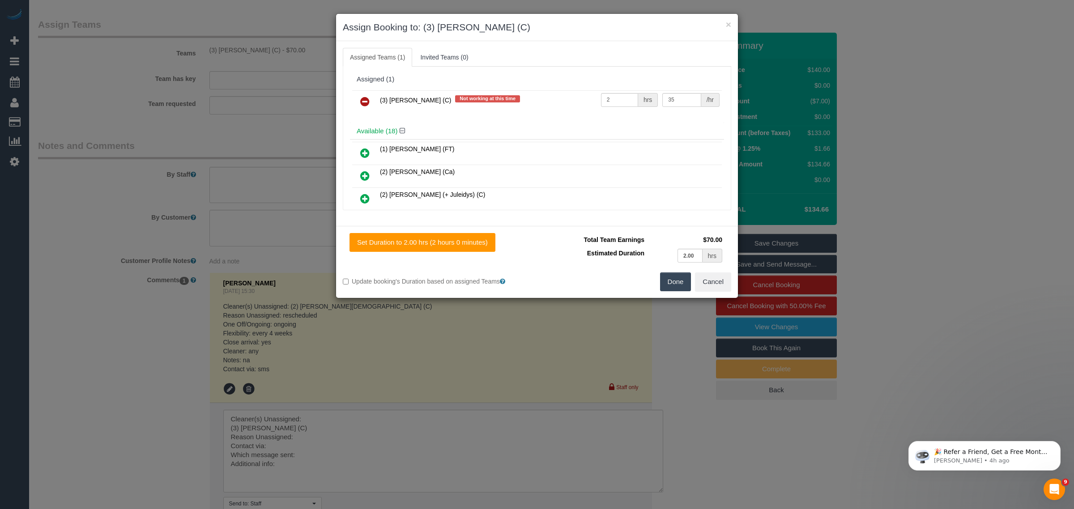
click at [362, 105] on icon at bounding box center [364, 101] width 9 height 11
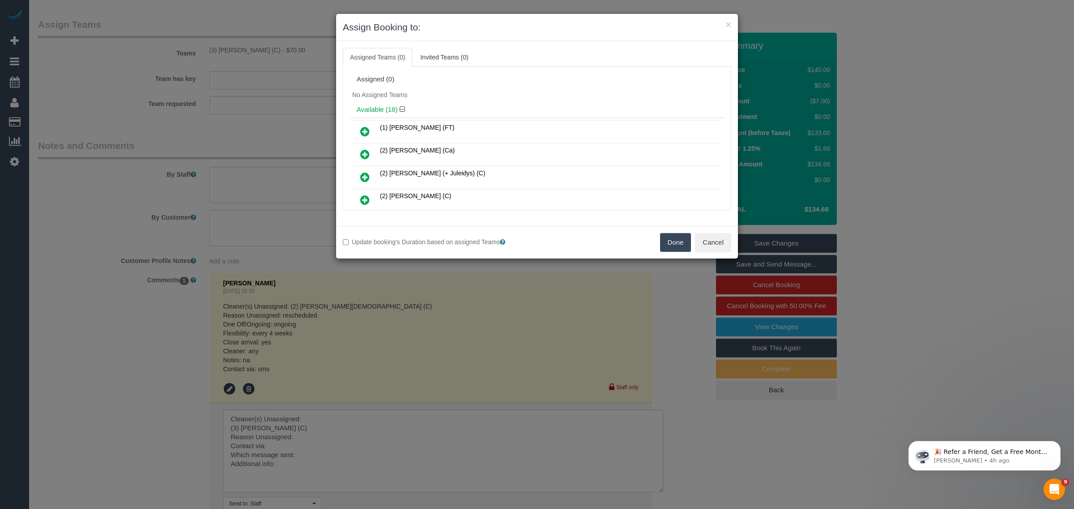
click at [666, 245] on button "Done" at bounding box center [675, 242] width 31 height 19
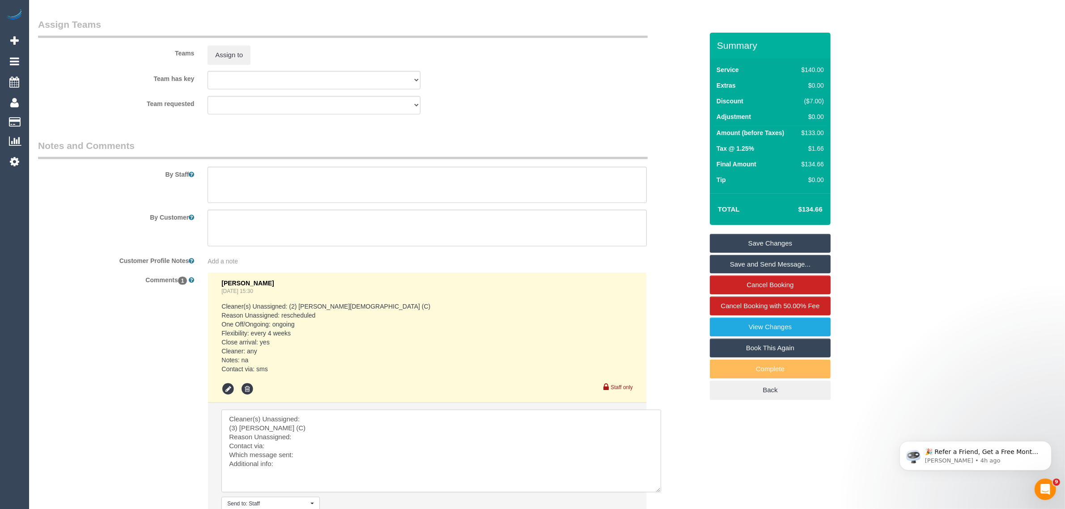
click at [330, 431] on textarea at bounding box center [441, 451] width 440 height 83
click at [226, 424] on textarea at bounding box center [441, 451] width 440 height 83
click at [341, 422] on textarea at bounding box center [441, 451] width 440 height 83
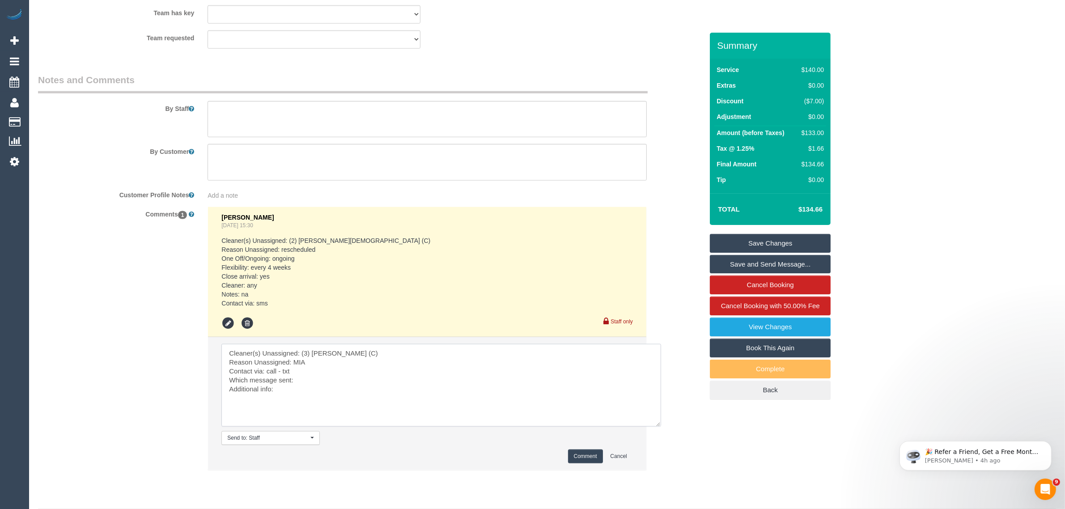
scroll to position [1429, 0]
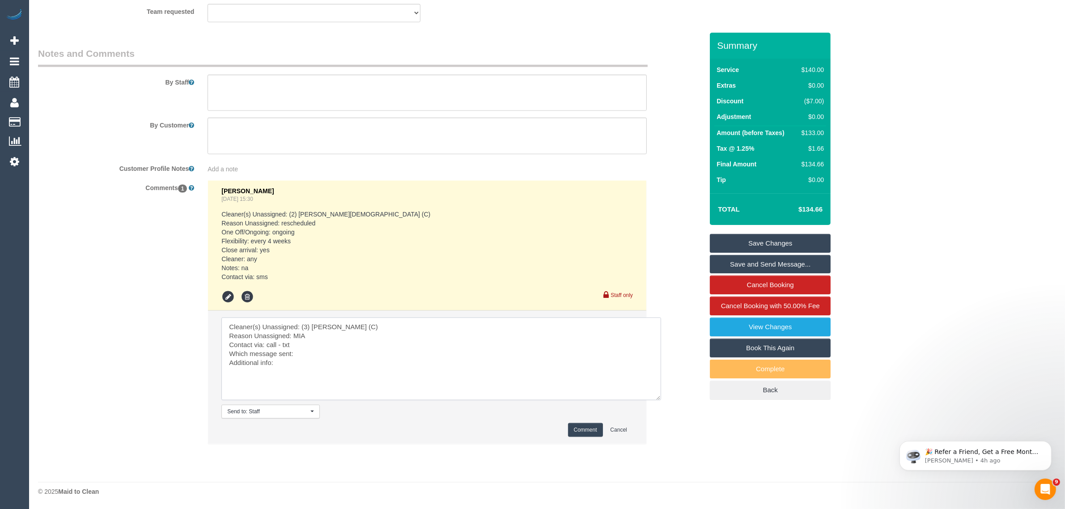
click at [388, 357] on textarea at bounding box center [441, 359] width 440 height 83
type textarea "Cleaner(s) Unassigned: (3) Imanuil Afiuo (C) Reason Unassigned: MIA Contact via…"
click at [577, 436] on button "Comment" at bounding box center [585, 430] width 35 height 14
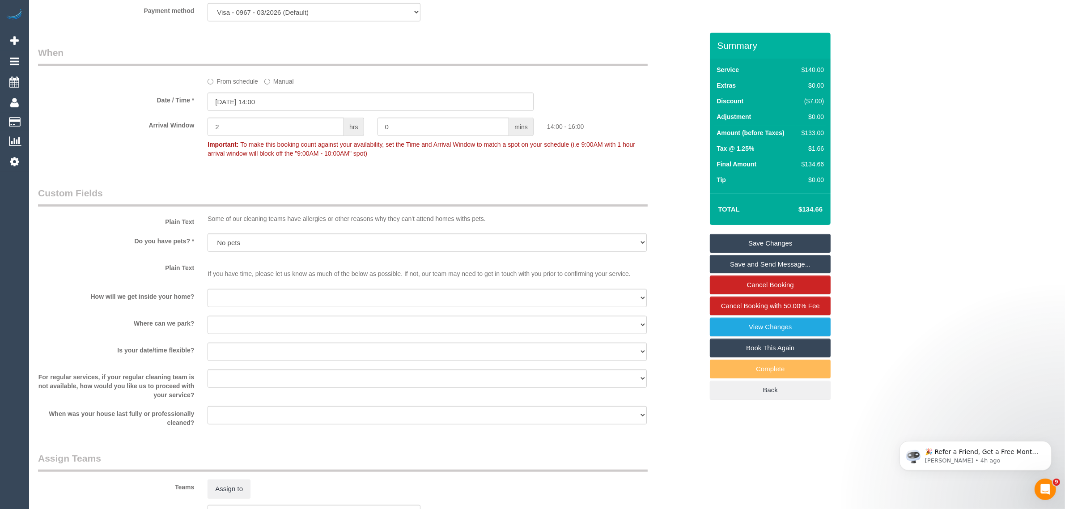
scroll to position [87, 0]
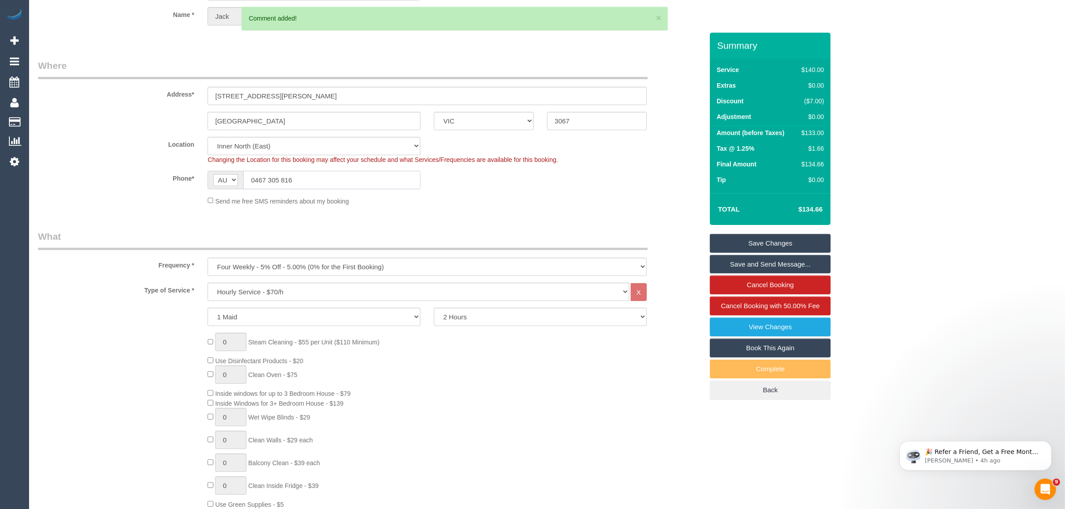
click at [356, 175] on input "0467 305 816" at bounding box center [331, 180] width 177 height 18
click at [781, 245] on link "Save Changes" at bounding box center [770, 243] width 121 height 19
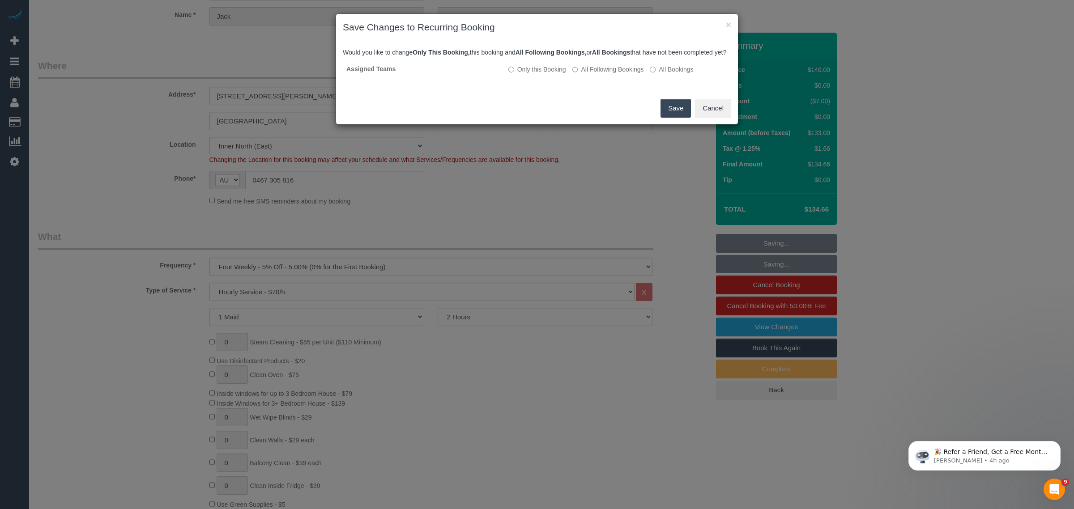
click at [665, 115] on button "Save" at bounding box center [675, 108] width 30 height 19
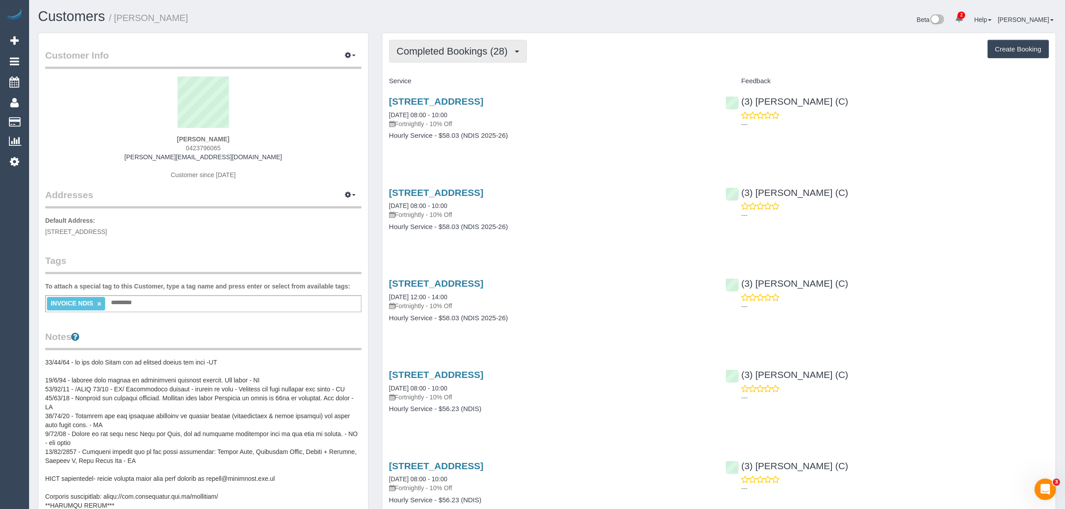
click at [450, 55] on span "Completed Bookings (28)" at bounding box center [454, 51] width 115 height 11
click at [450, 86] on link "Upcoming Bookings (11)" at bounding box center [438, 84] width 97 height 12
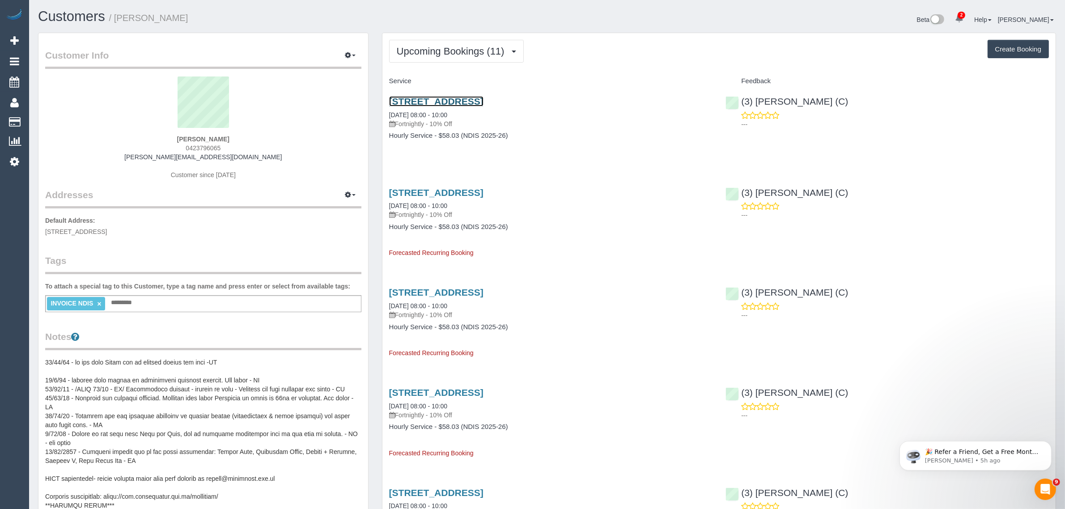
click at [484, 97] on link "31 Stevedore St, Williamstown, VIC 3016" at bounding box center [436, 101] width 94 height 10
click at [457, 46] on span "Upcoming Bookings (11)" at bounding box center [453, 51] width 112 height 11
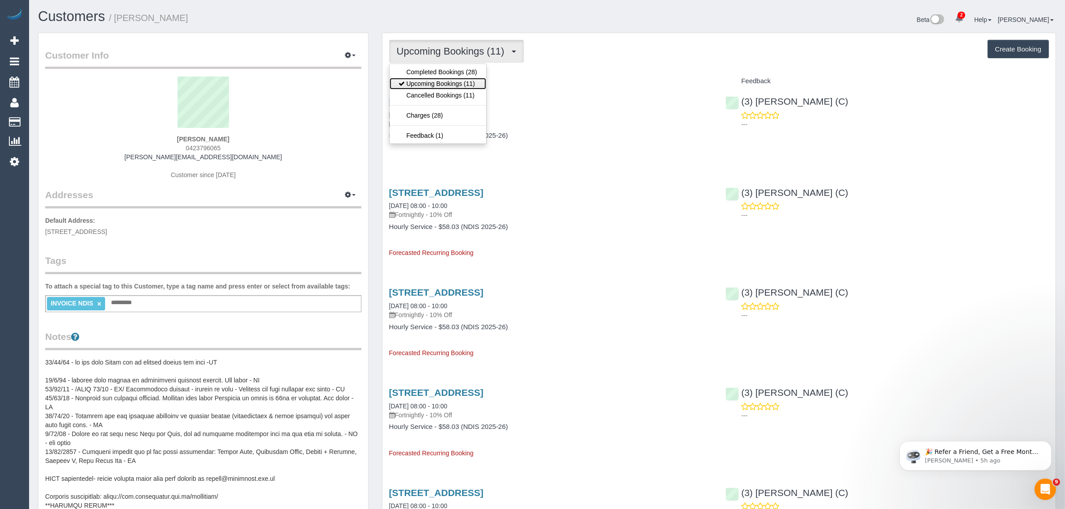
click at [444, 88] on link "Upcoming Bookings (11)" at bounding box center [438, 84] width 97 height 12
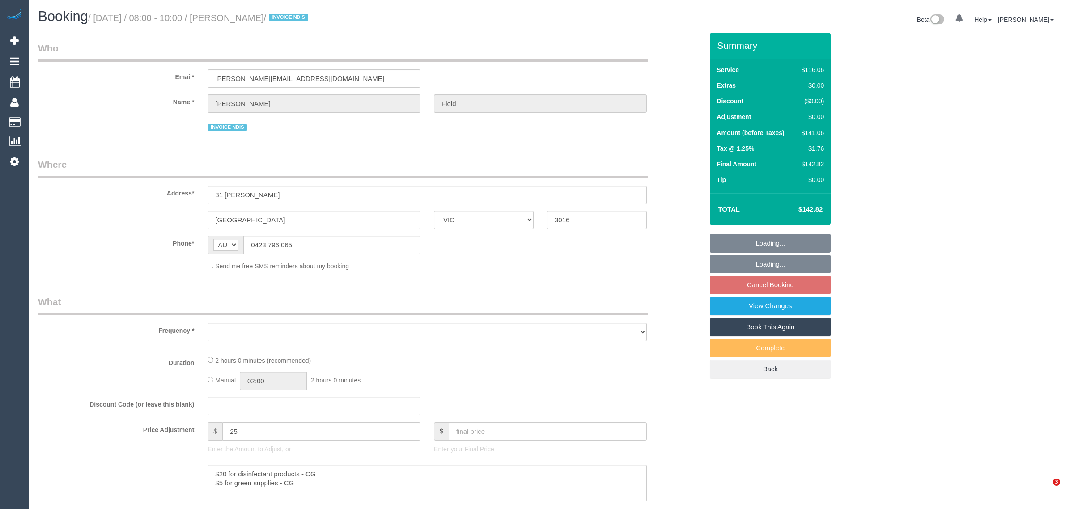
select select "VIC"
select select "number:27"
select select "number:14"
select select "number:19"
select select "number:36"
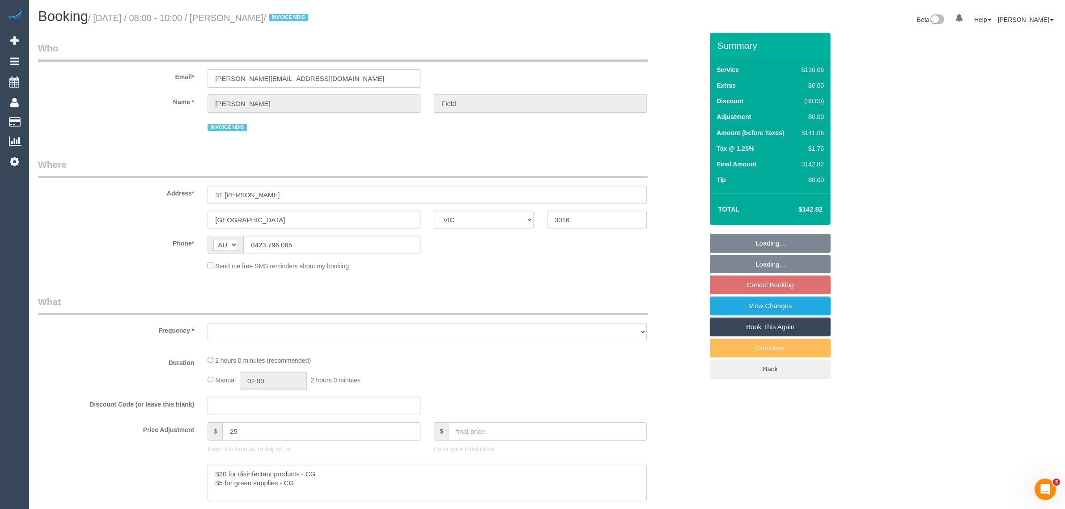
select select "number:35"
select select "number:12"
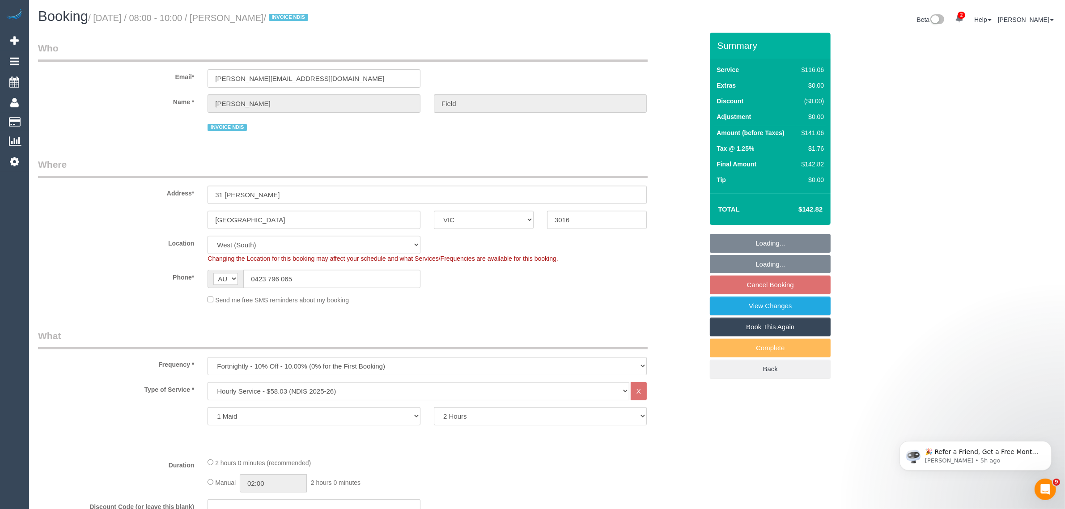
select select "object:751"
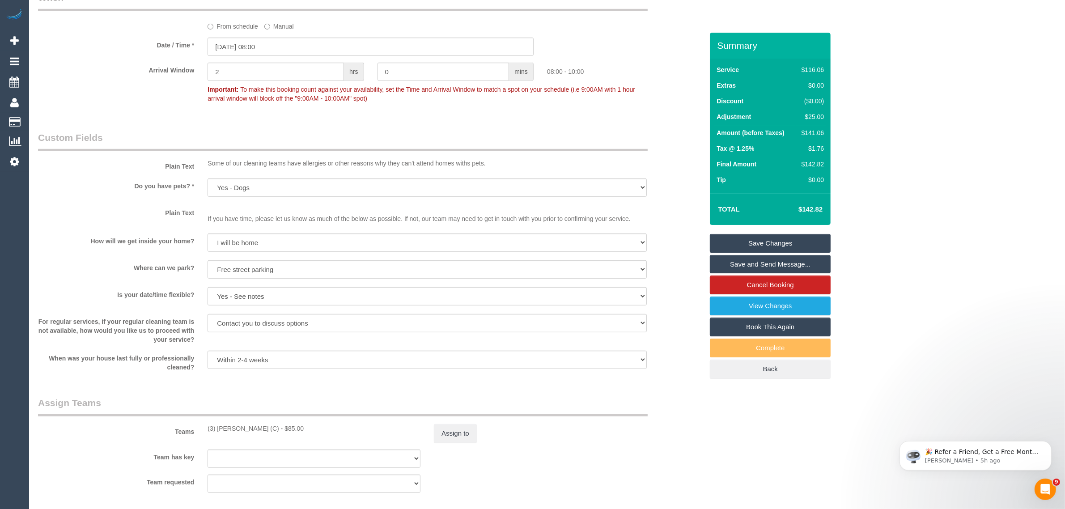
scroll to position [656, 0]
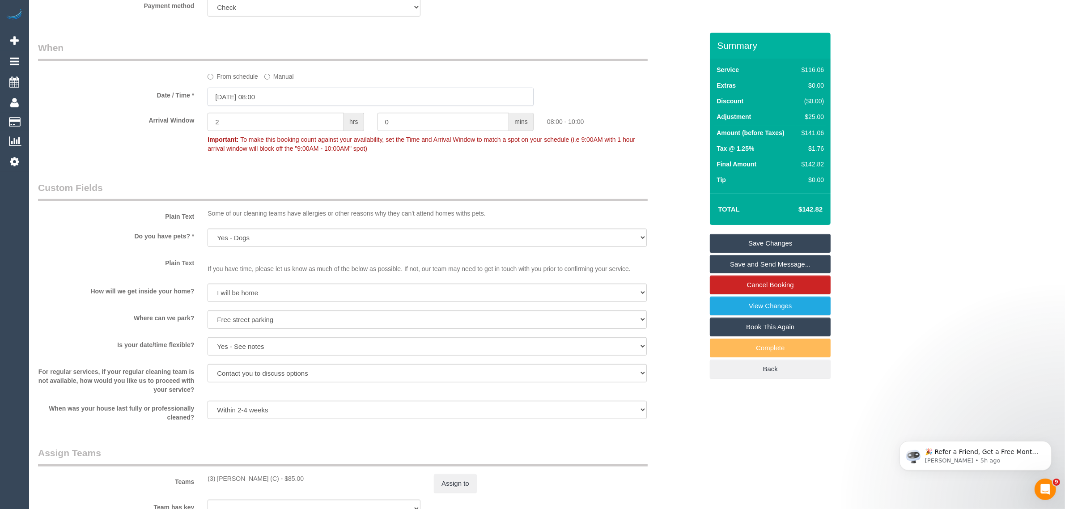
click at [300, 102] on input "[DATE] 08:00" at bounding box center [371, 97] width 326 height 18
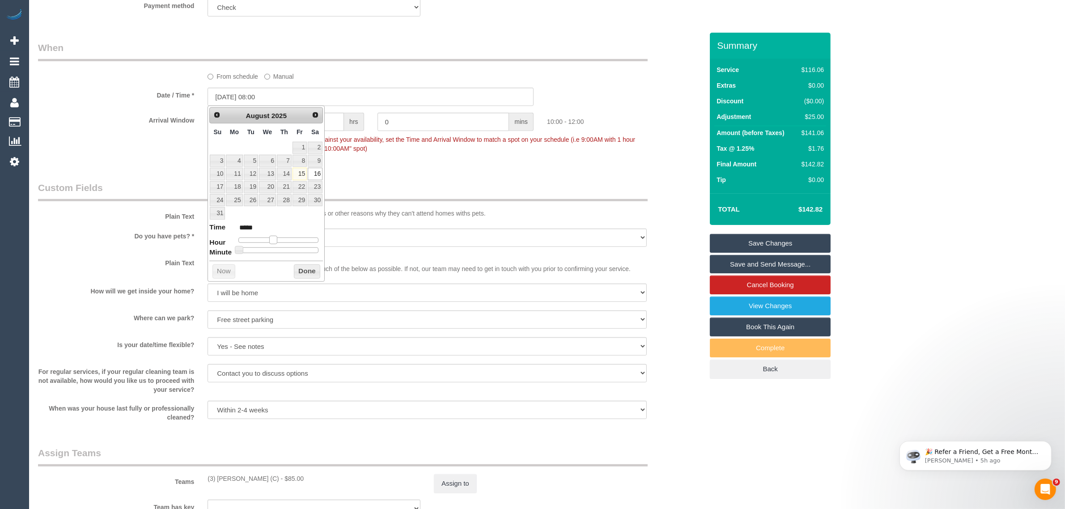
type input "[DATE] 10:00"
type input "*****"
type input "[DATE] 11:00"
type input "*****"
type input "[DATE] 12:00"
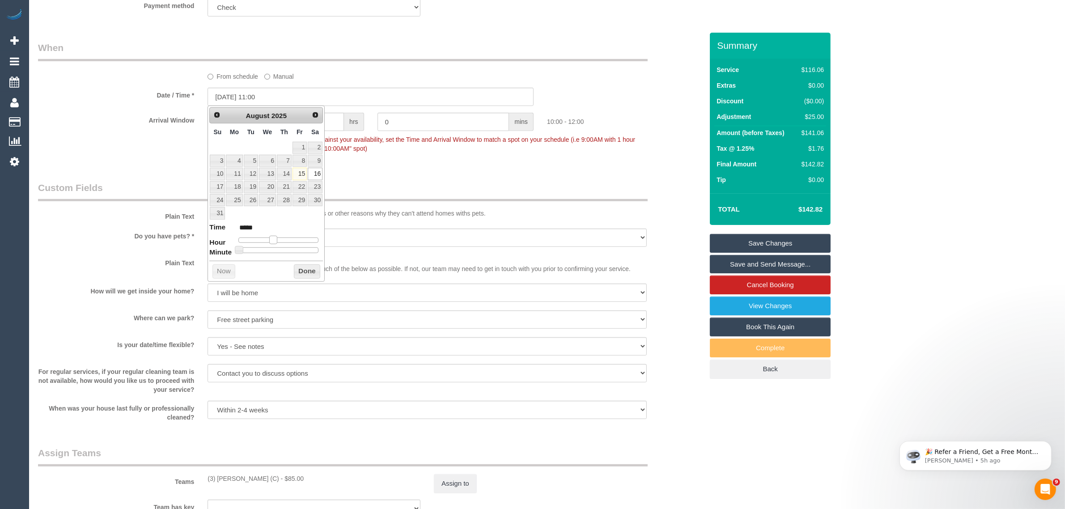
type input "*****"
type input "[DATE] 13:00"
type input "*****"
type input "[DATE] 12:00"
type input "*****"
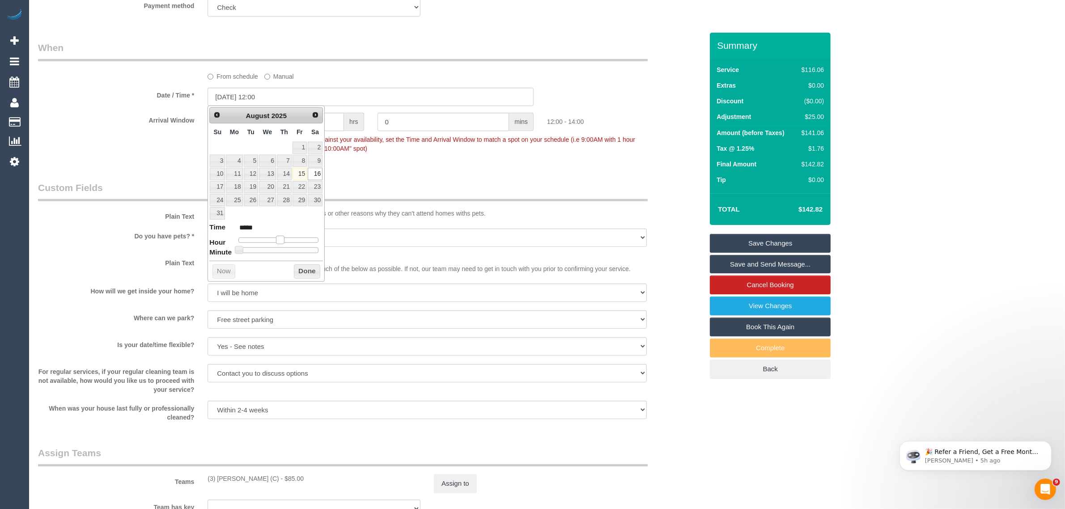
type input "[DATE] 11:00"
type input "*****"
drag, startPoint x: 266, startPoint y: 237, endPoint x: 278, endPoint y: 242, distance: 12.5
click at [278, 242] on span at bounding box center [277, 240] width 8 height 8
drag, startPoint x: 299, startPoint y: 273, endPoint x: 294, endPoint y: 258, distance: 15.4
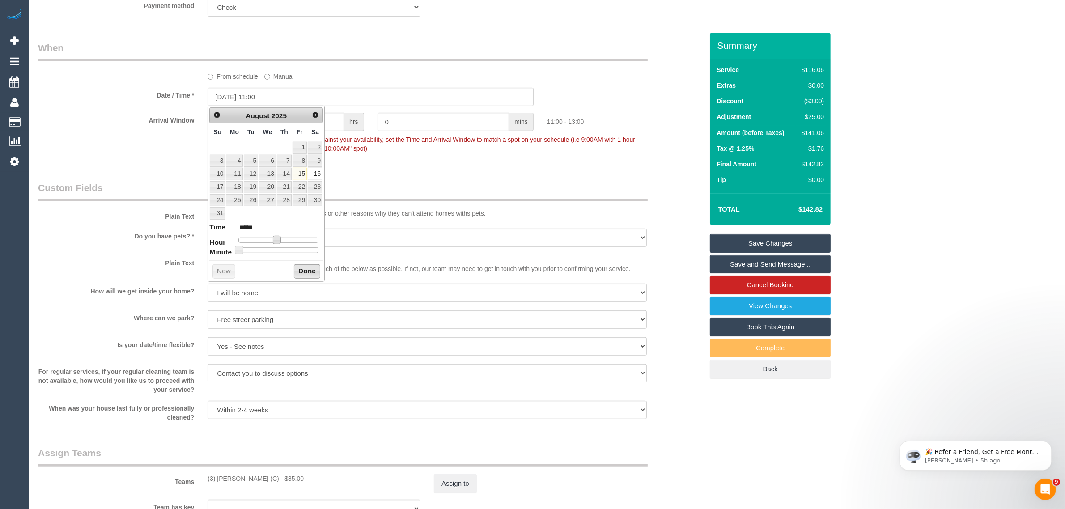
click at [299, 274] on button "Done" at bounding box center [307, 271] width 26 height 14
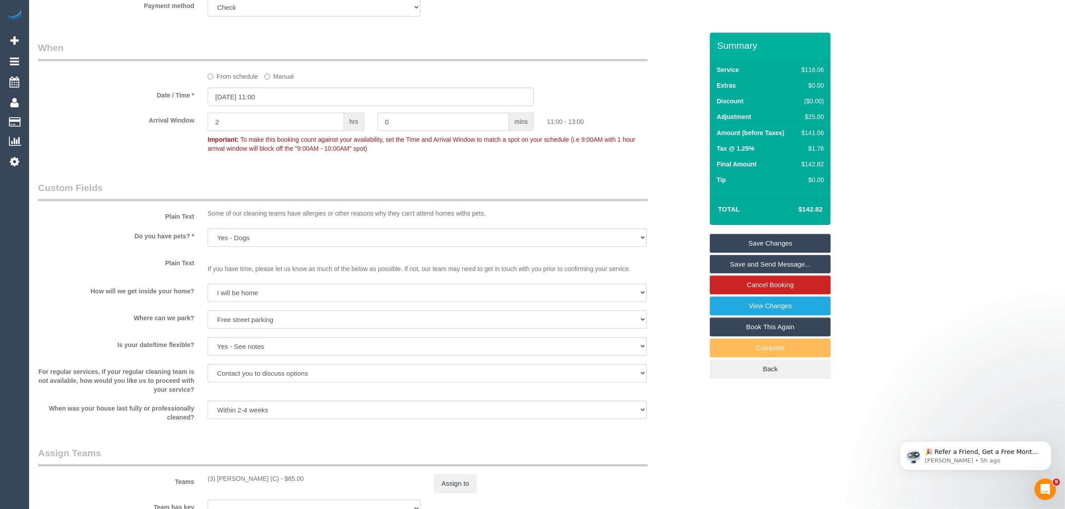
drag, startPoint x: 287, startPoint y: 117, endPoint x: 306, endPoint y: 130, distance: 22.5
click at [287, 117] on input "2" at bounding box center [276, 122] width 136 height 18
type input "0"
drag, startPoint x: 284, startPoint y: 172, endPoint x: 345, endPoint y: 214, distance: 73.7
click at [345, 214] on div "Who Email* [PERSON_NAME][EMAIL_ADDRESS][DOMAIN_NAME] Name * [PERSON_NAME] Field…" at bounding box center [370, 151] width 679 height 1548
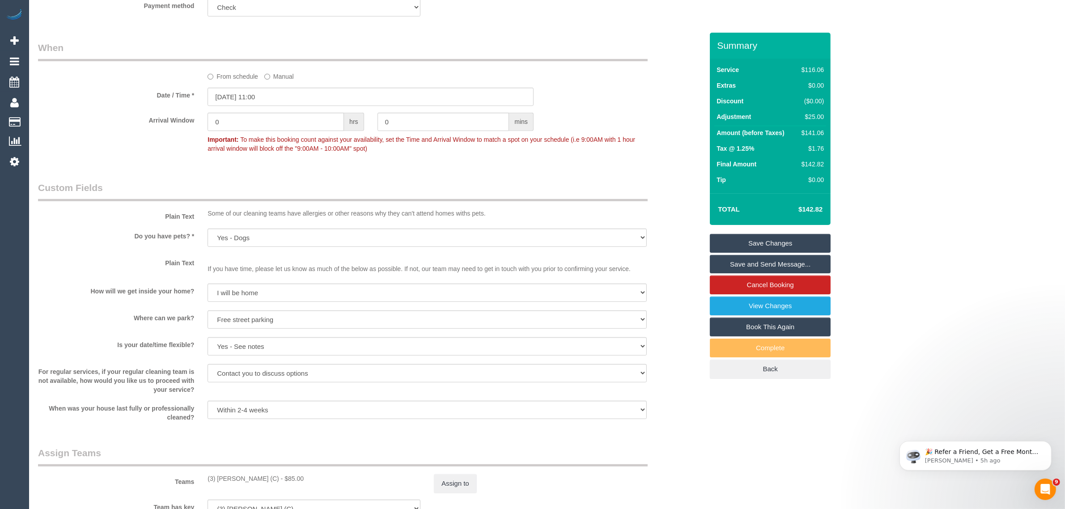
click at [662, 182] on div "Plain Text Some of our cleaning teams have allergies or other reasons why they …" at bounding box center [370, 201] width 679 height 41
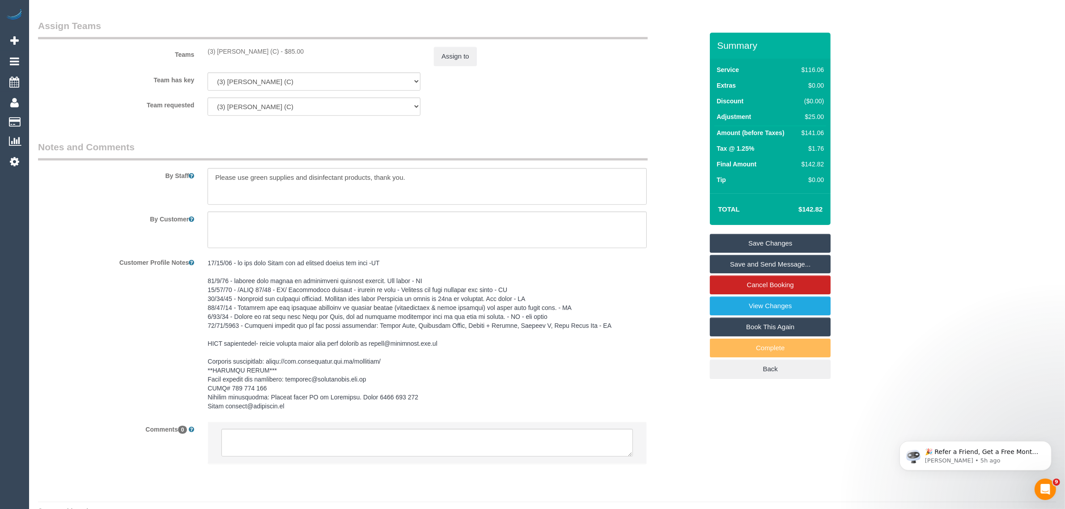
scroll to position [1103, 0]
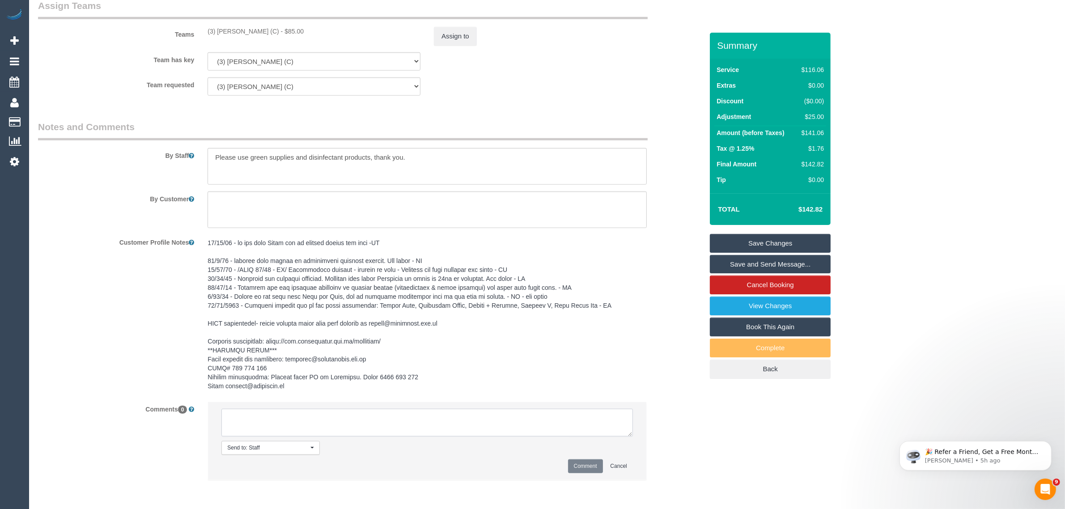
click at [511, 424] on textarea at bounding box center [427, 423] width 412 height 28
type textarea "Customer agreed to 11AM AW for [DATE] via txt - KA Currently asking her flex to…"
click at [580, 463] on button "Comment" at bounding box center [585, 466] width 35 height 14
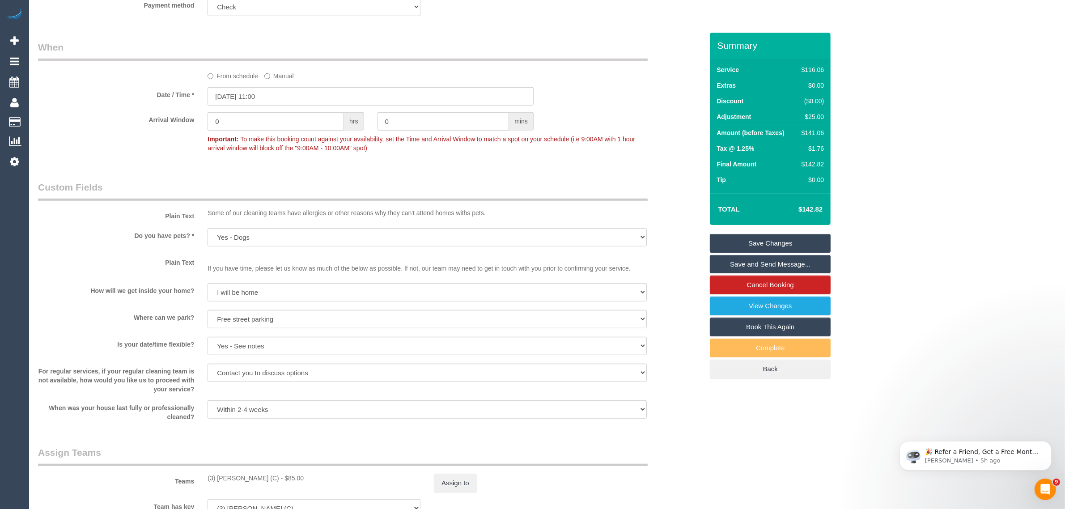
scroll to position [656, 0]
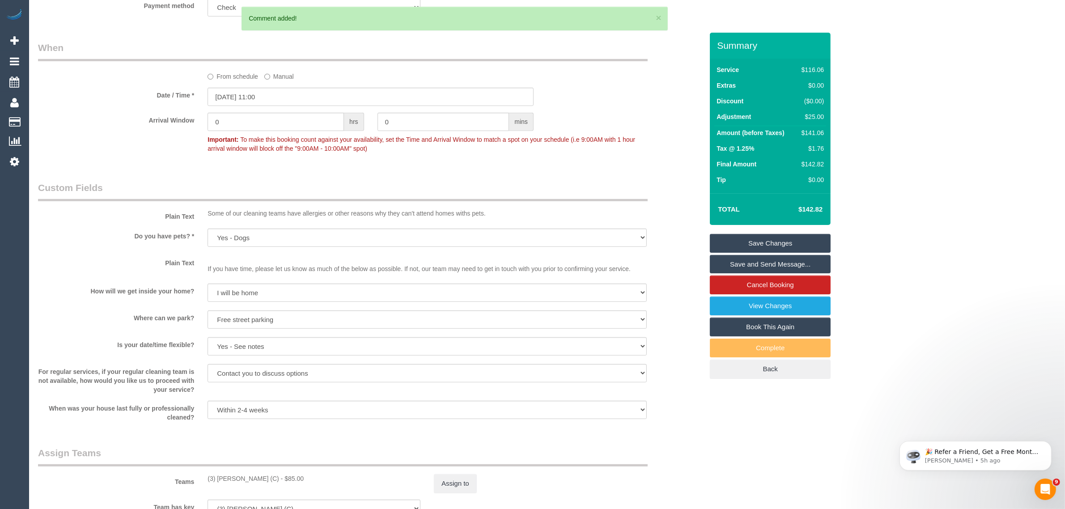
click at [740, 238] on link "Save Changes" at bounding box center [770, 243] width 121 height 19
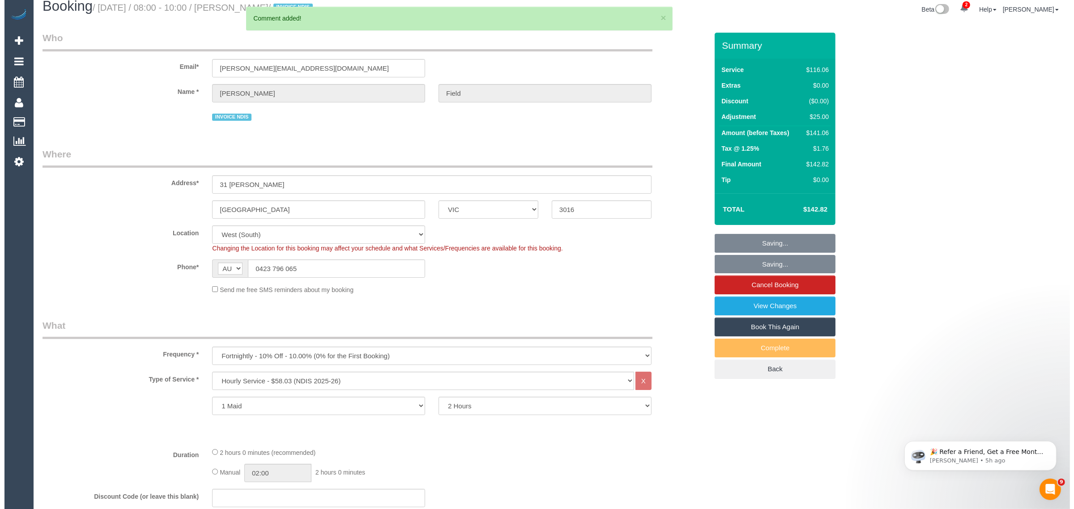
scroll to position [0, 0]
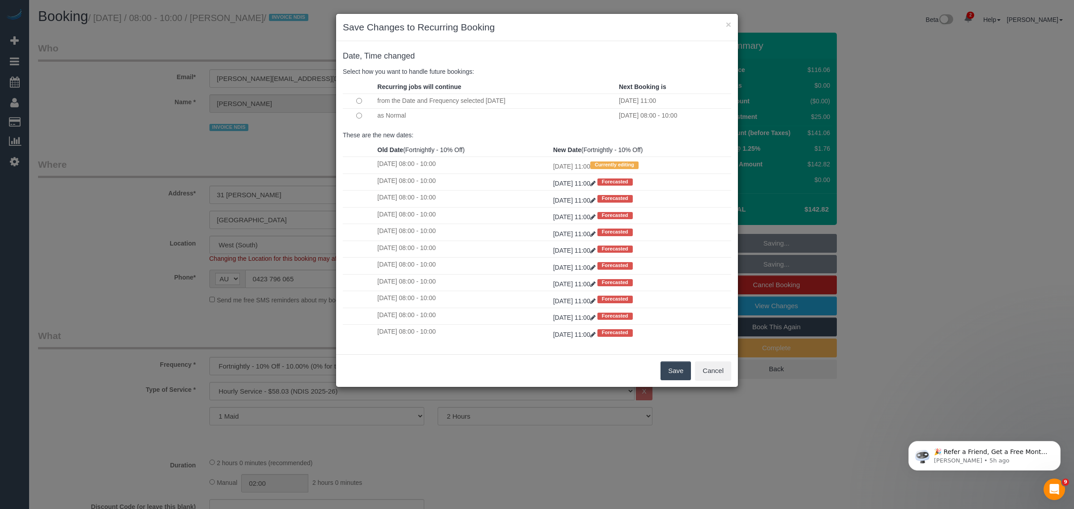
click at [361, 113] on td at bounding box center [359, 115] width 32 height 14
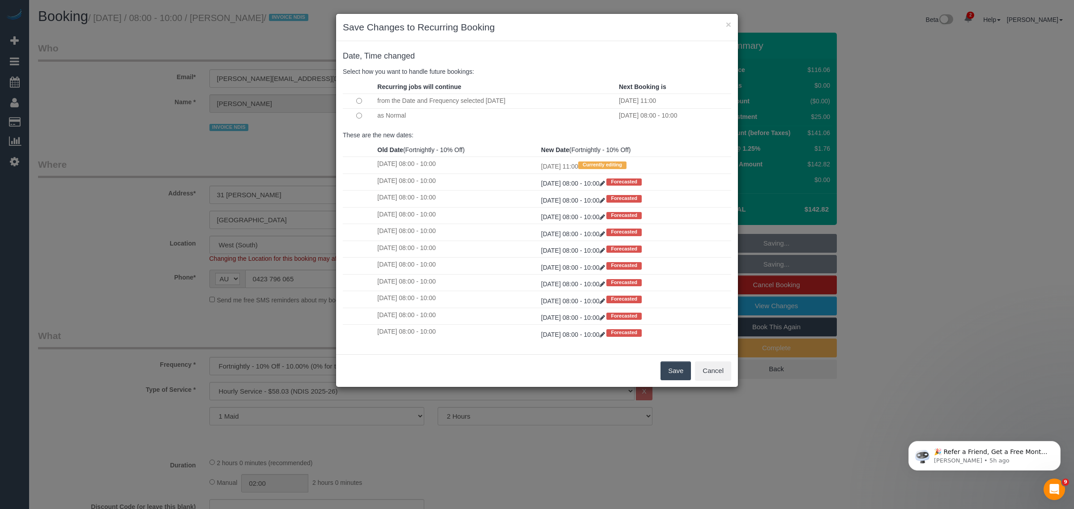
click at [672, 370] on button "Save" at bounding box center [675, 370] width 30 height 19
